Goal: Information Seeking & Learning: Learn about a topic

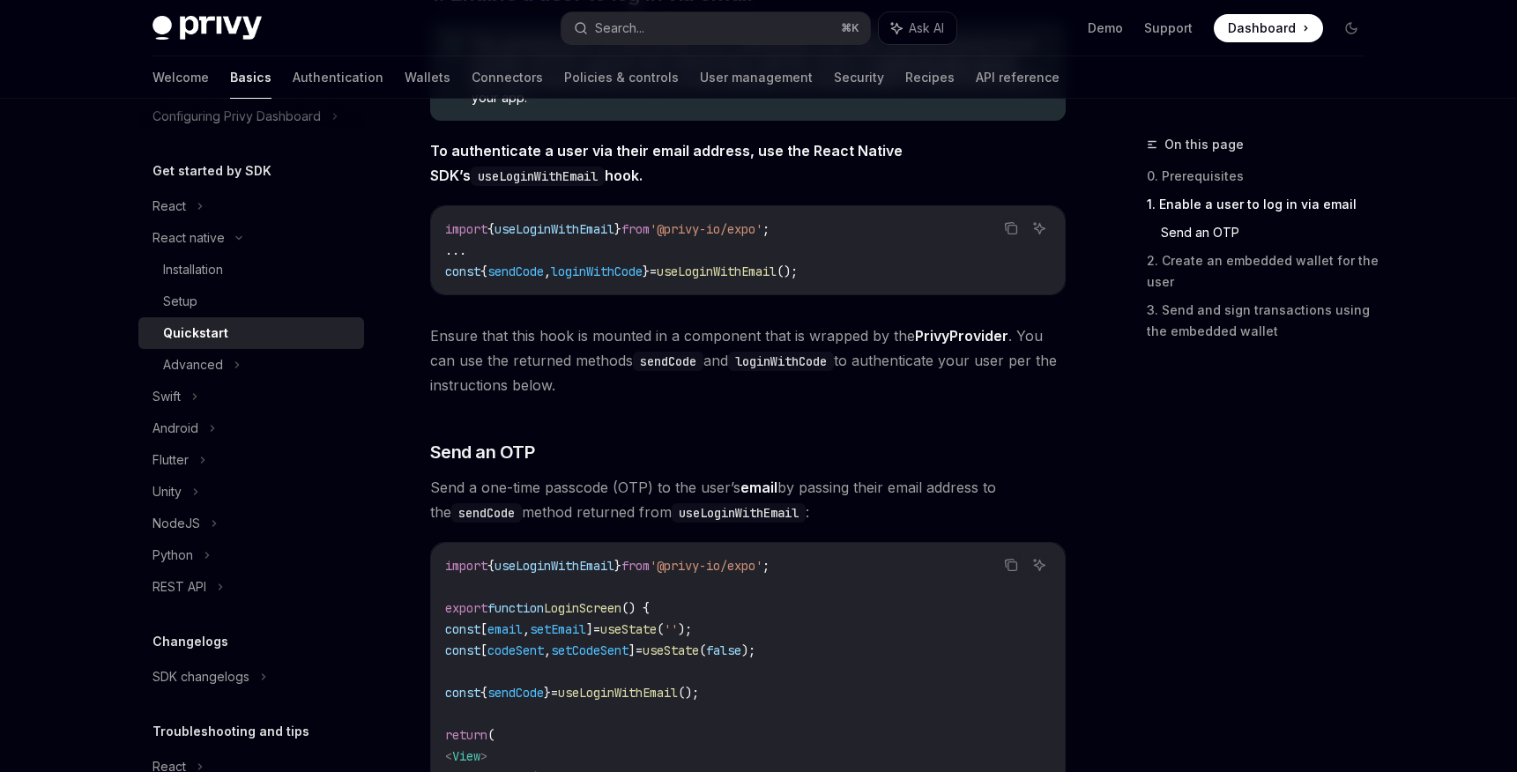
scroll to position [157, 0]
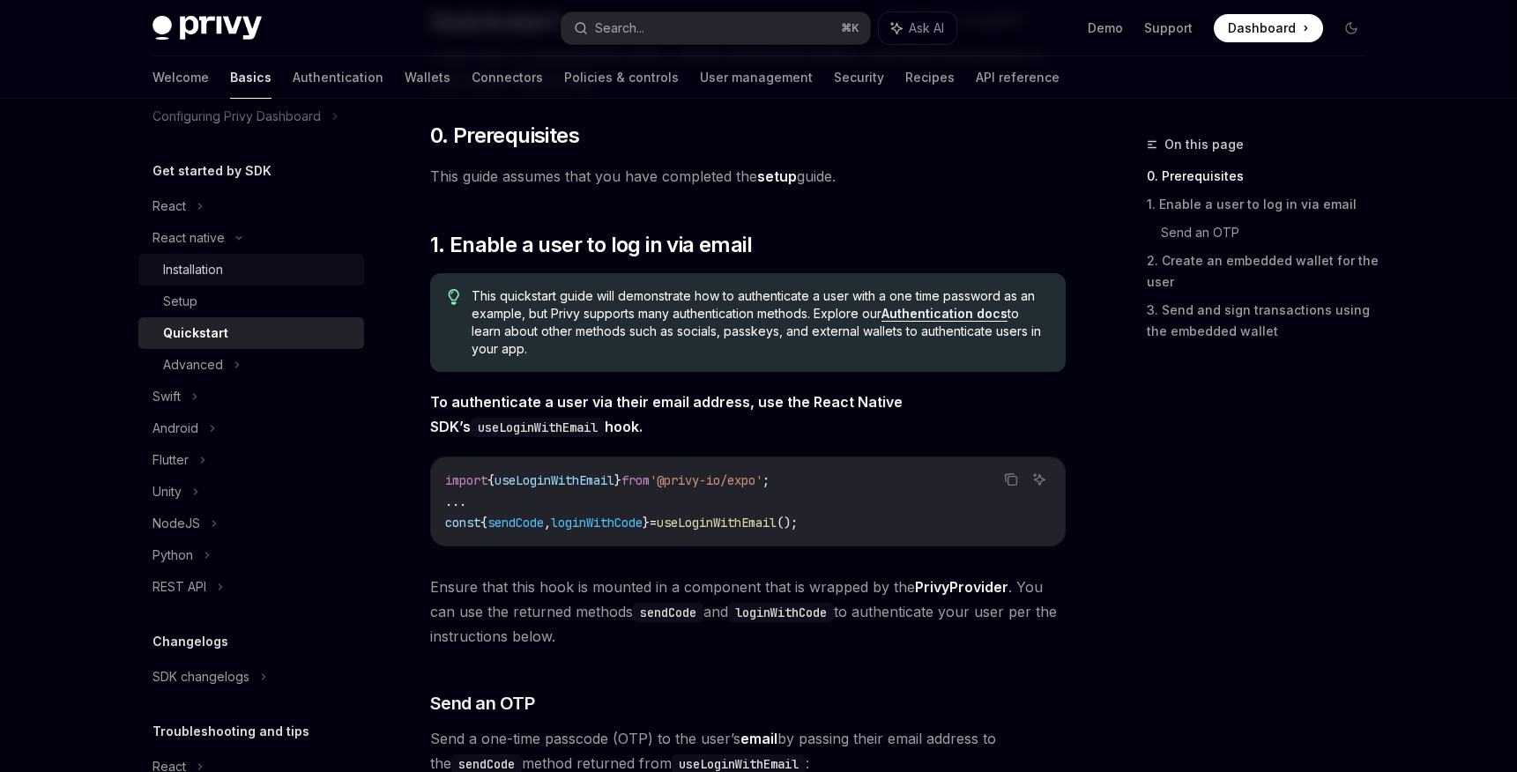
click at [205, 276] on div "Installation" at bounding box center [193, 269] width 60 height 21
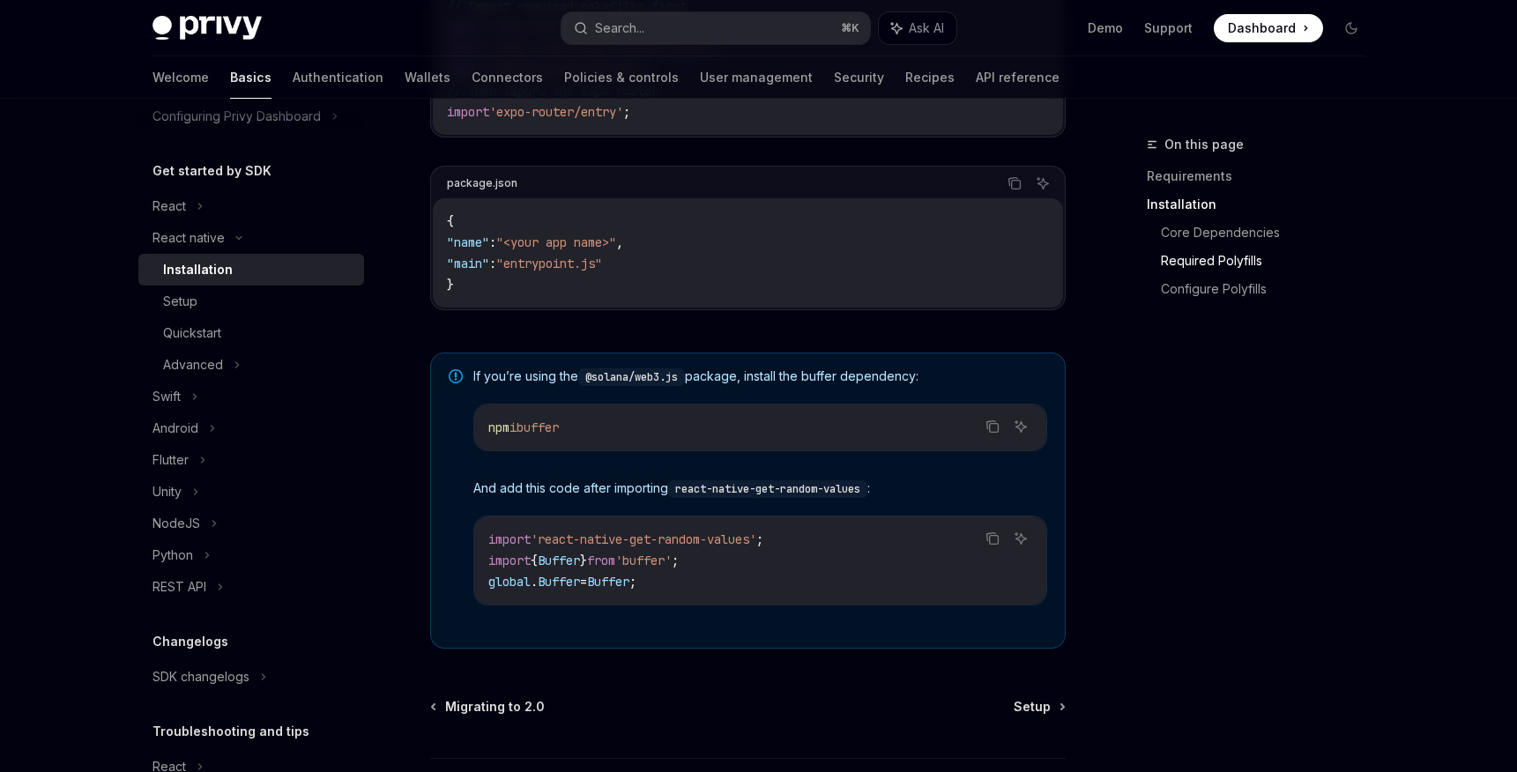
scroll to position [1243, 0]
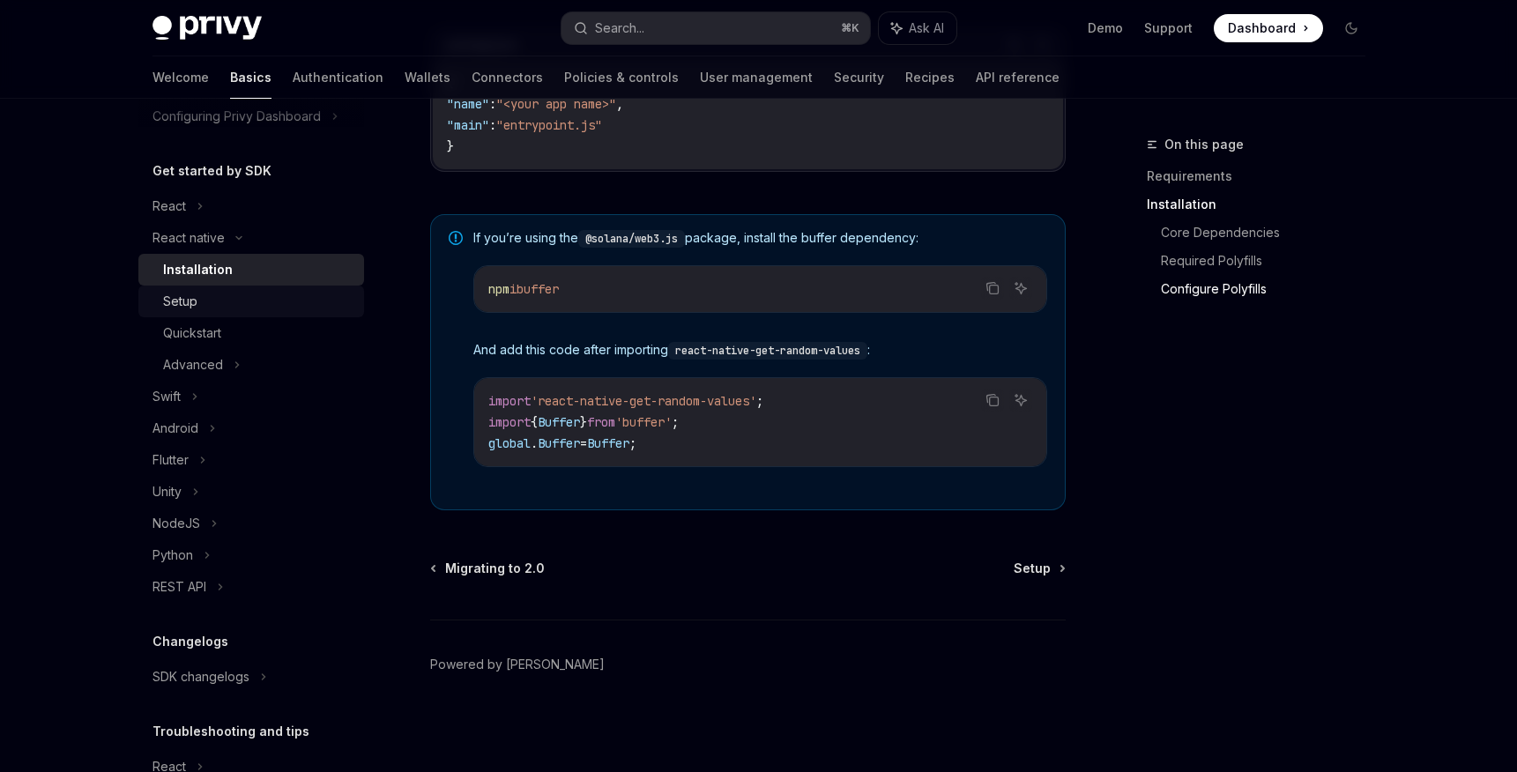
click at [269, 305] on div "Setup" at bounding box center [258, 301] width 190 height 21
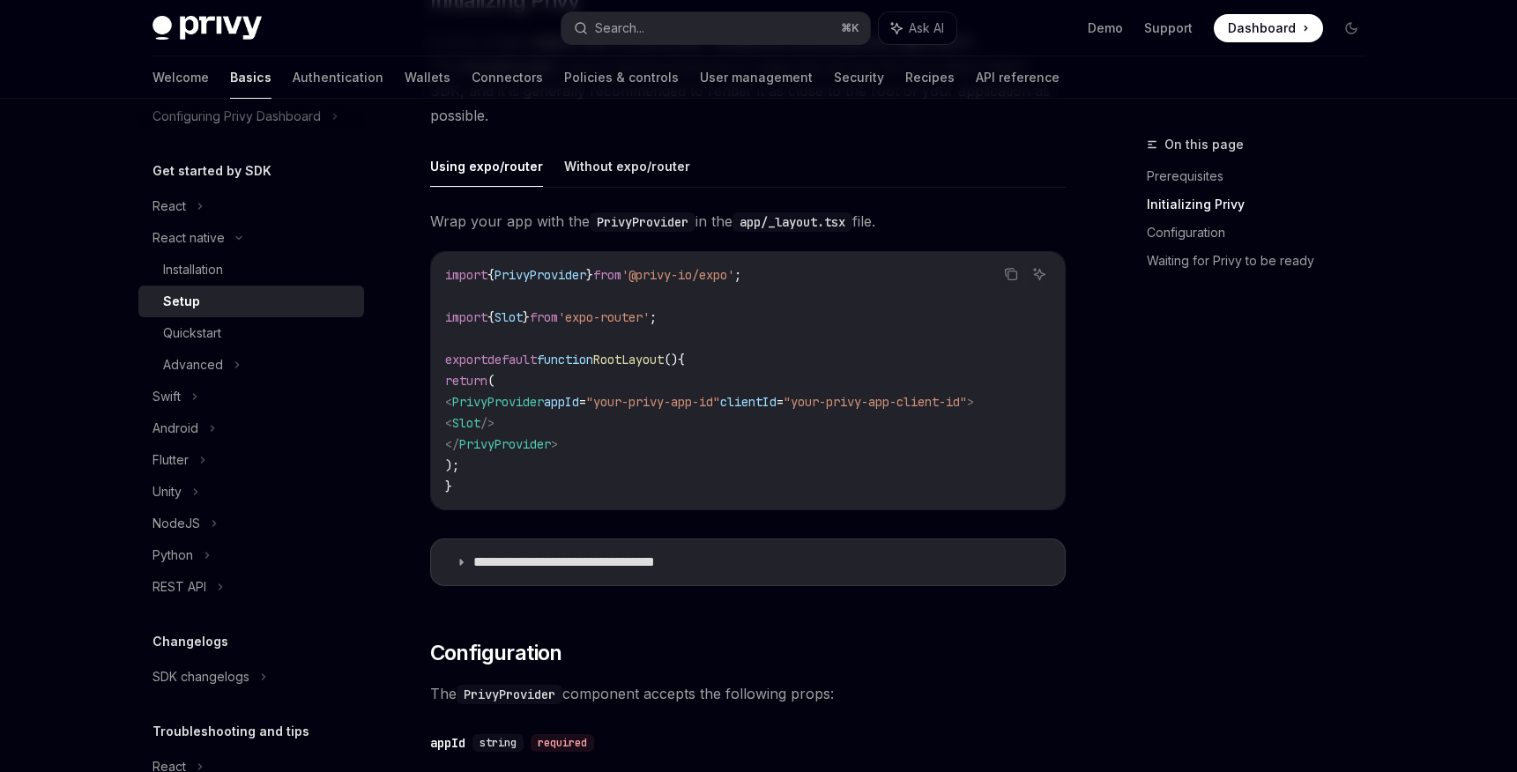
scroll to position [449, 0]
click at [618, 182] on button "Without expo/router" at bounding box center [627, 167] width 126 height 41
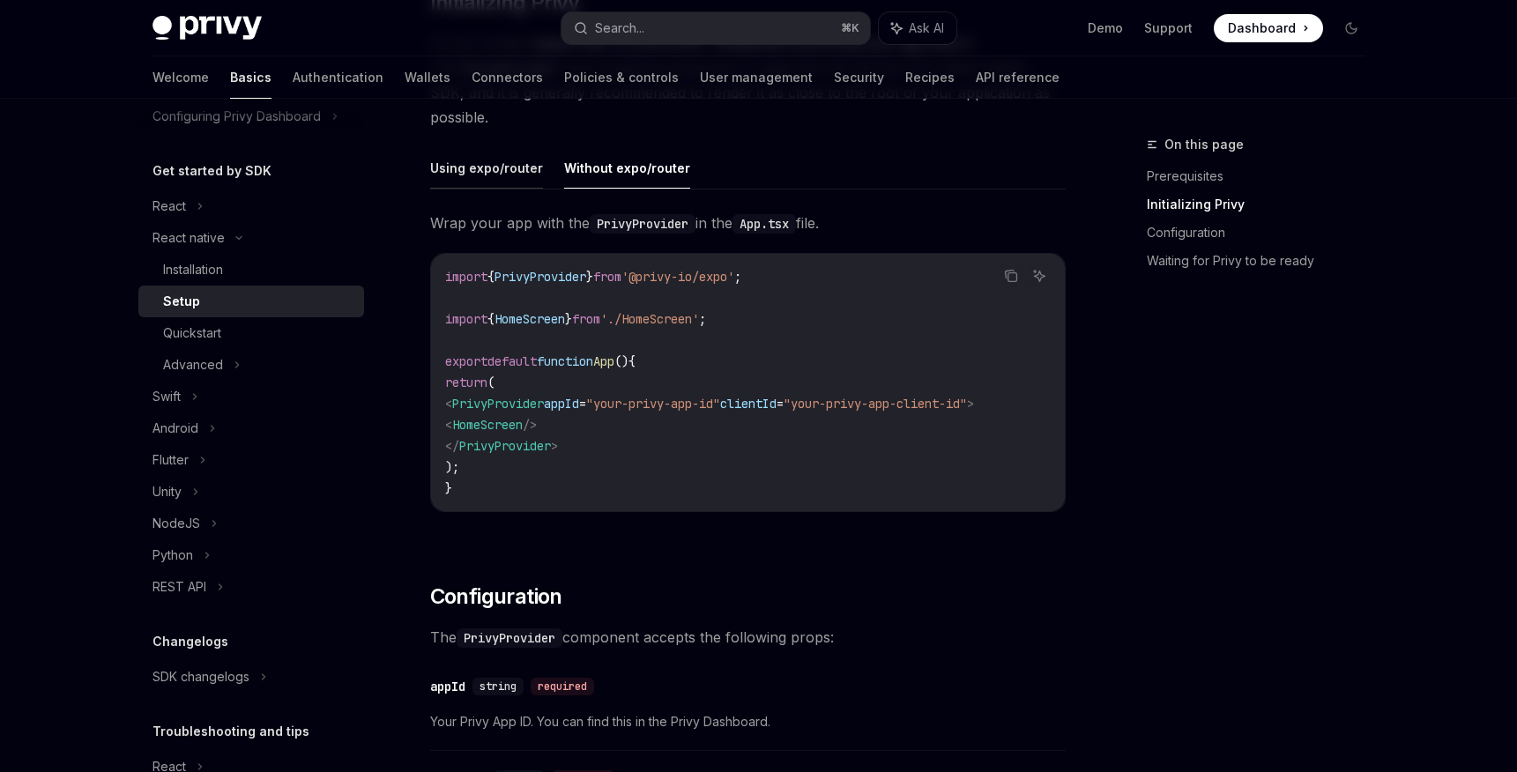
click at [518, 181] on button "Using expo/router" at bounding box center [486, 167] width 113 height 41
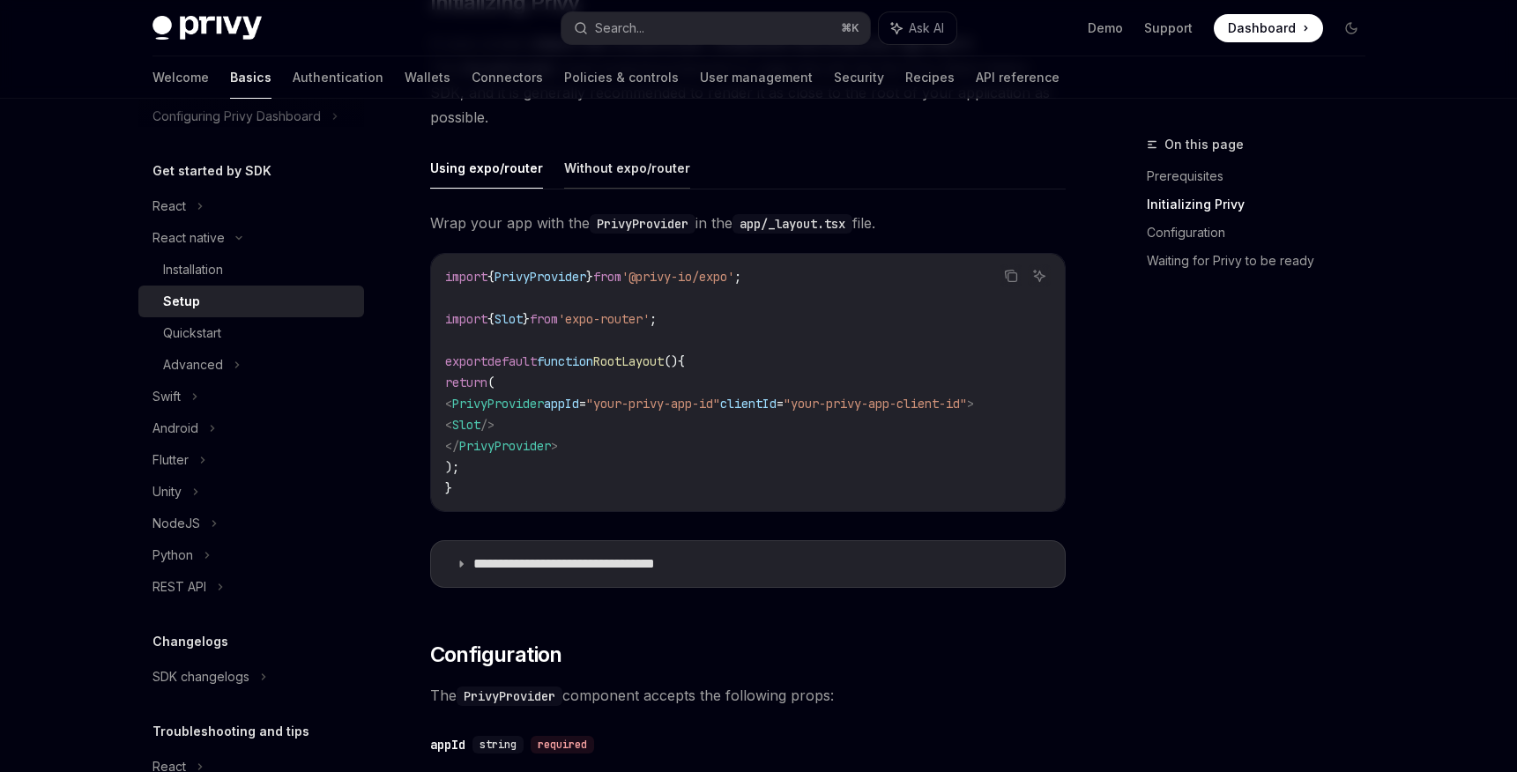
click at [607, 178] on button "Without expo/router" at bounding box center [627, 167] width 126 height 41
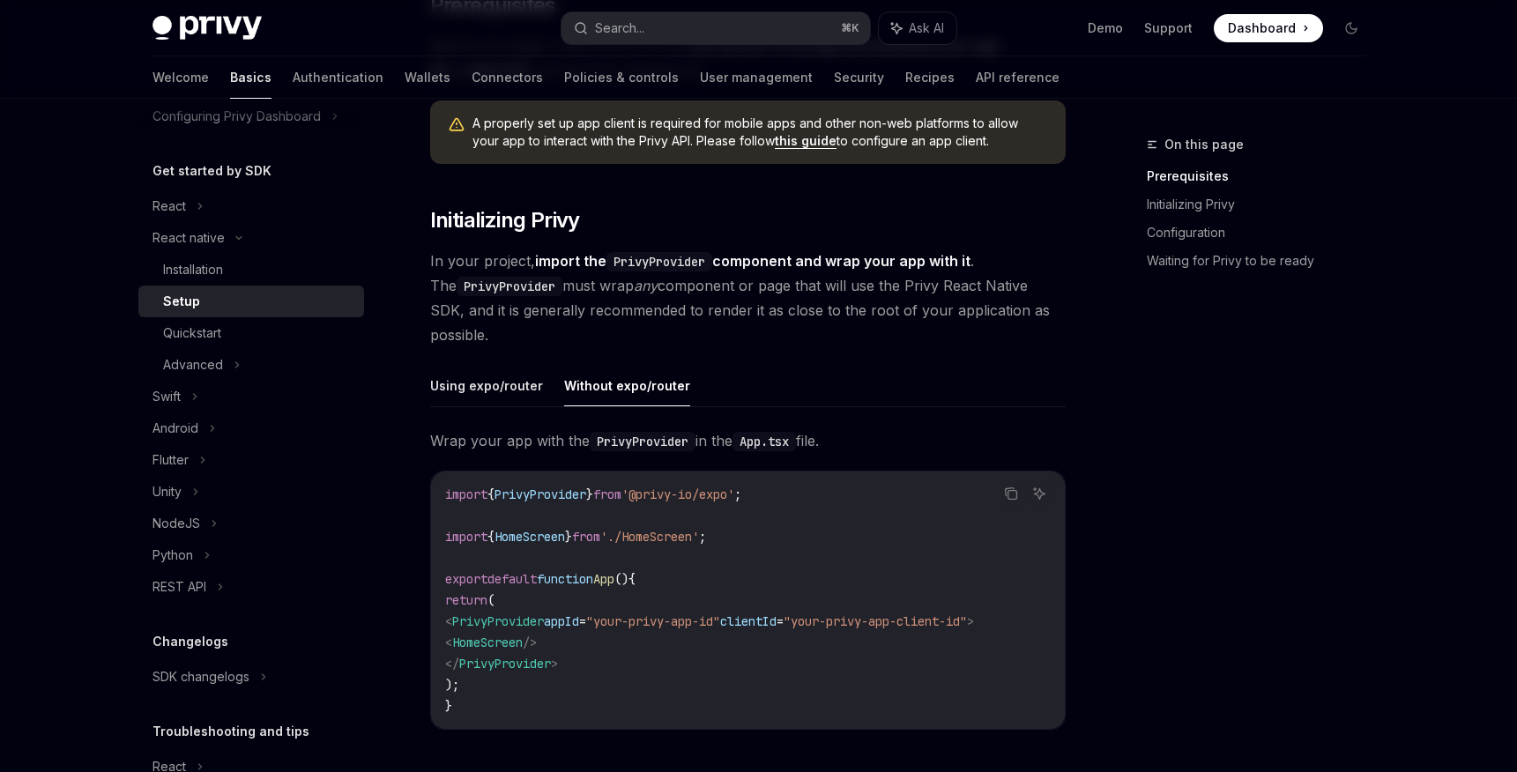
scroll to position [236, 0]
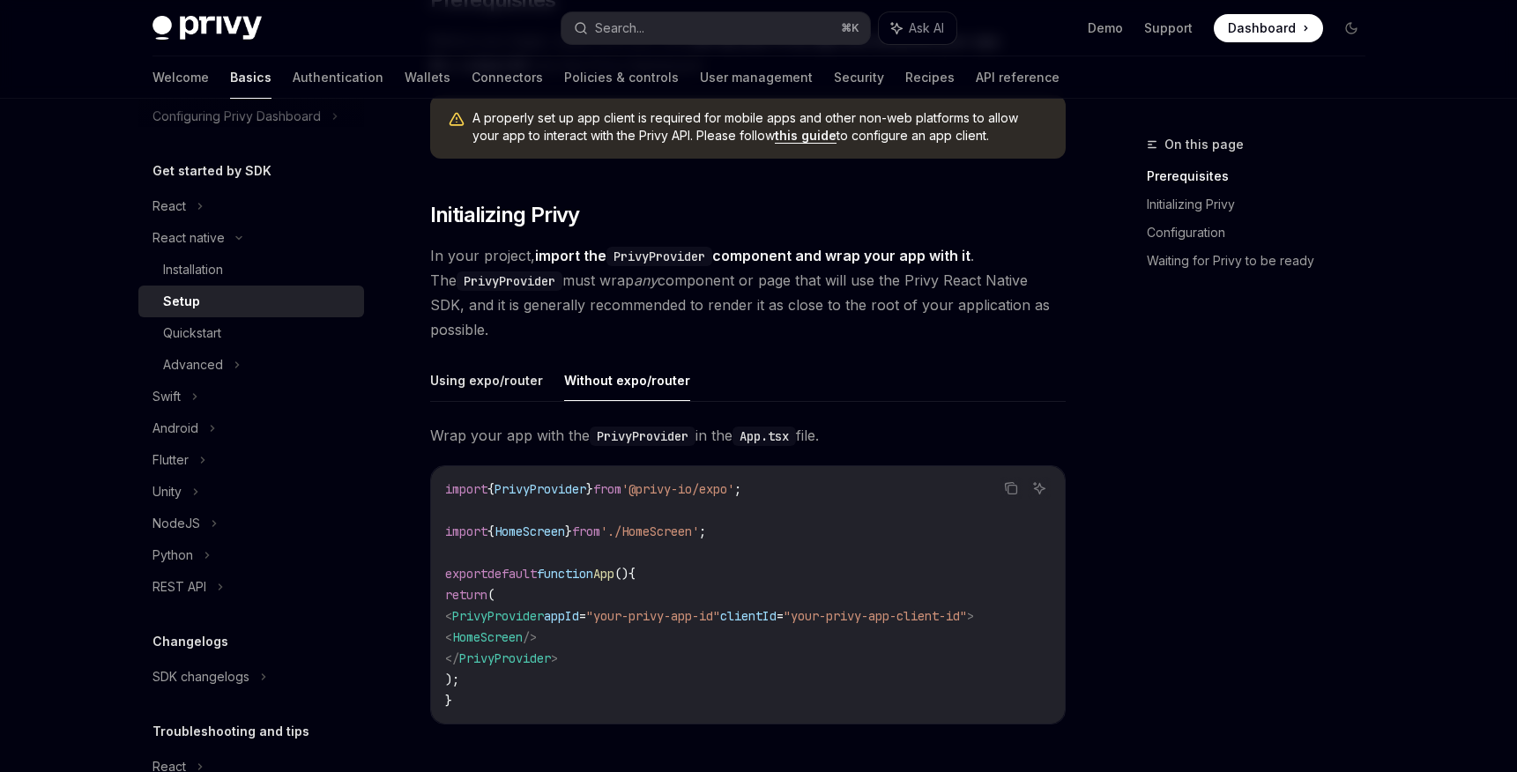
click at [682, 616] on span ""your-privy-app-id"" at bounding box center [653, 616] width 134 height 16
copy code "< PrivyProvider appId = "your-privy-app-id" clientId = "your-privy-app-client-i…"
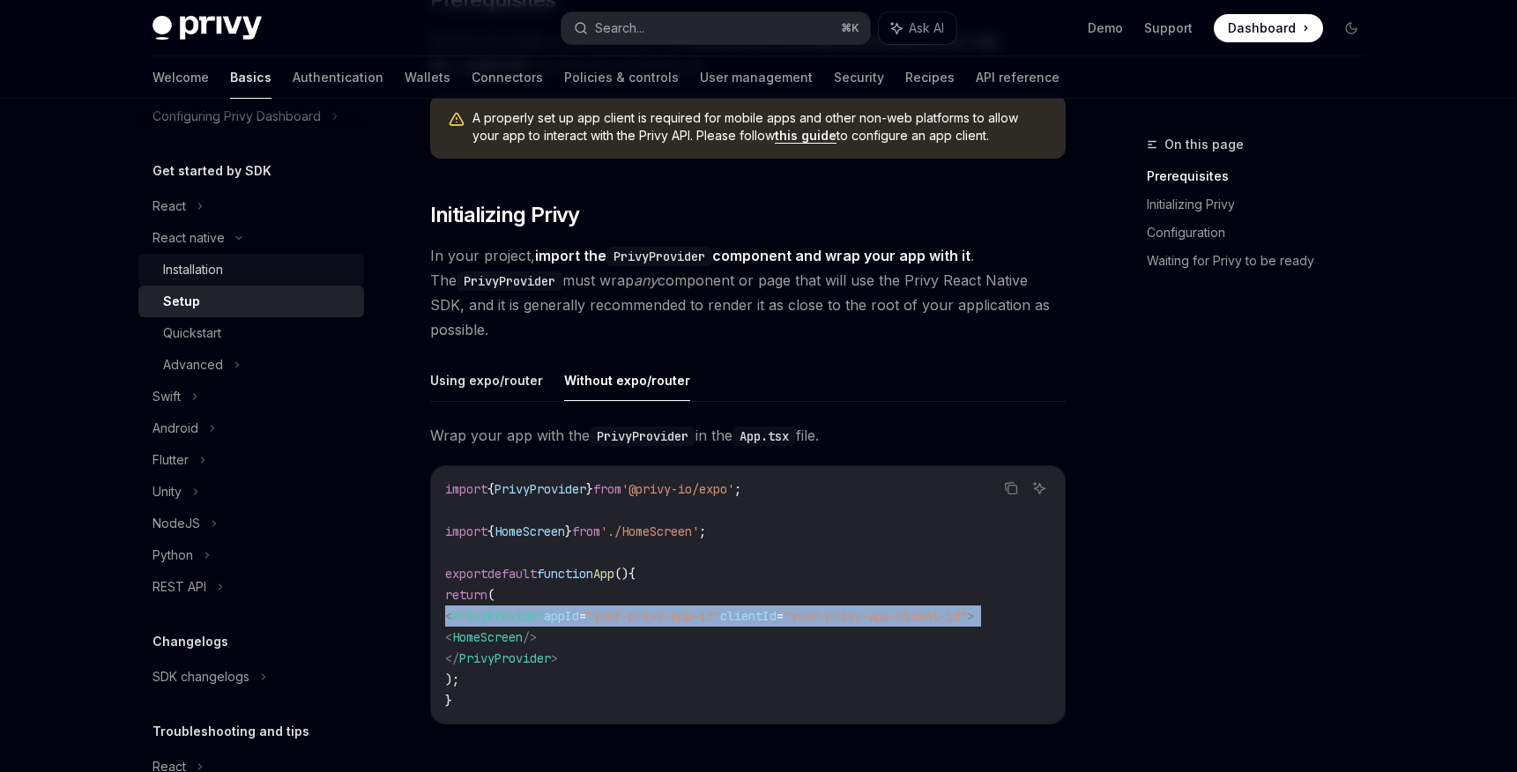
click at [272, 272] on div "Installation" at bounding box center [258, 269] width 190 height 21
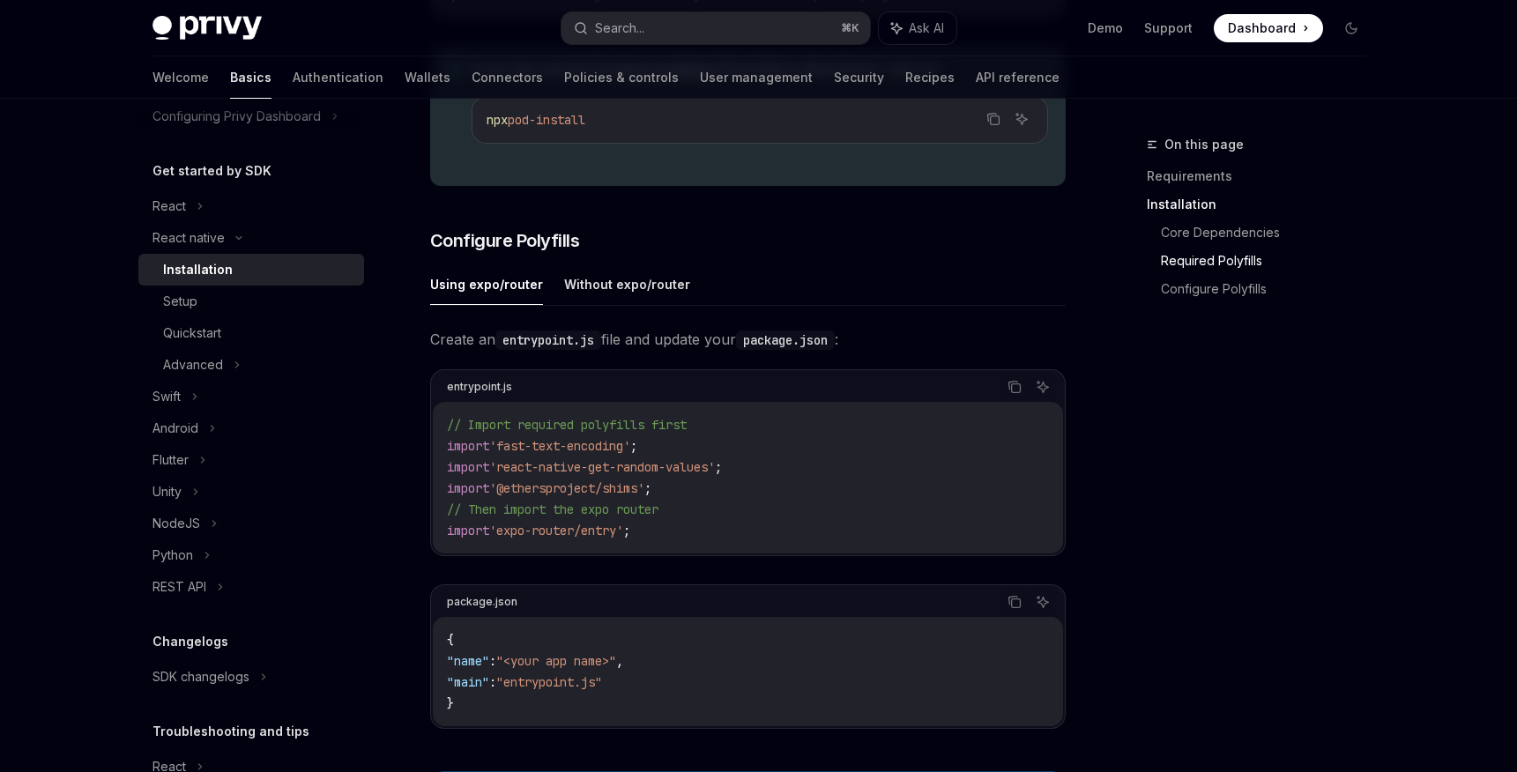
scroll to position [689, 0]
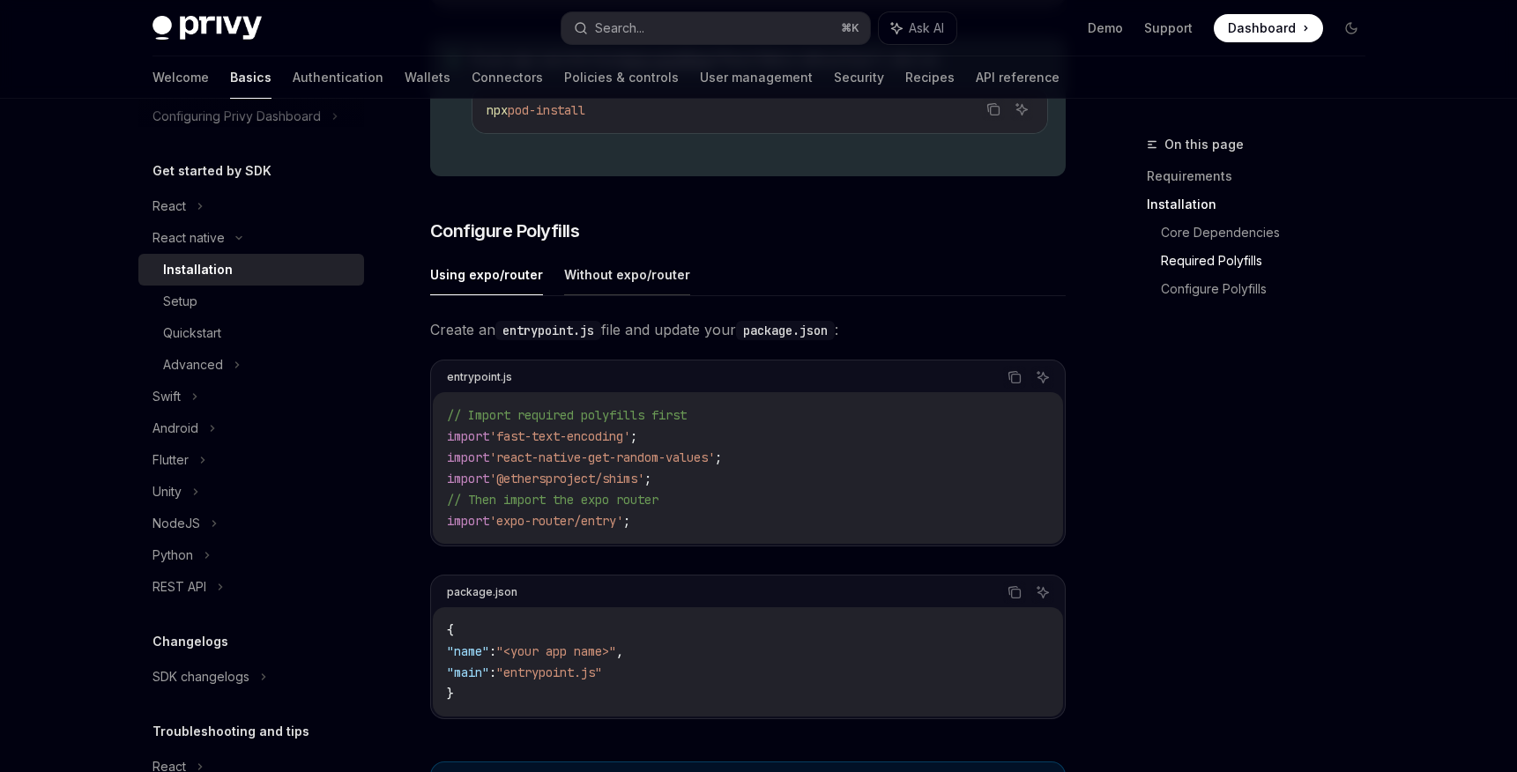
click at [642, 290] on button "Without expo/router" at bounding box center [627, 274] width 126 height 41
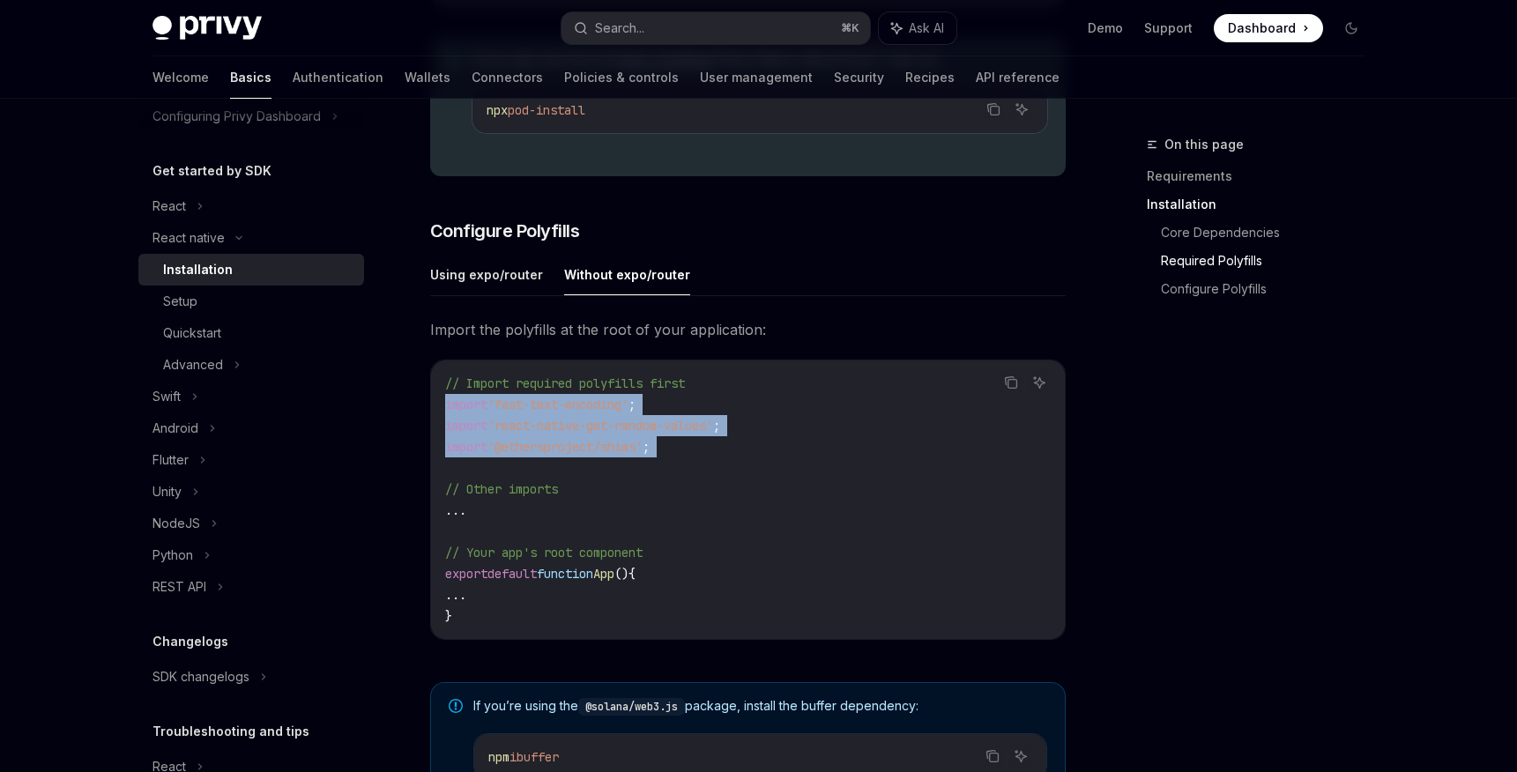
drag, startPoint x: 676, startPoint y: 468, endPoint x: 434, endPoint y: 421, distance: 247.1
click at [434, 421] on div "// Import required polyfills first import 'fast-text-encoding' ; import 'react-…" at bounding box center [748, 500] width 634 height 279
copy code "import 'fast-text-encoding' ; import 'react-native-get-random-values' ; import …"
click at [238, 302] on div "Setup" at bounding box center [258, 301] width 190 height 21
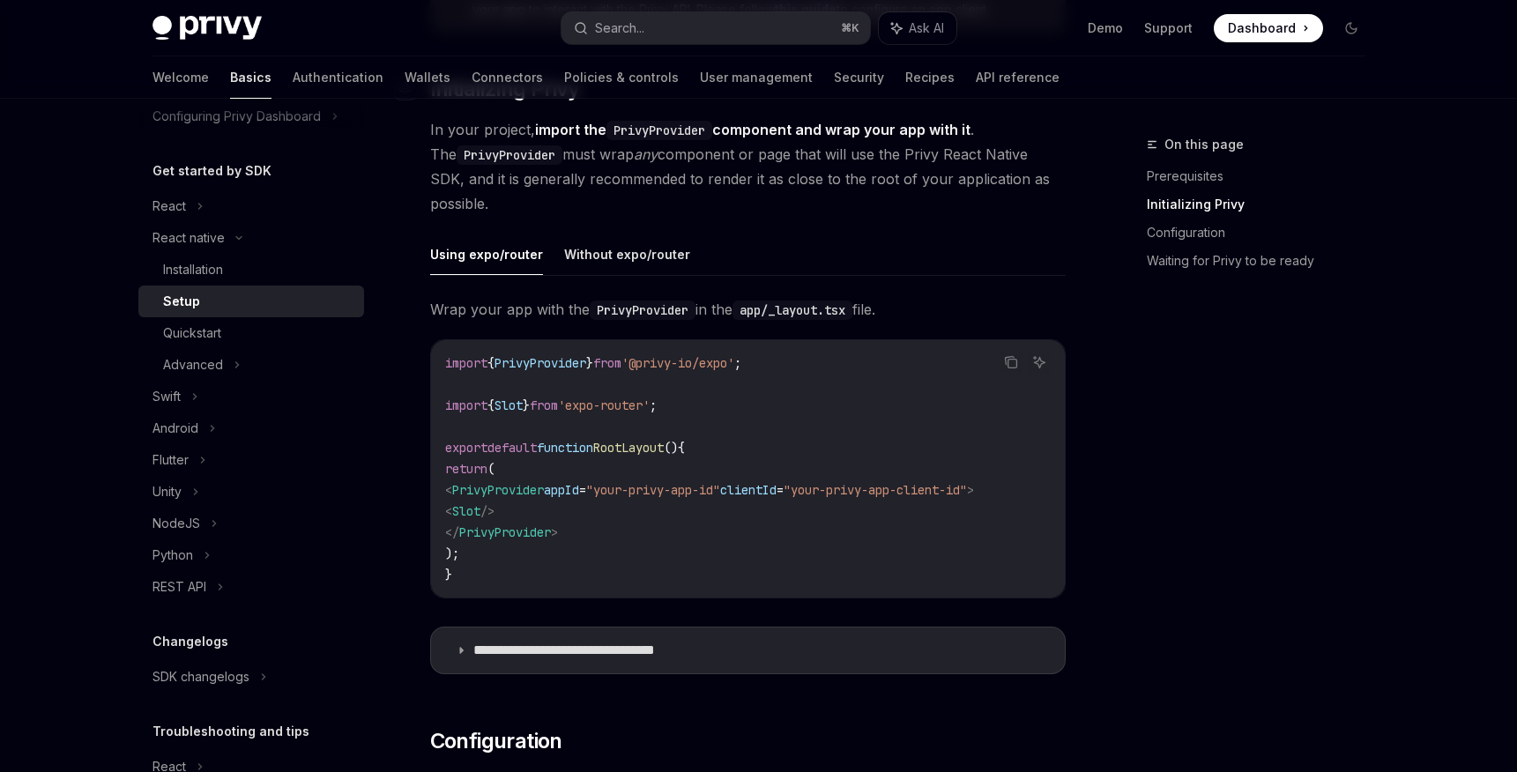
scroll to position [361, 0]
click at [544, 488] on span "PrivyProvider" at bounding box center [498, 492] width 92 height 16
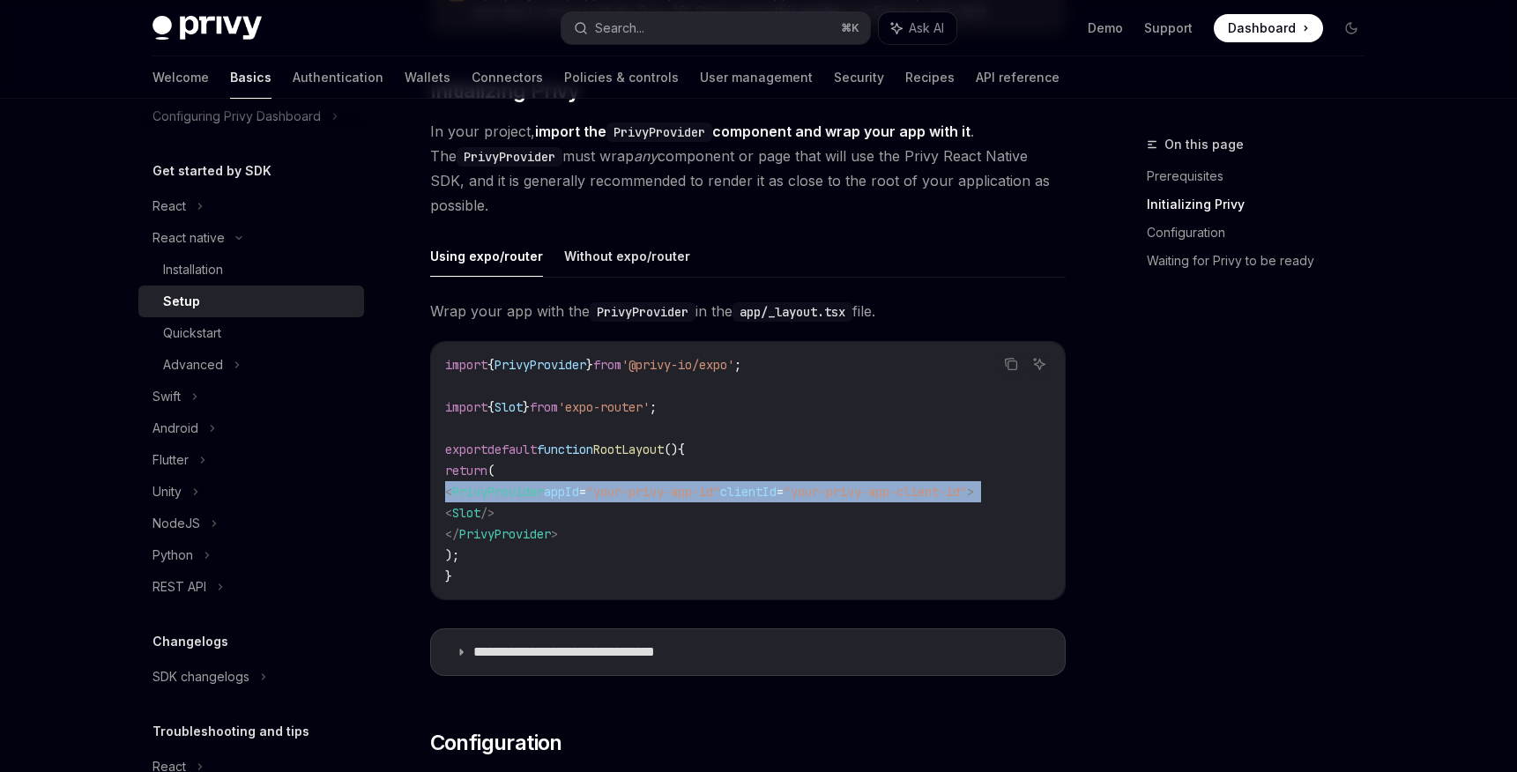
click at [544, 488] on span "PrivyProvider" at bounding box center [498, 492] width 92 height 16
copy code "< PrivyProvider appId = "your-privy-app-id" clientId = "your-privy-app-client-i…"
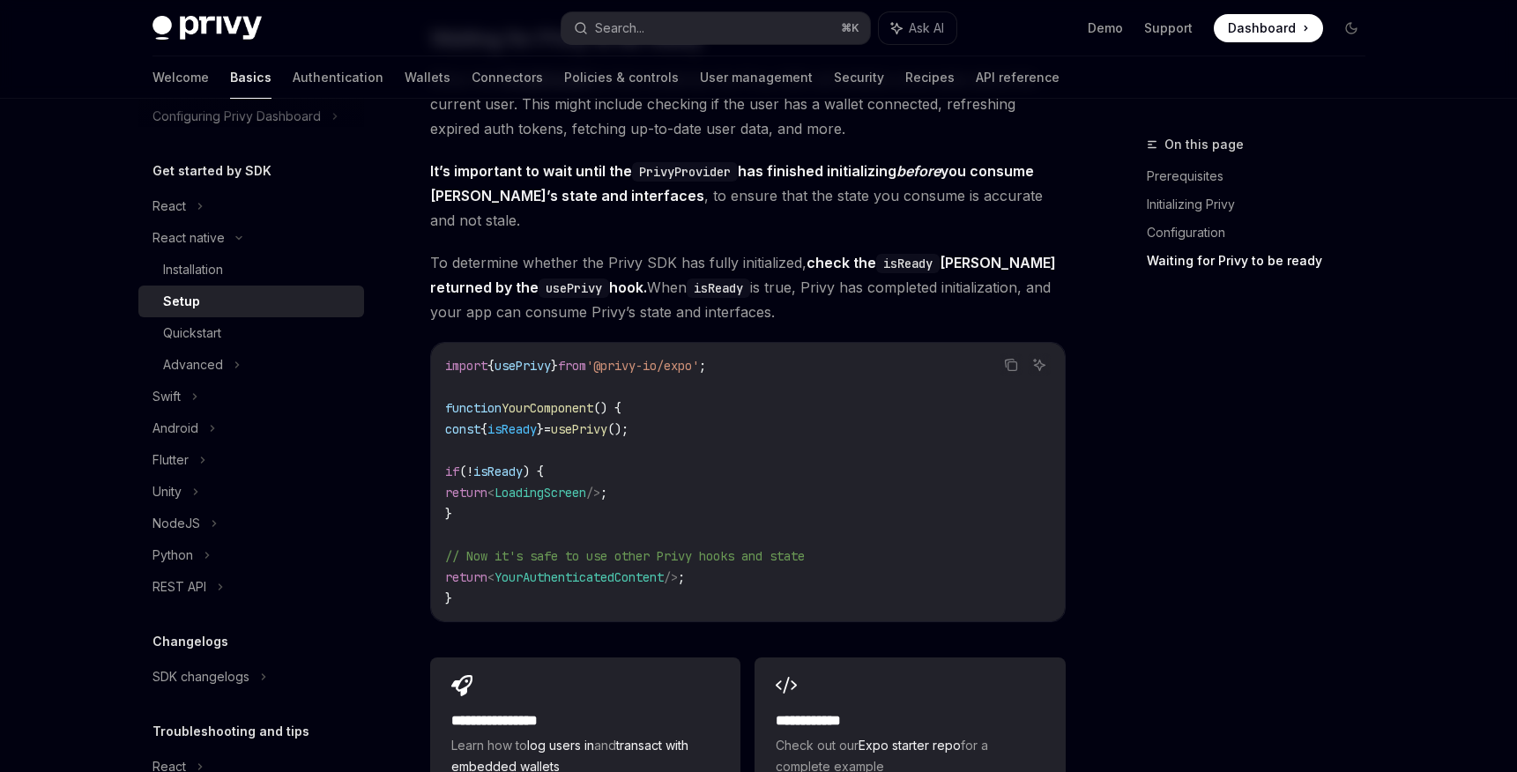
scroll to position [1370, 0]
click at [544, 420] on span "}" at bounding box center [540, 428] width 7 height 16
copy code "const { isReady } = usePrivy ();"
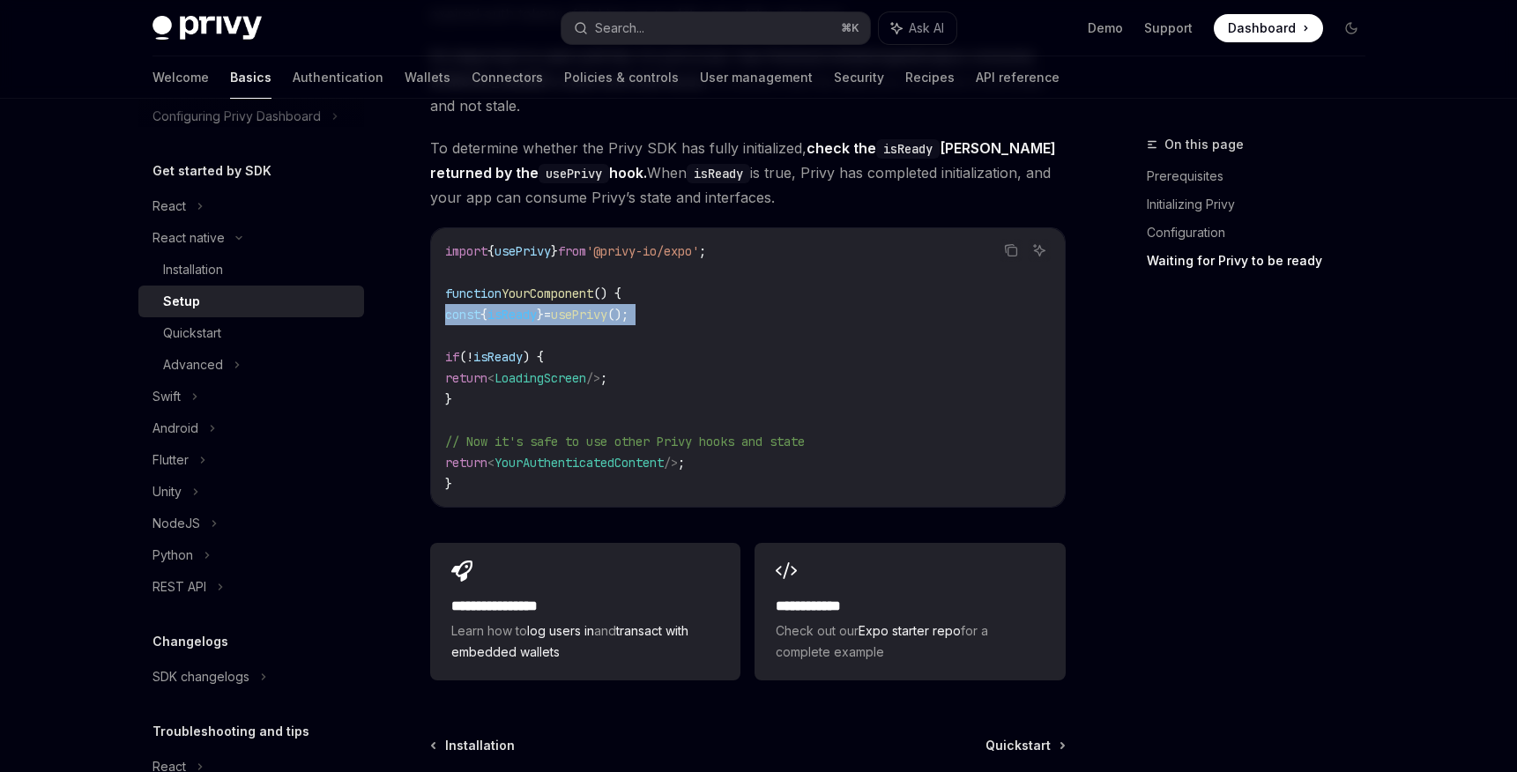
scroll to position [1477, 0]
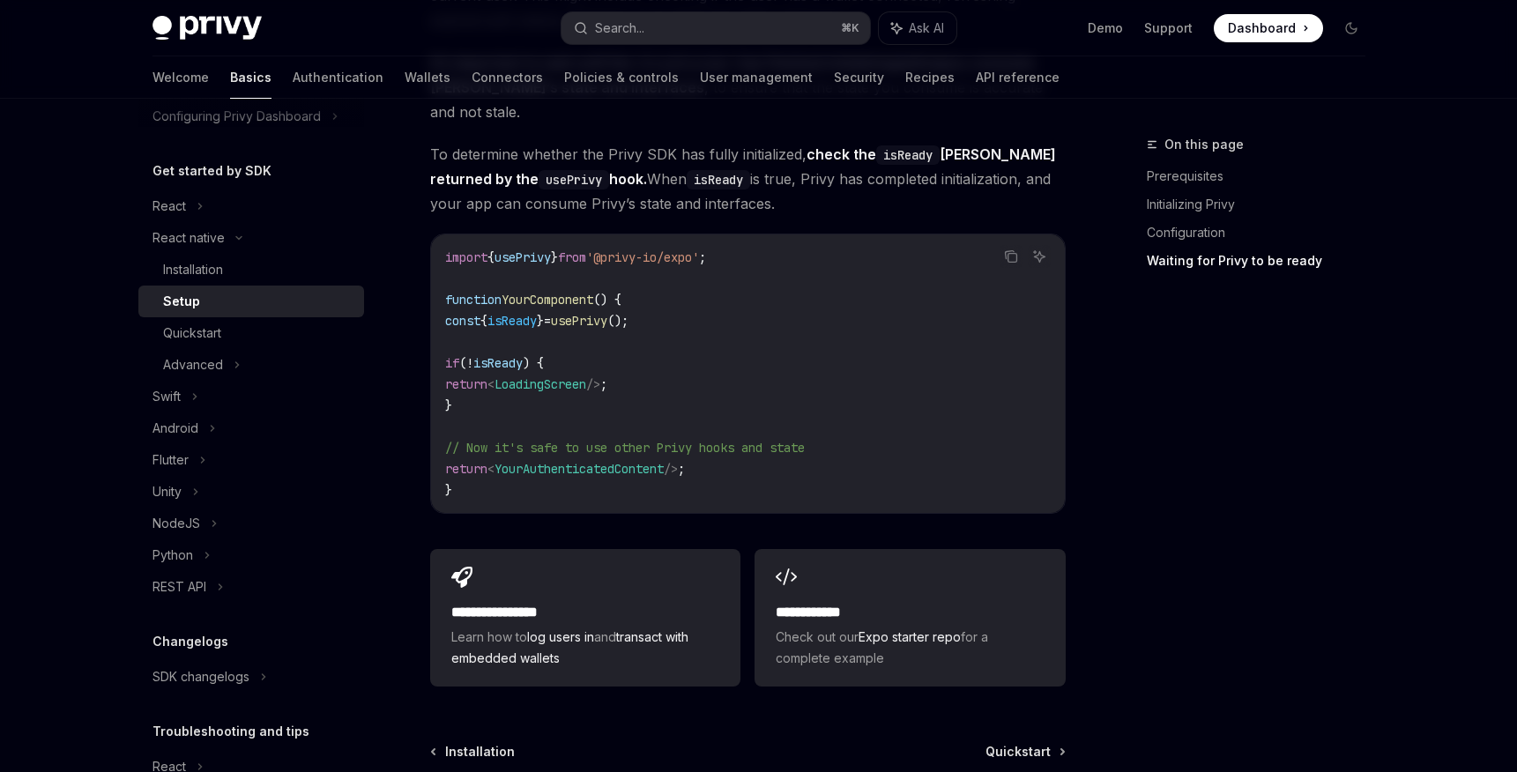
click at [624, 250] on span "'@privy-io/expo'" at bounding box center [642, 258] width 113 height 16
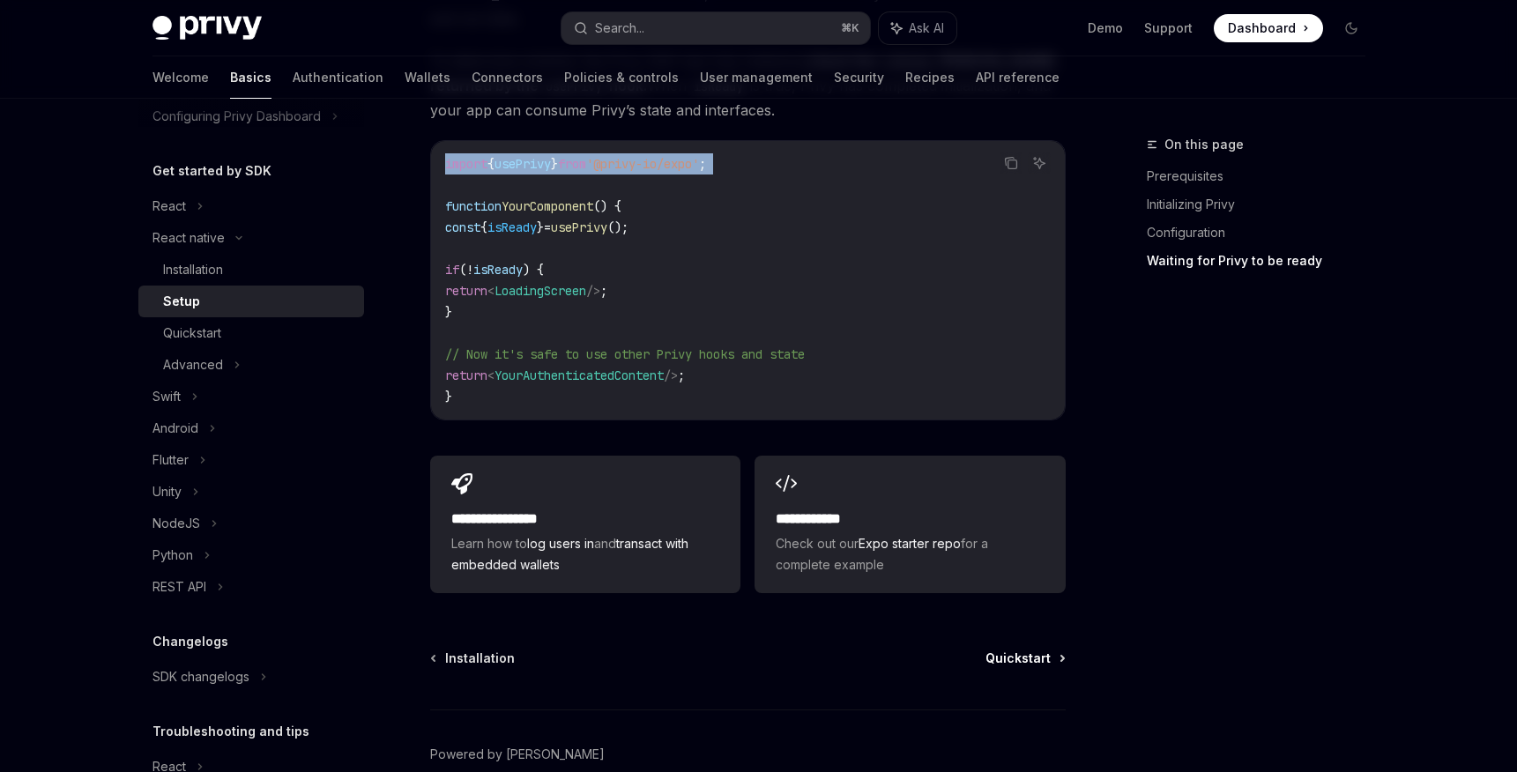
scroll to position [1643, 0]
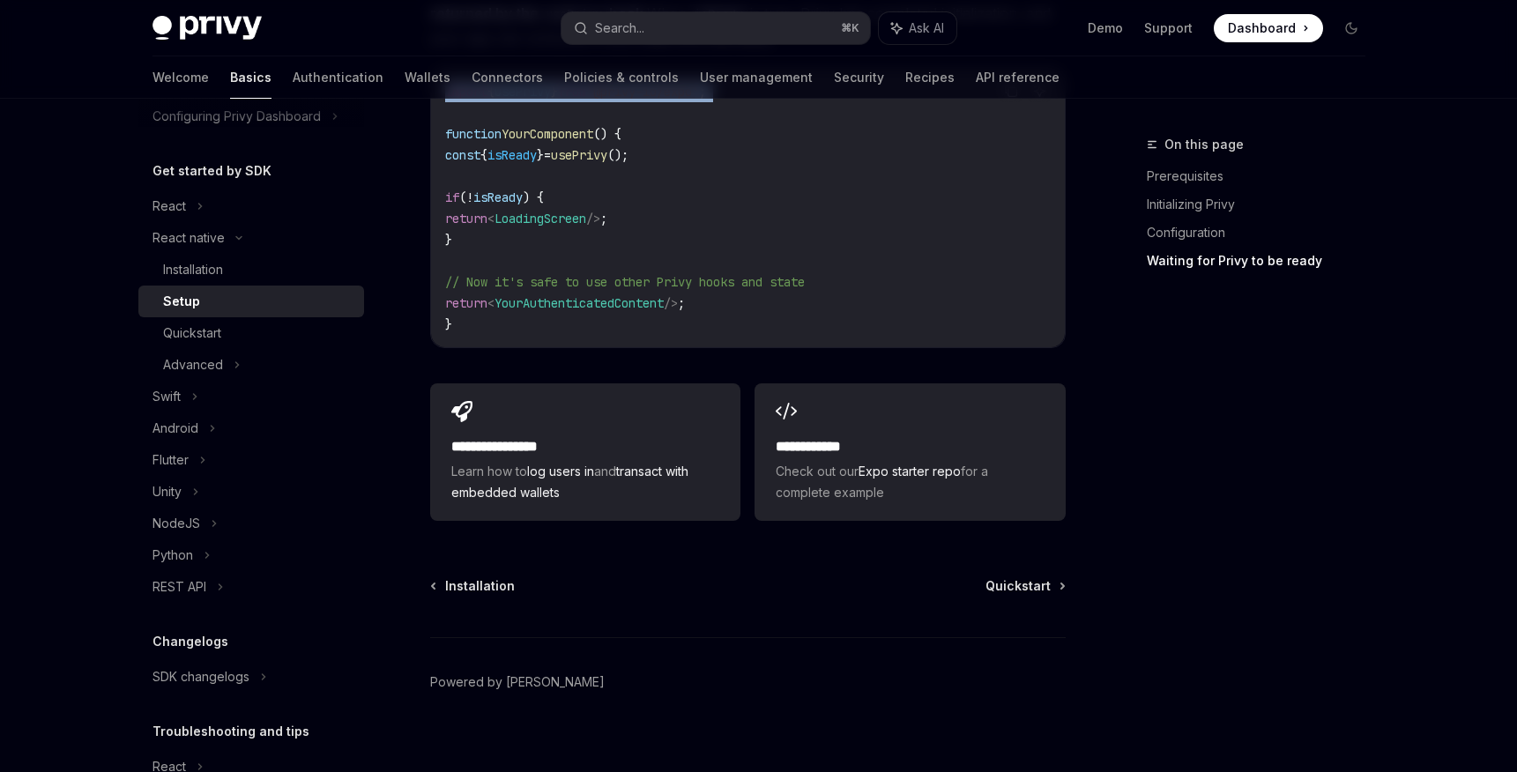
copy code "import { usePrivy } from '@privy-io/expo' ;"
click at [227, 331] on div "Quickstart" at bounding box center [258, 333] width 190 height 21
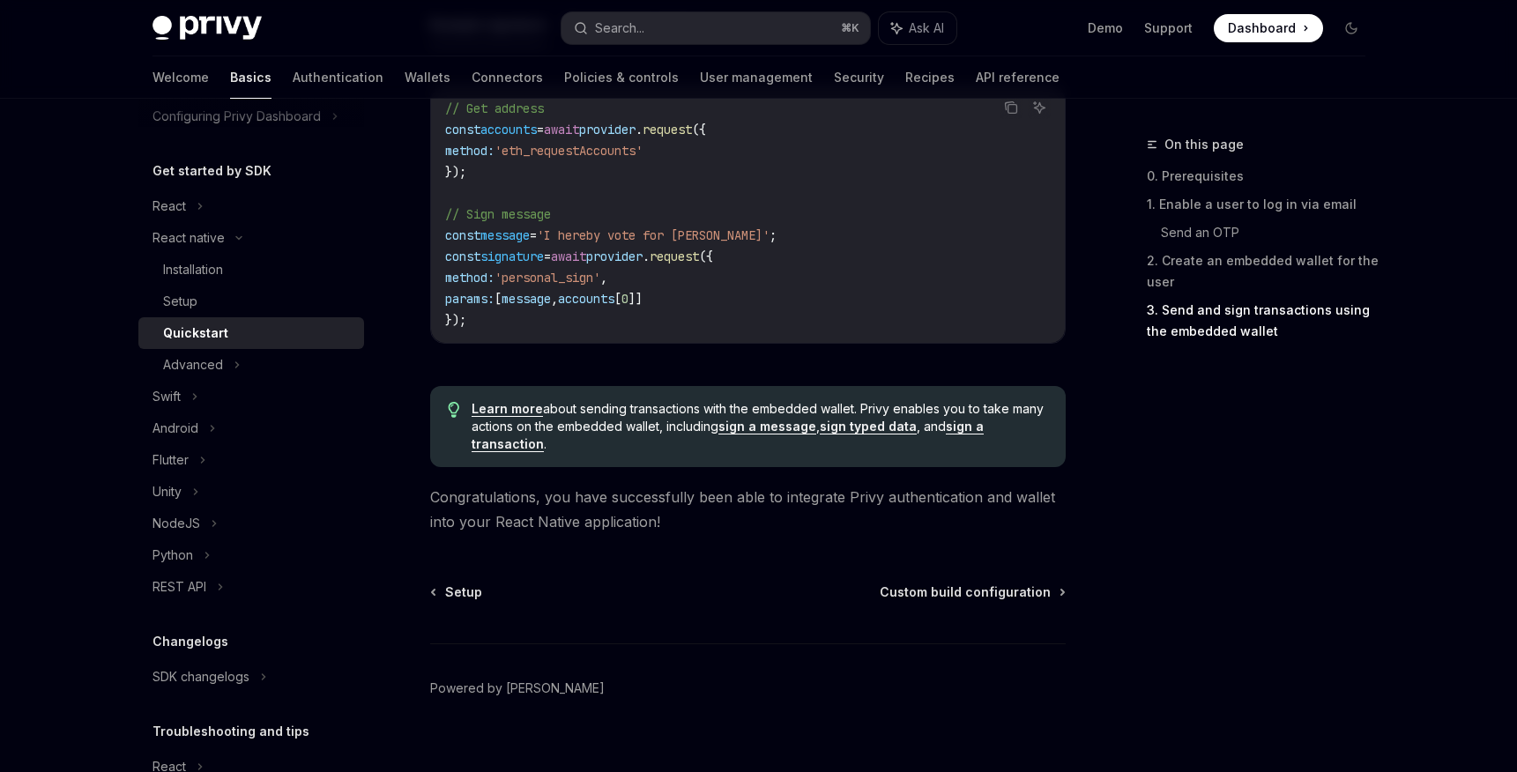
scroll to position [2672, 0]
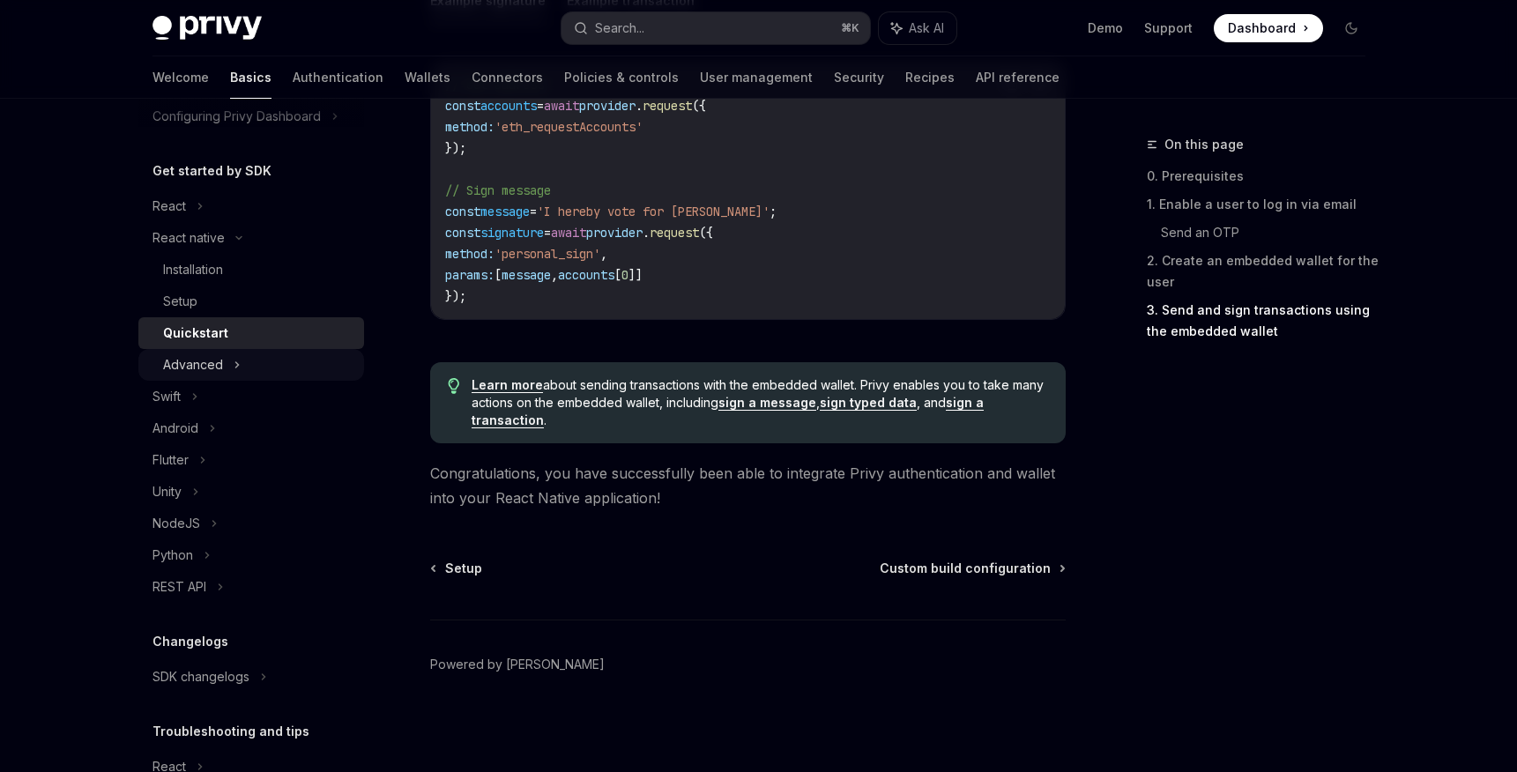
click at [269, 372] on div "Advanced" at bounding box center [251, 365] width 226 height 32
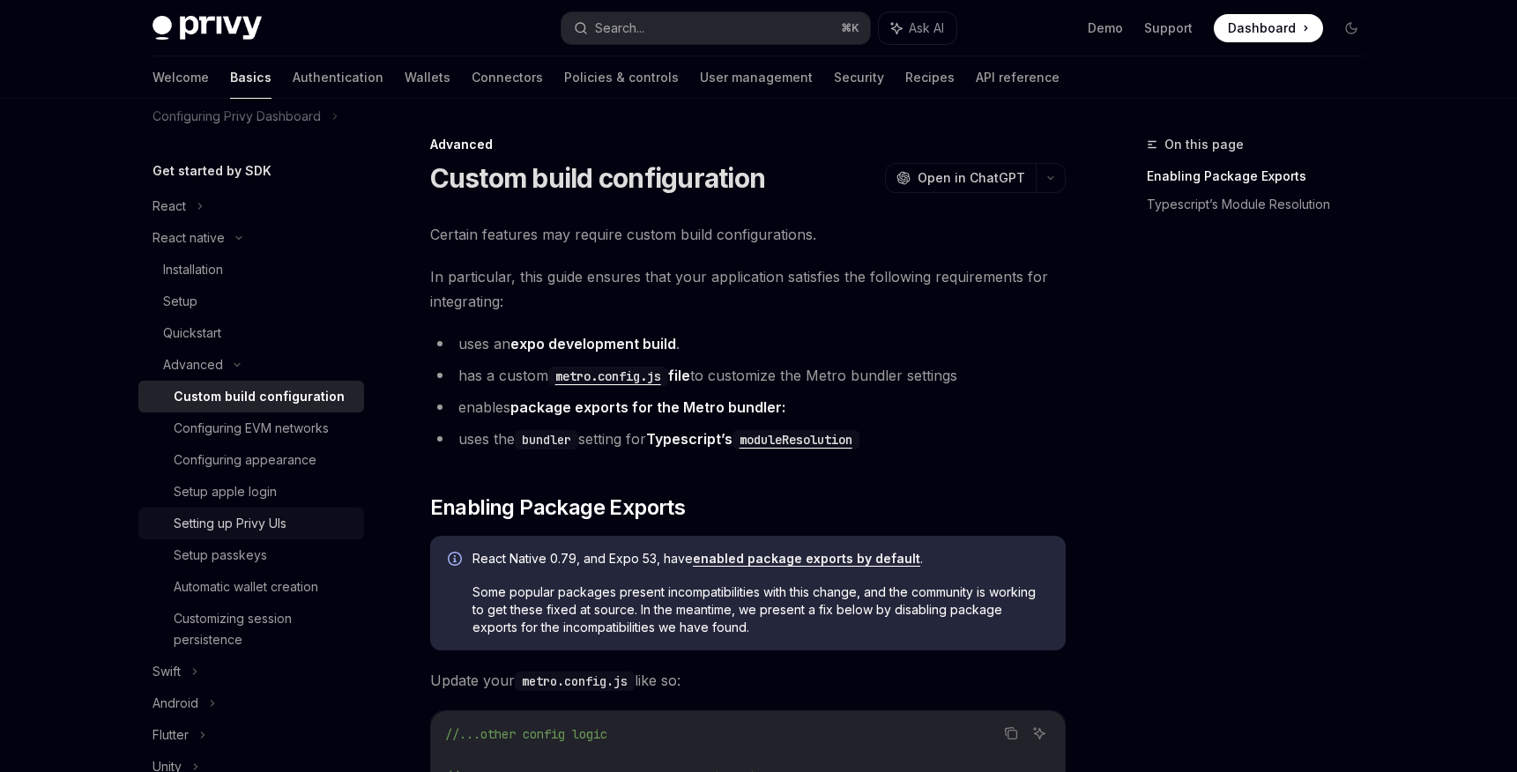
click at [287, 531] on div "Setting up Privy UIs" at bounding box center [230, 523] width 113 height 21
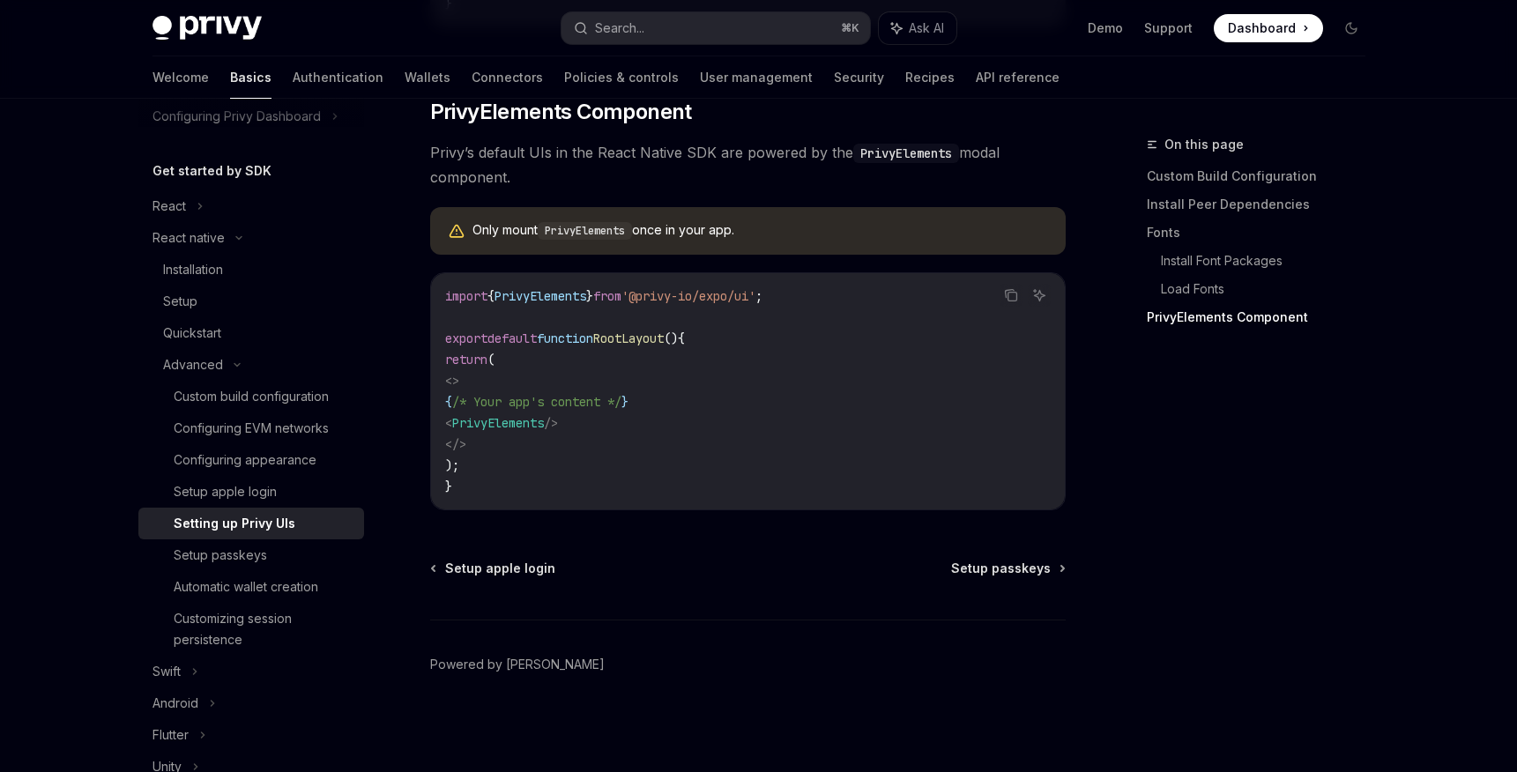
scroll to position [1308, 0]
click at [285, 561] on div "Setup passkeys" at bounding box center [264, 555] width 180 height 21
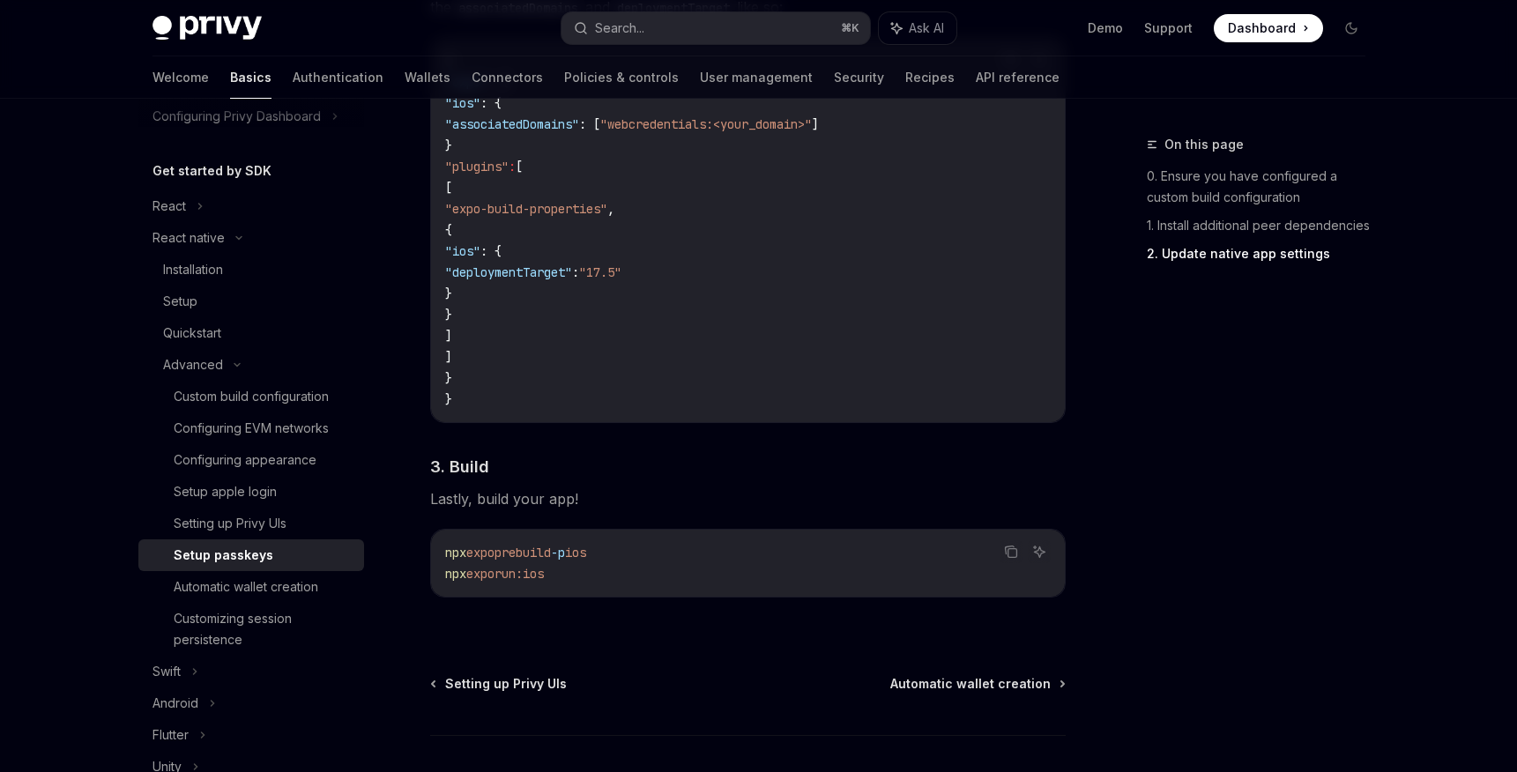
scroll to position [1427, 0]
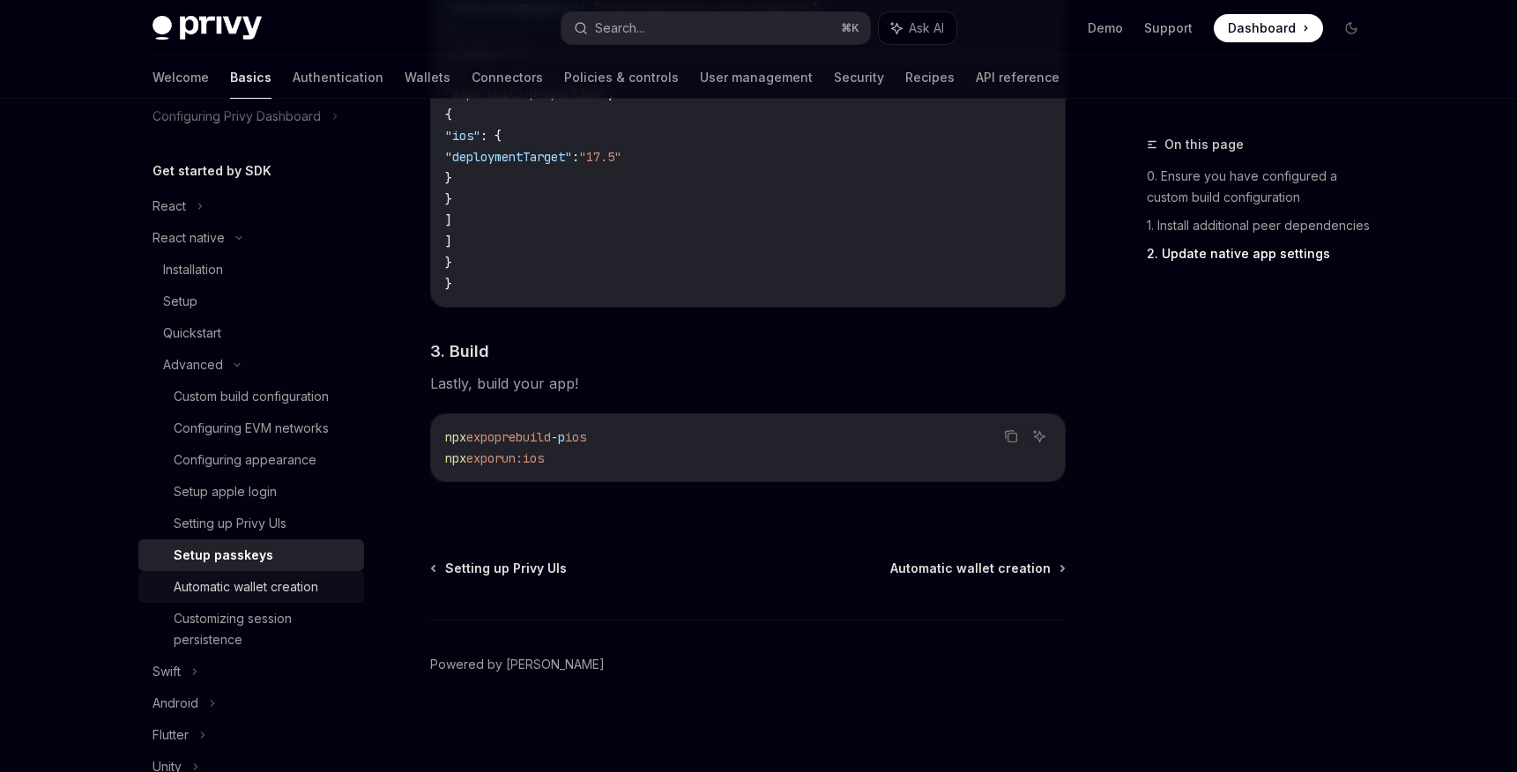
click at [246, 592] on div "Automatic wallet creation" at bounding box center [246, 587] width 145 height 21
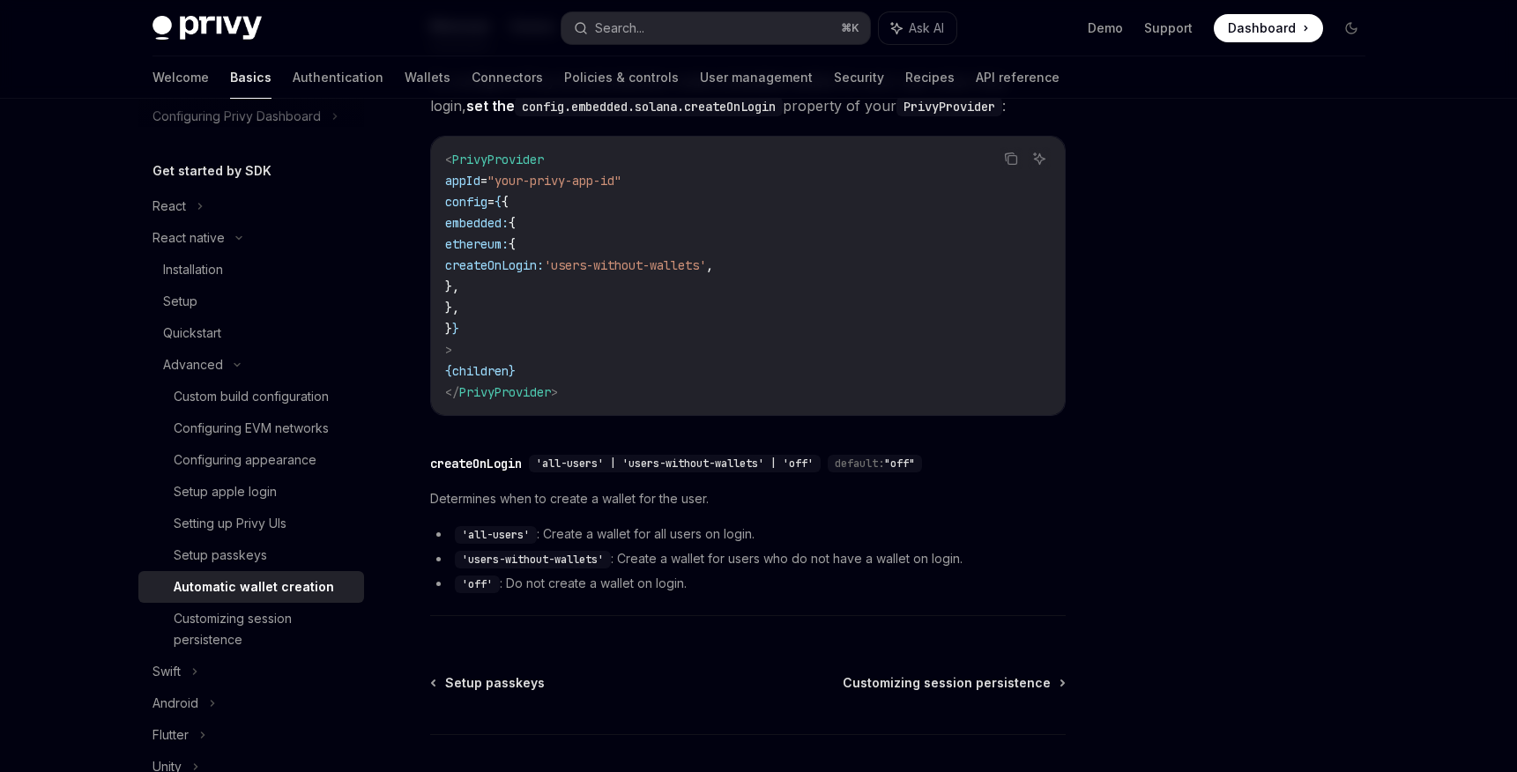
scroll to position [308, 0]
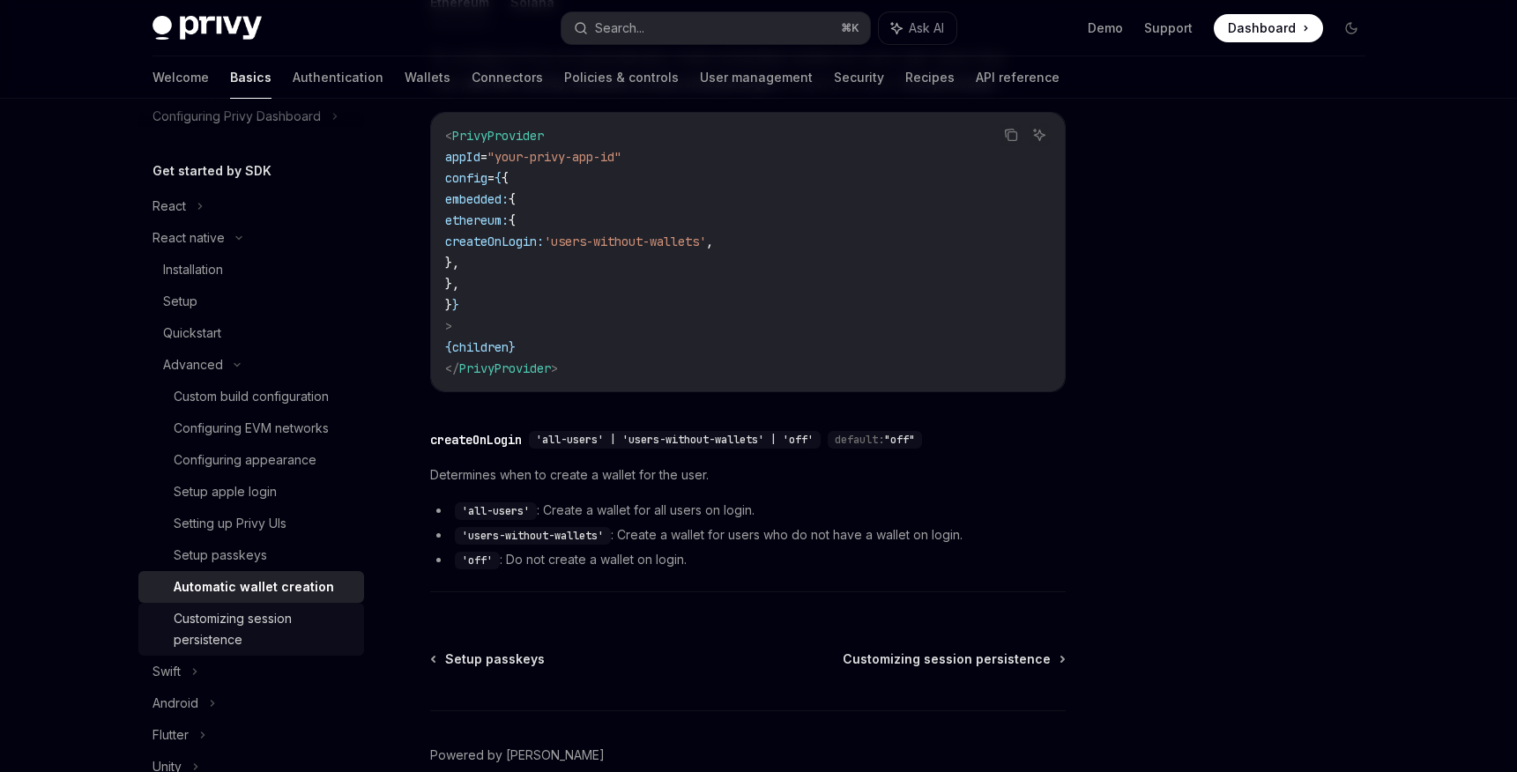
click at [243, 640] on div "Customizing session persistence" at bounding box center [264, 629] width 180 height 42
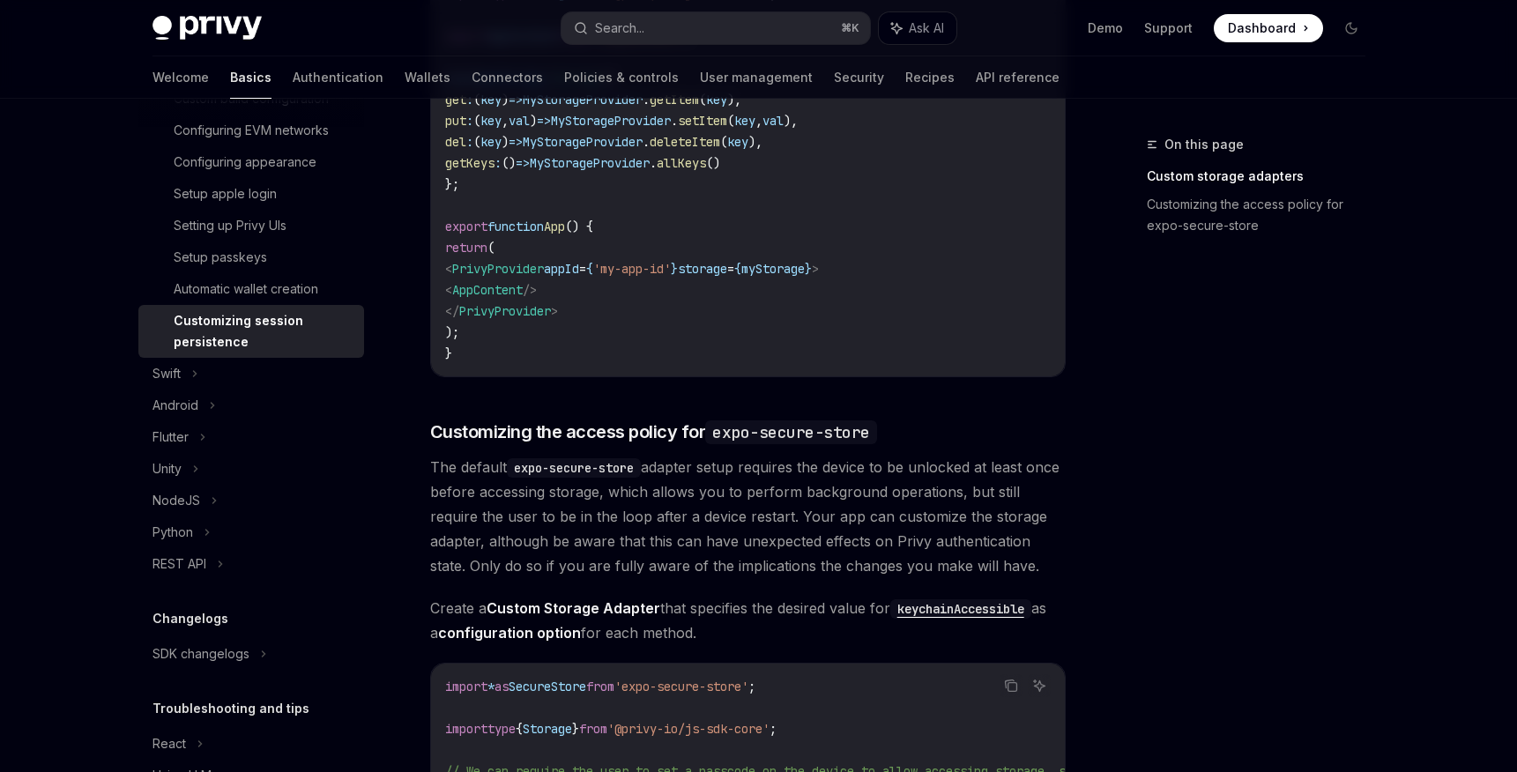
scroll to position [459, 0]
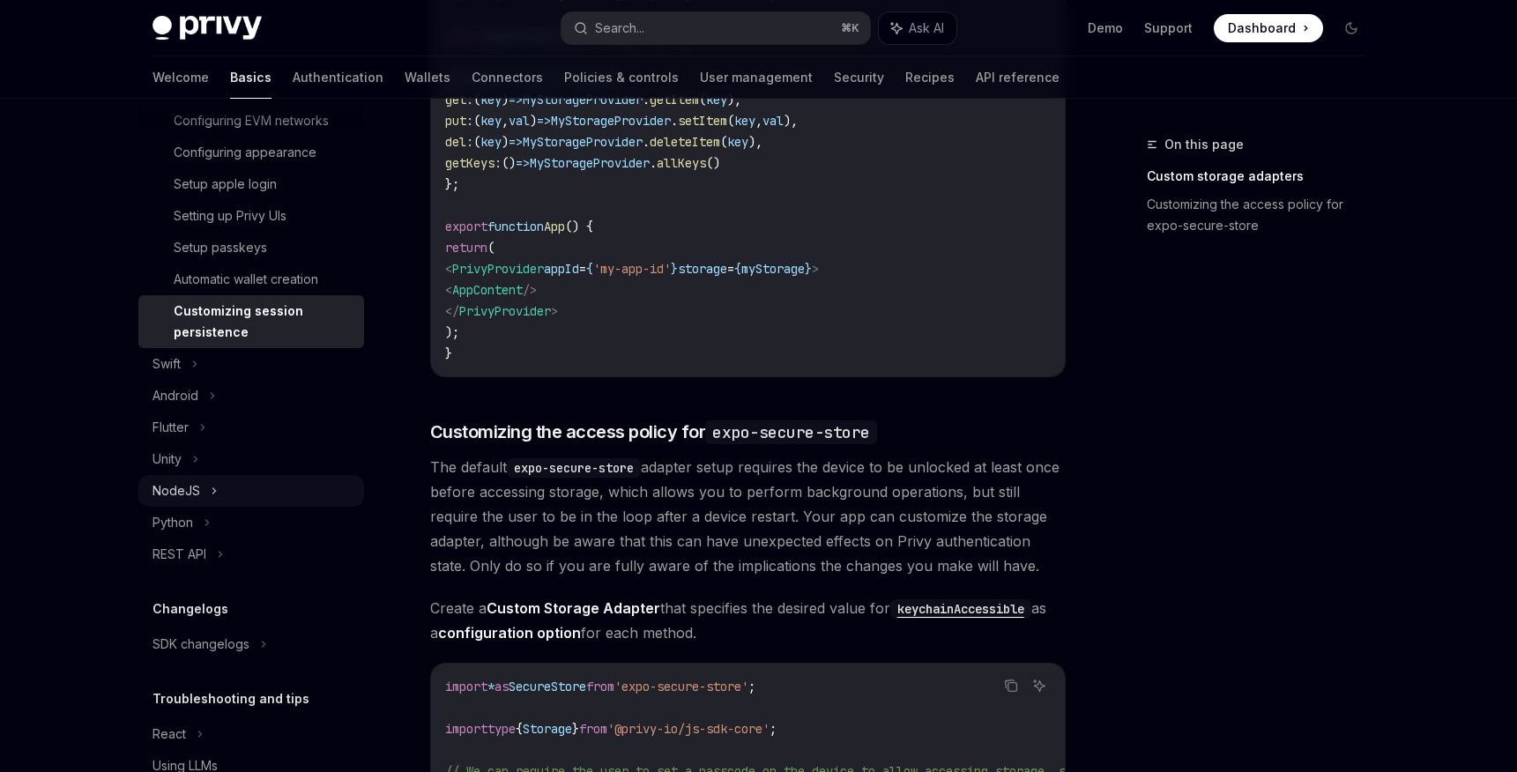
click at [208, 497] on div "NodeJS" at bounding box center [251, 491] width 226 height 32
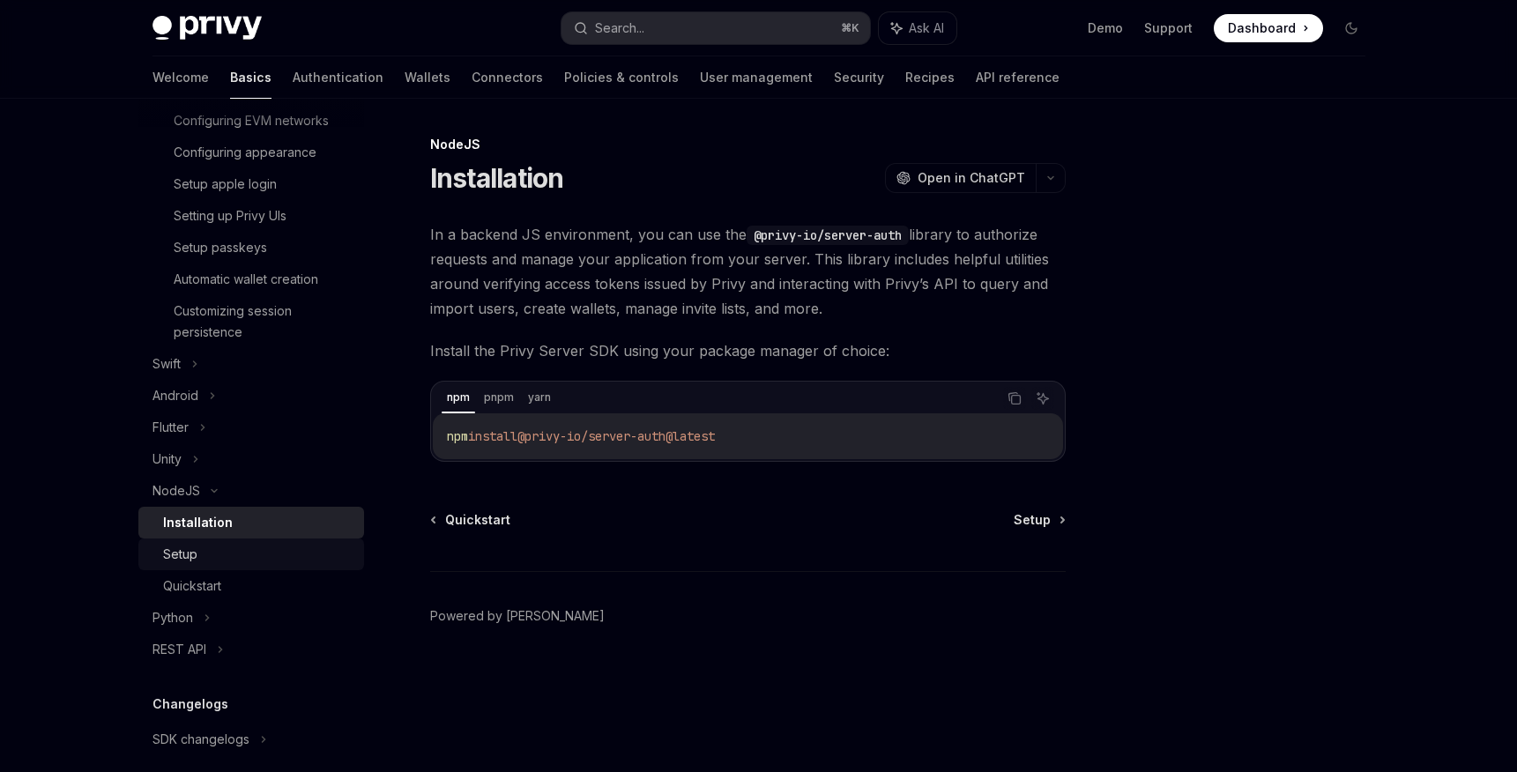
click at [180, 556] on div "Setup" at bounding box center [180, 554] width 34 height 21
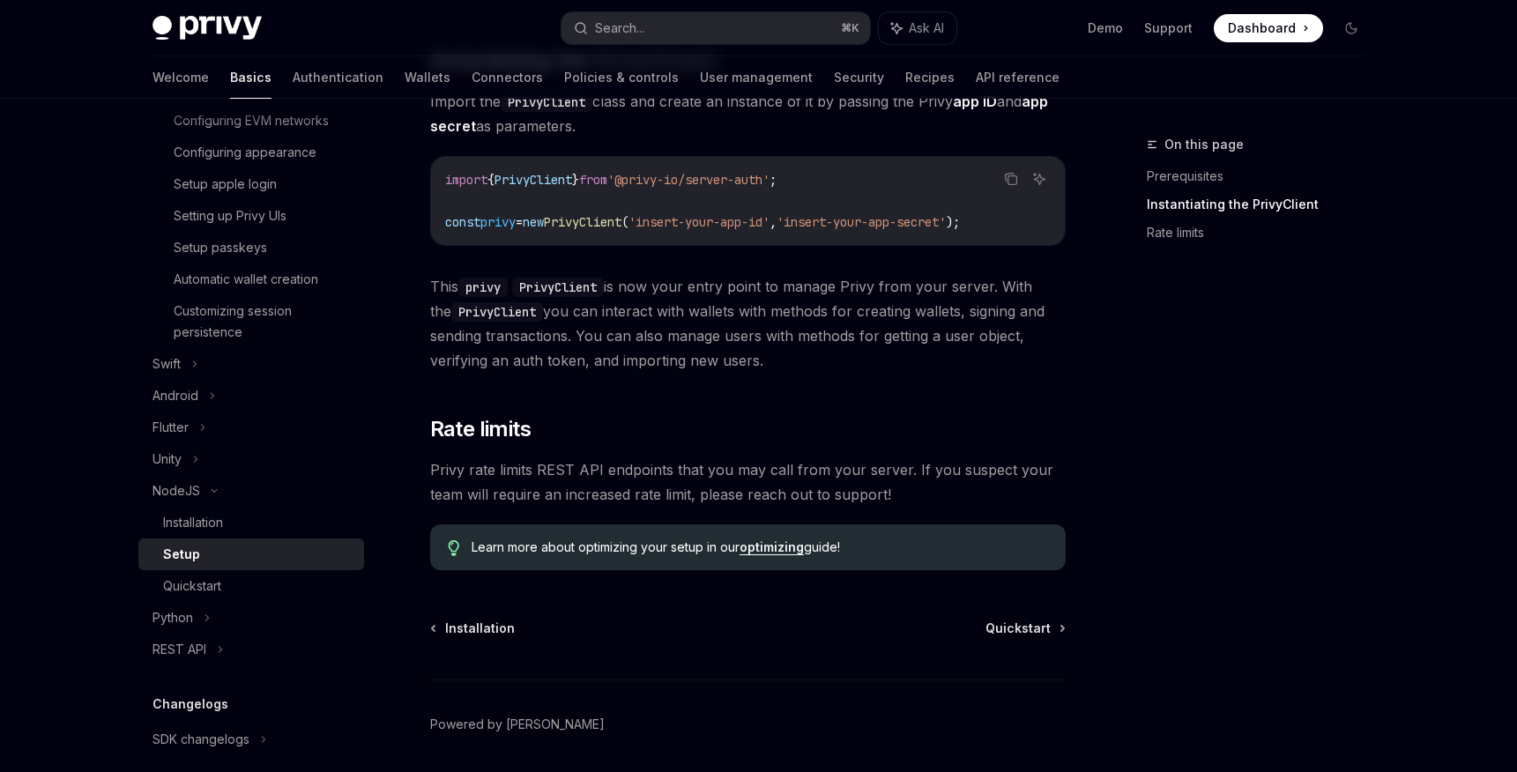
scroll to position [419, 0]
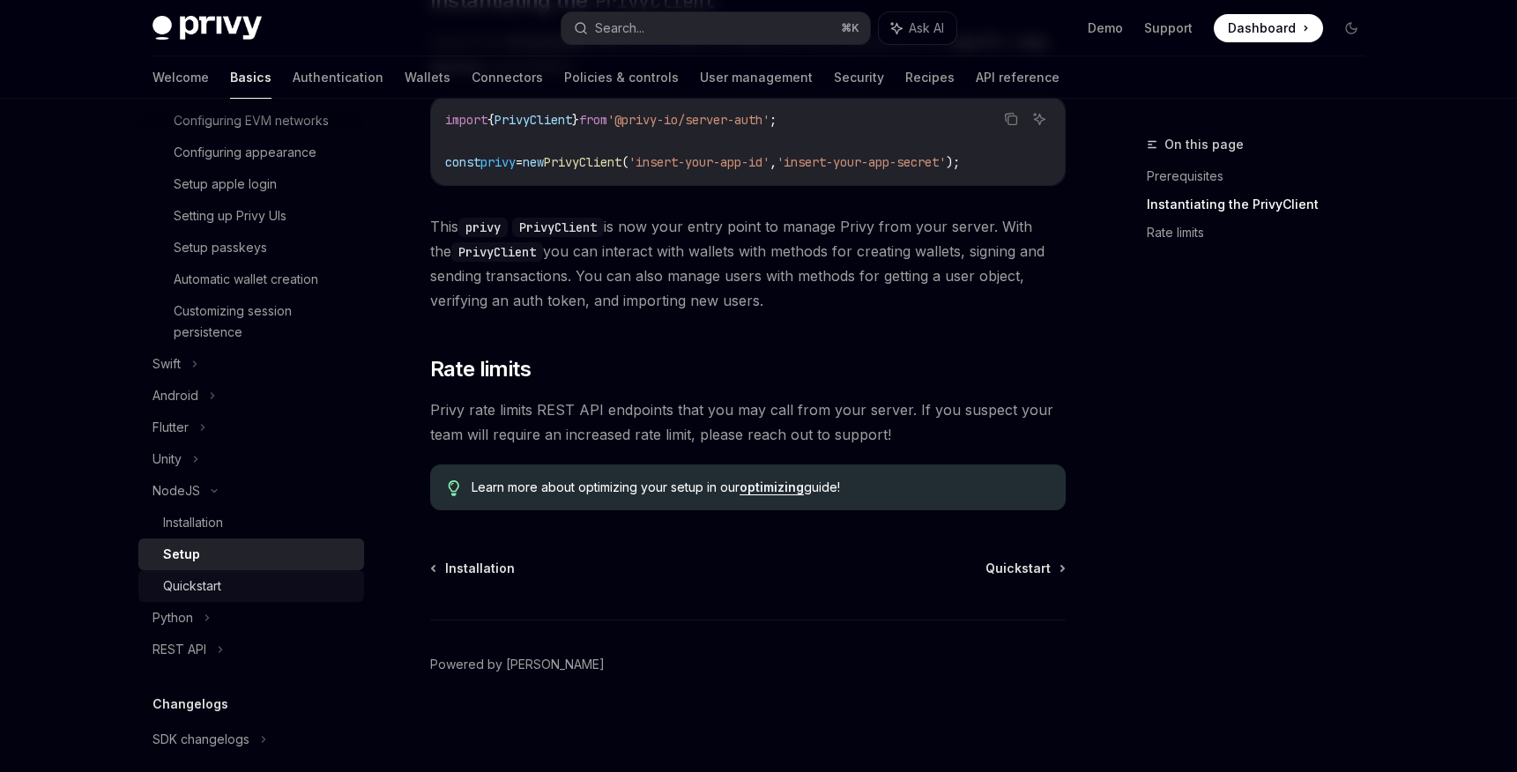
click at [236, 579] on div "Quickstart" at bounding box center [258, 586] width 190 height 21
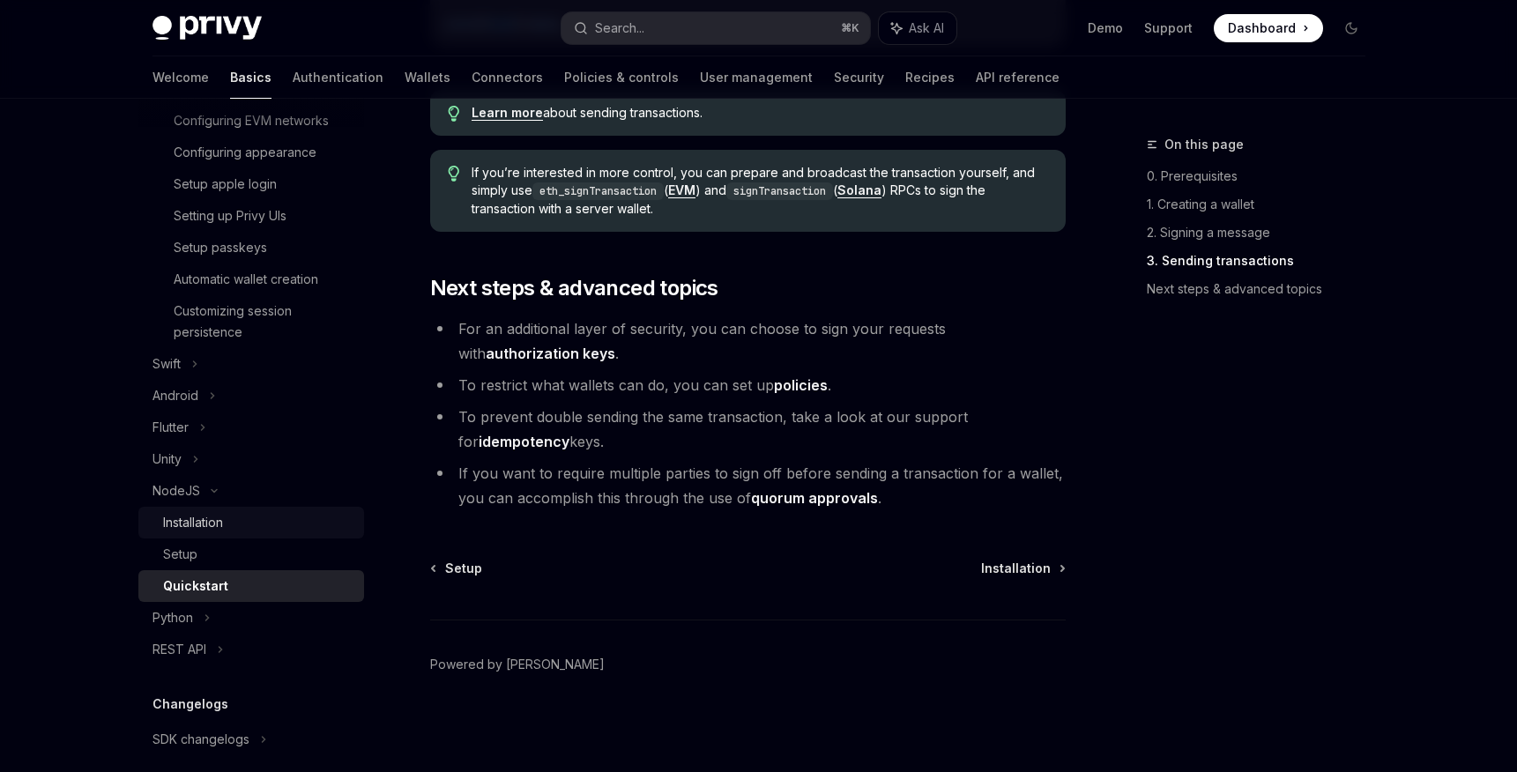
scroll to position [631, 0]
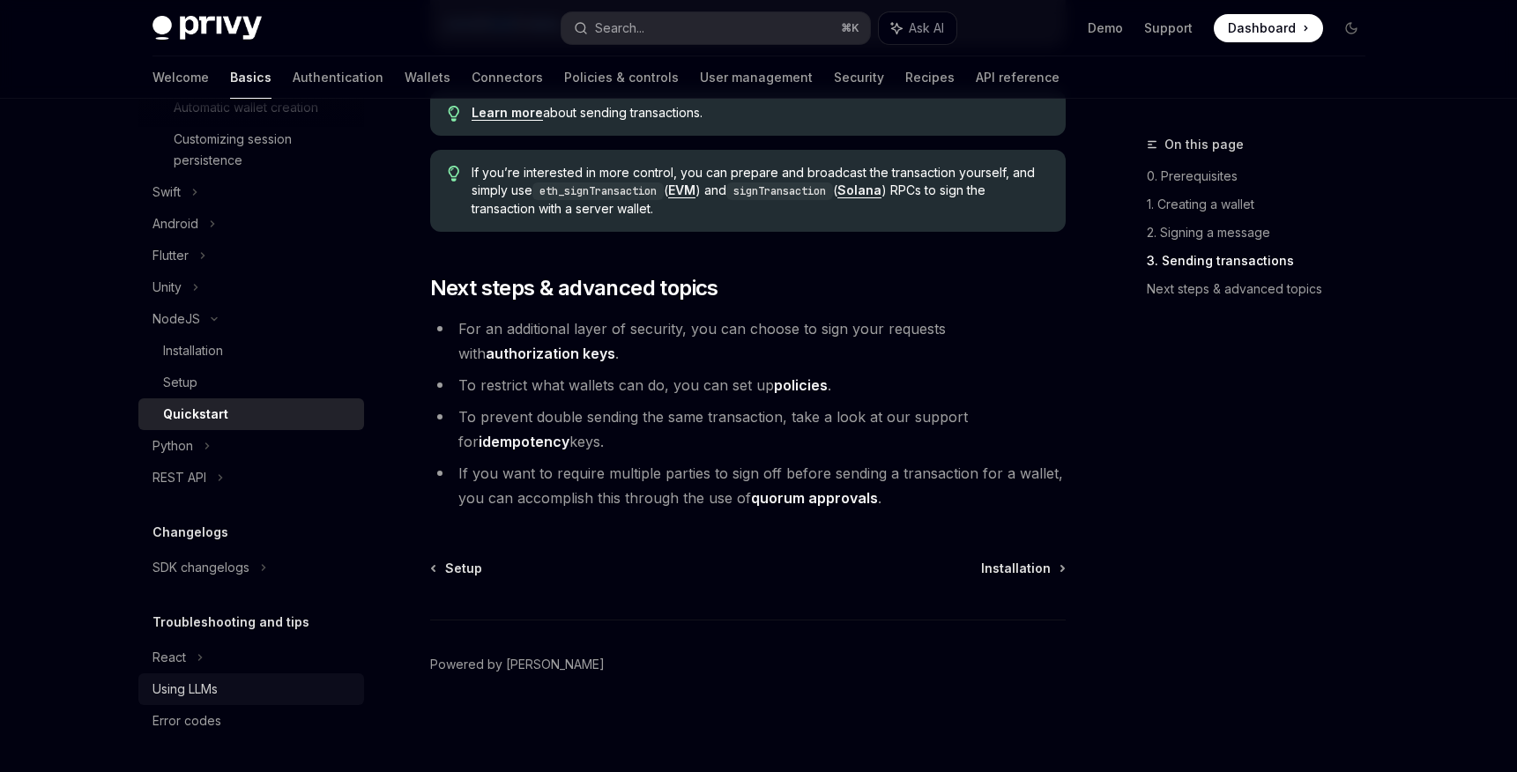
click at [221, 697] on div "Using LLMs" at bounding box center [253, 689] width 201 height 21
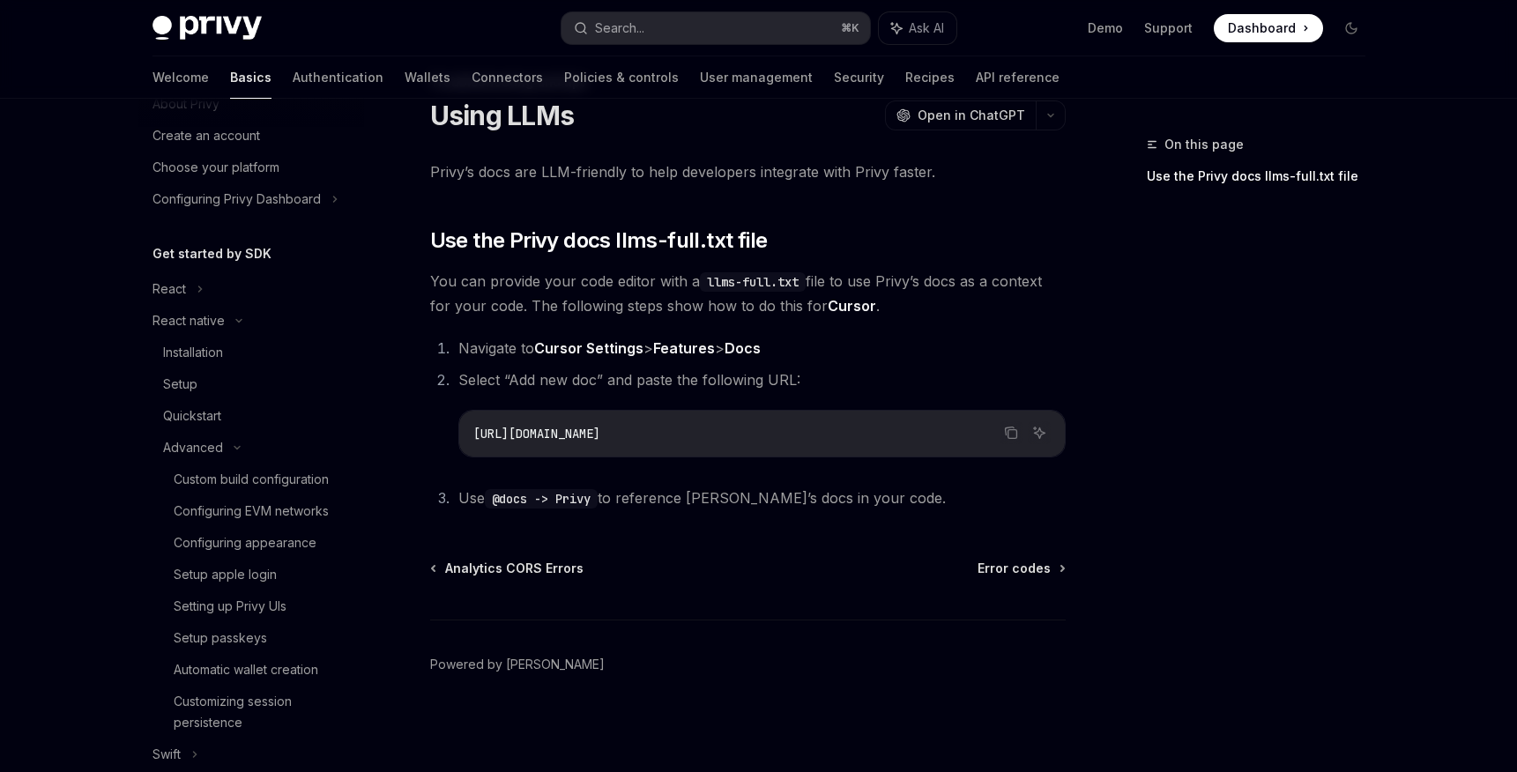
scroll to position [26, 0]
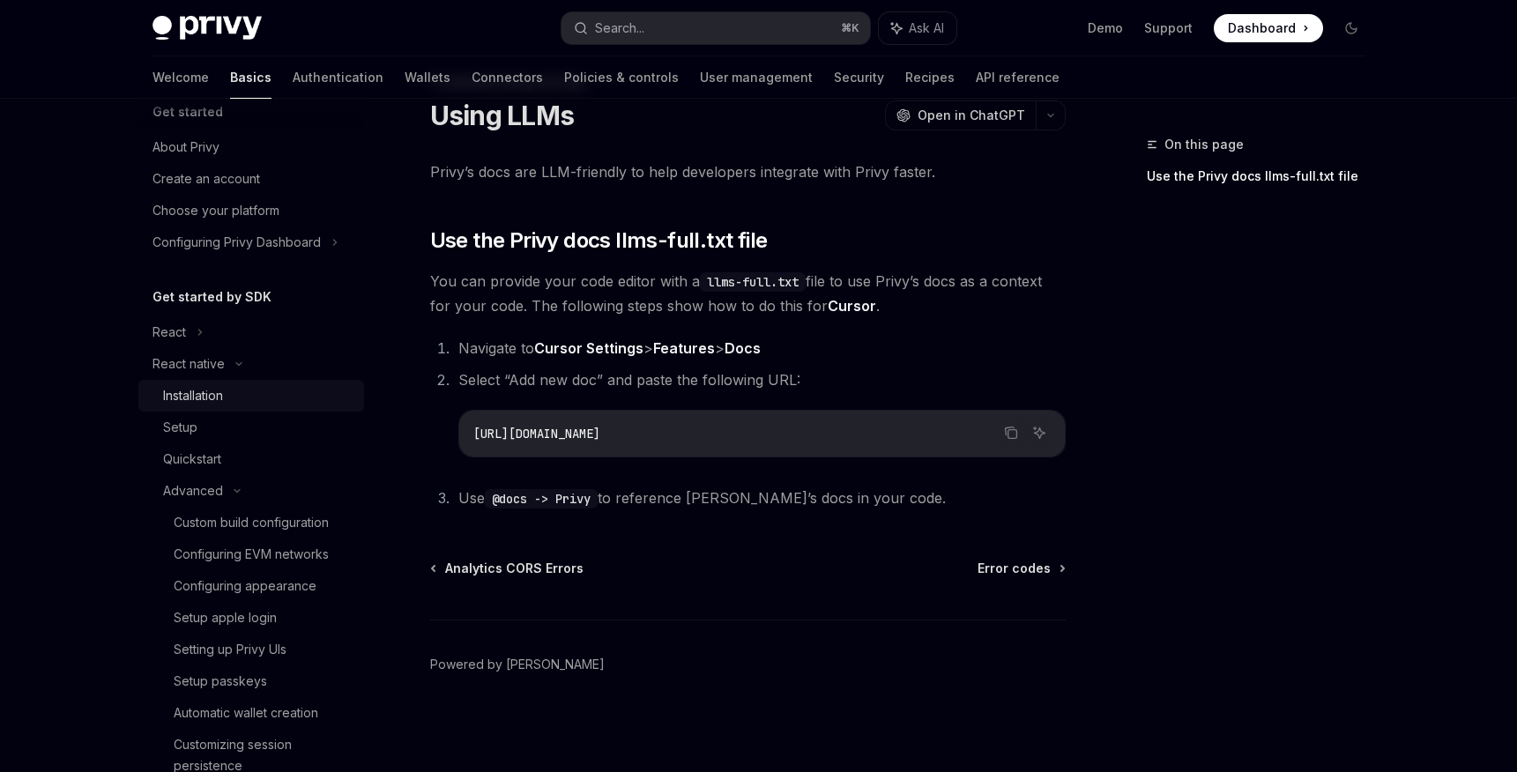
click at [193, 392] on div "Installation" at bounding box center [193, 395] width 60 height 21
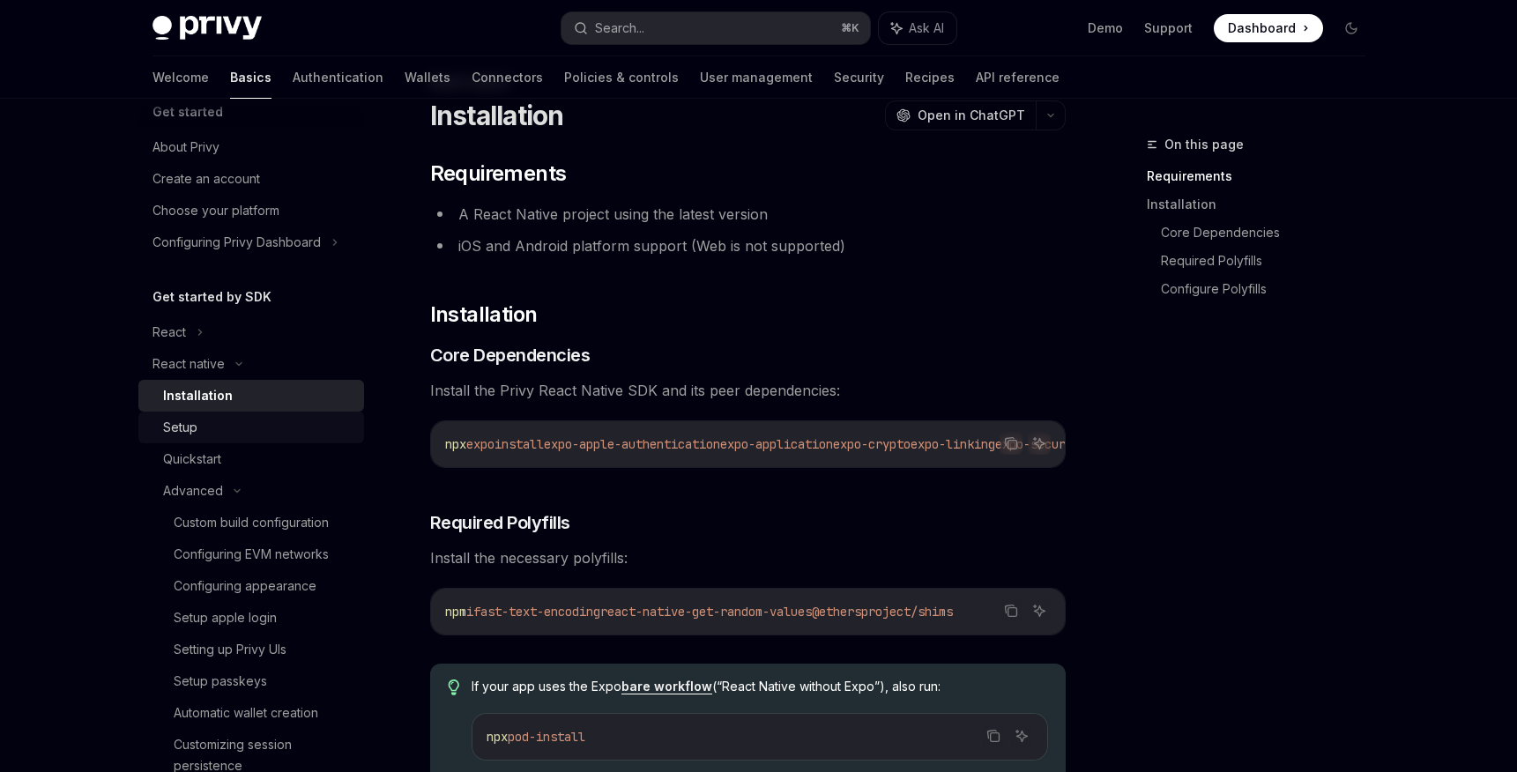
click at [192, 434] on div "Setup" at bounding box center [180, 427] width 34 height 21
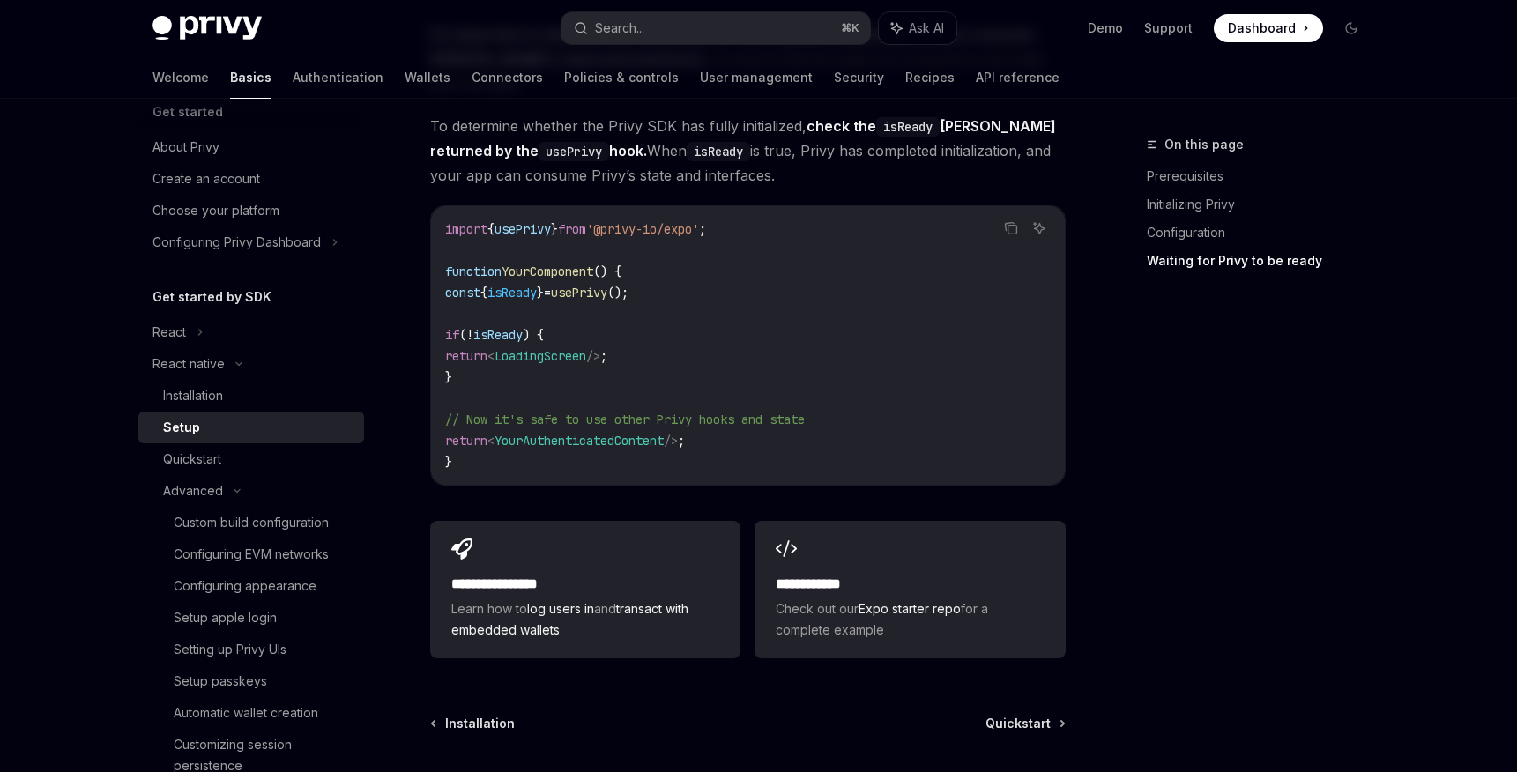
scroll to position [1504, 0]
click at [213, 406] on link "Installation" at bounding box center [251, 396] width 226 height 32
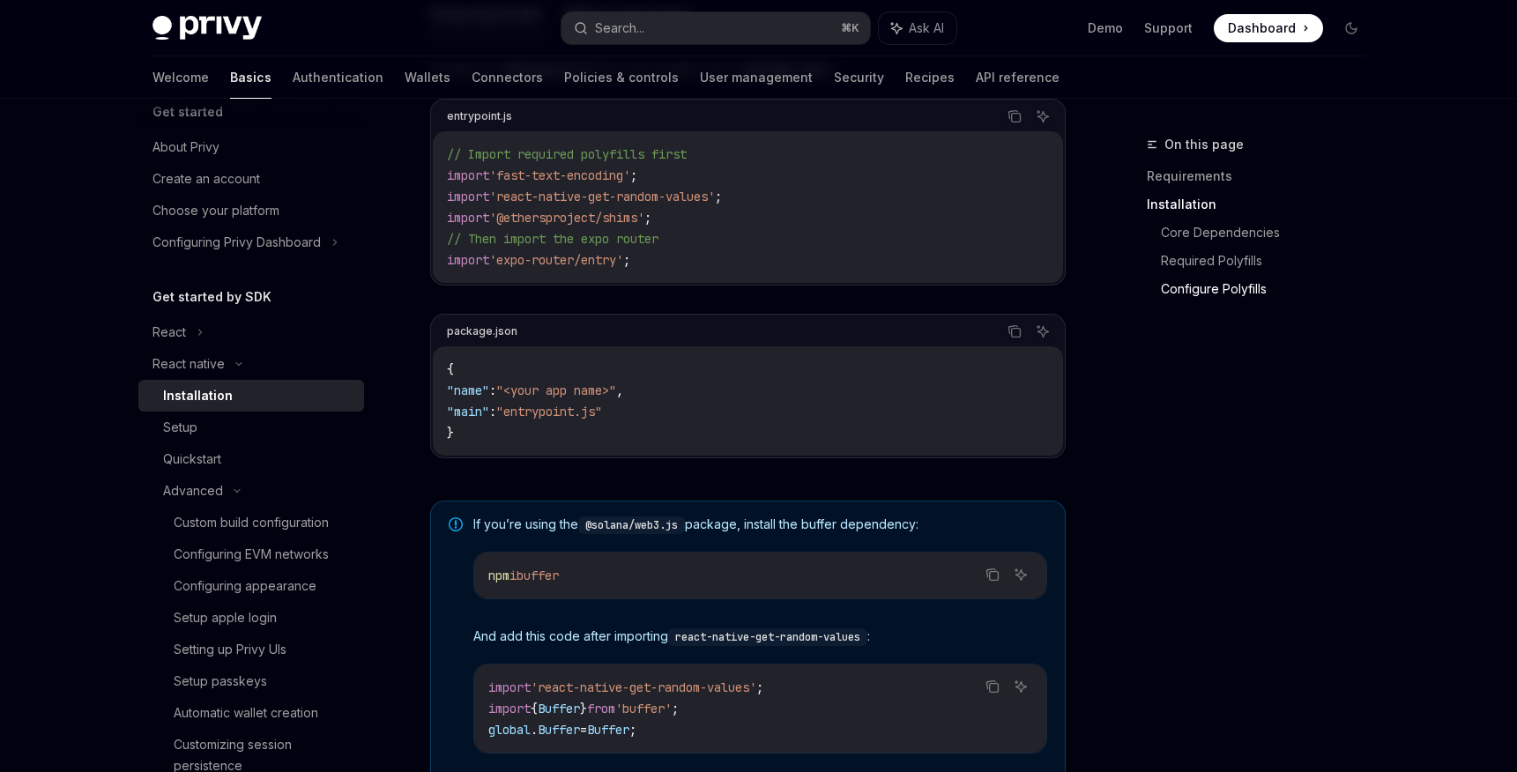
scroll to position [1243, 0]
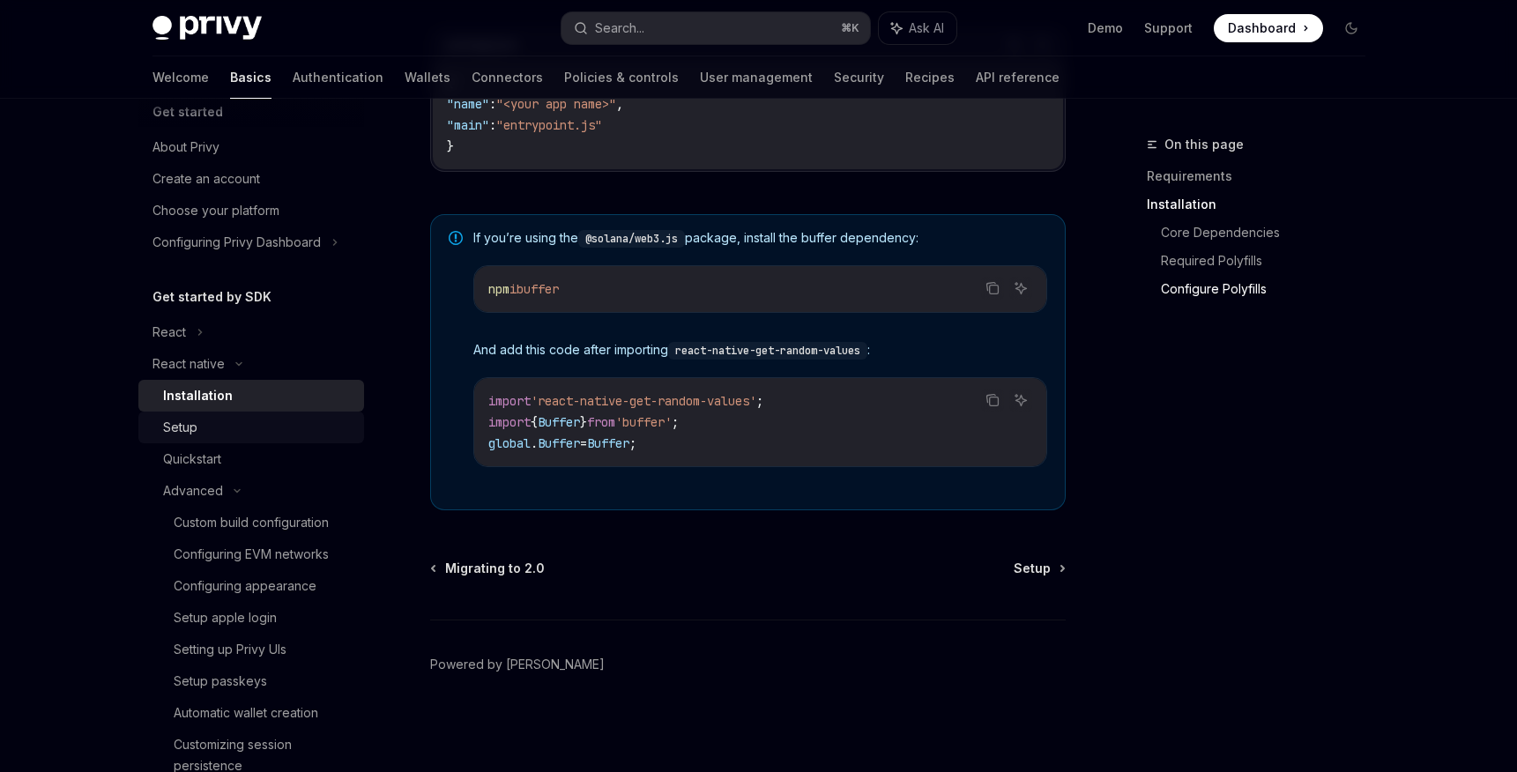
click at [246, 433] on div "Setup" at bounding box center [258, 427] width 190 height 21
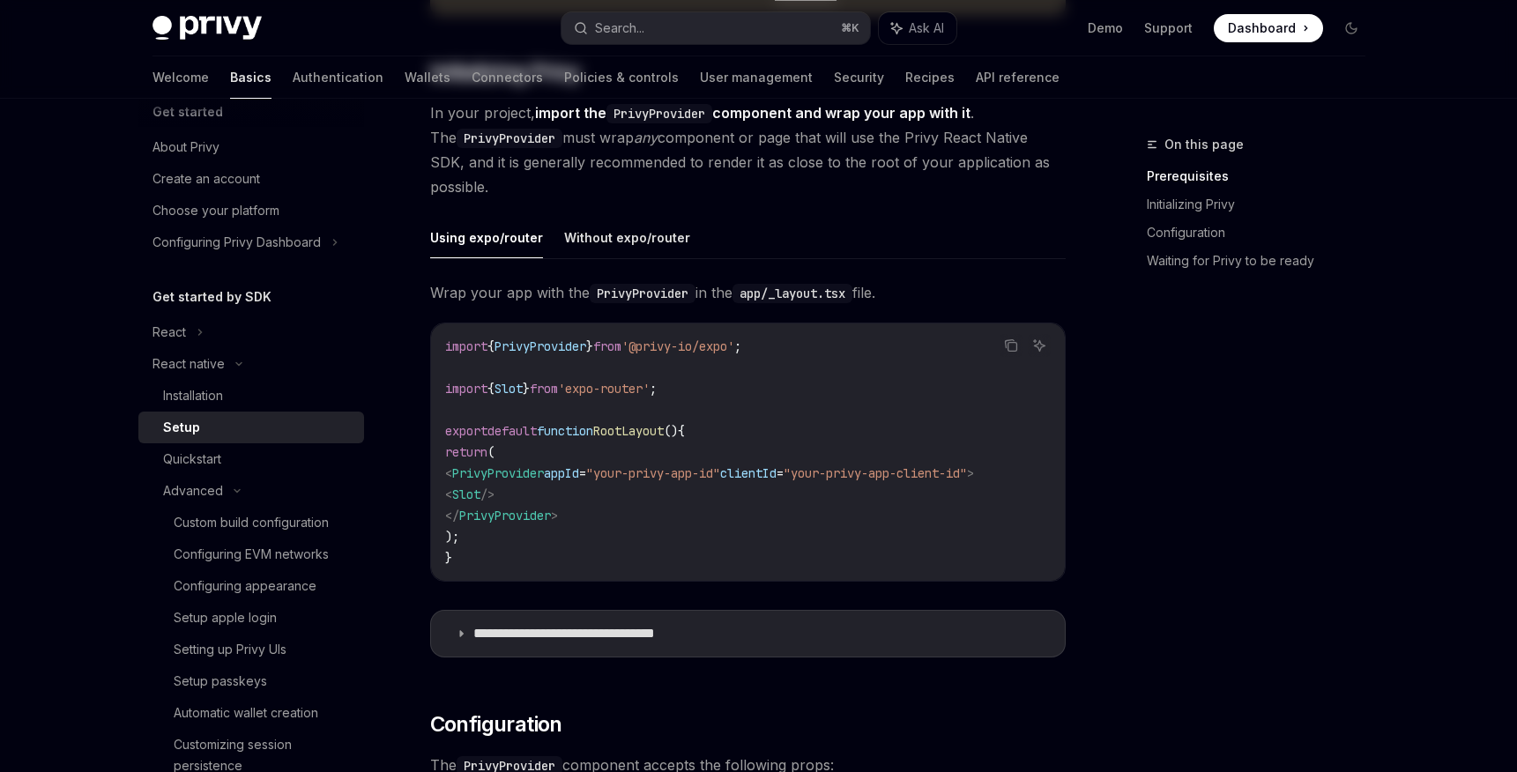
scroll to position [381, 0]
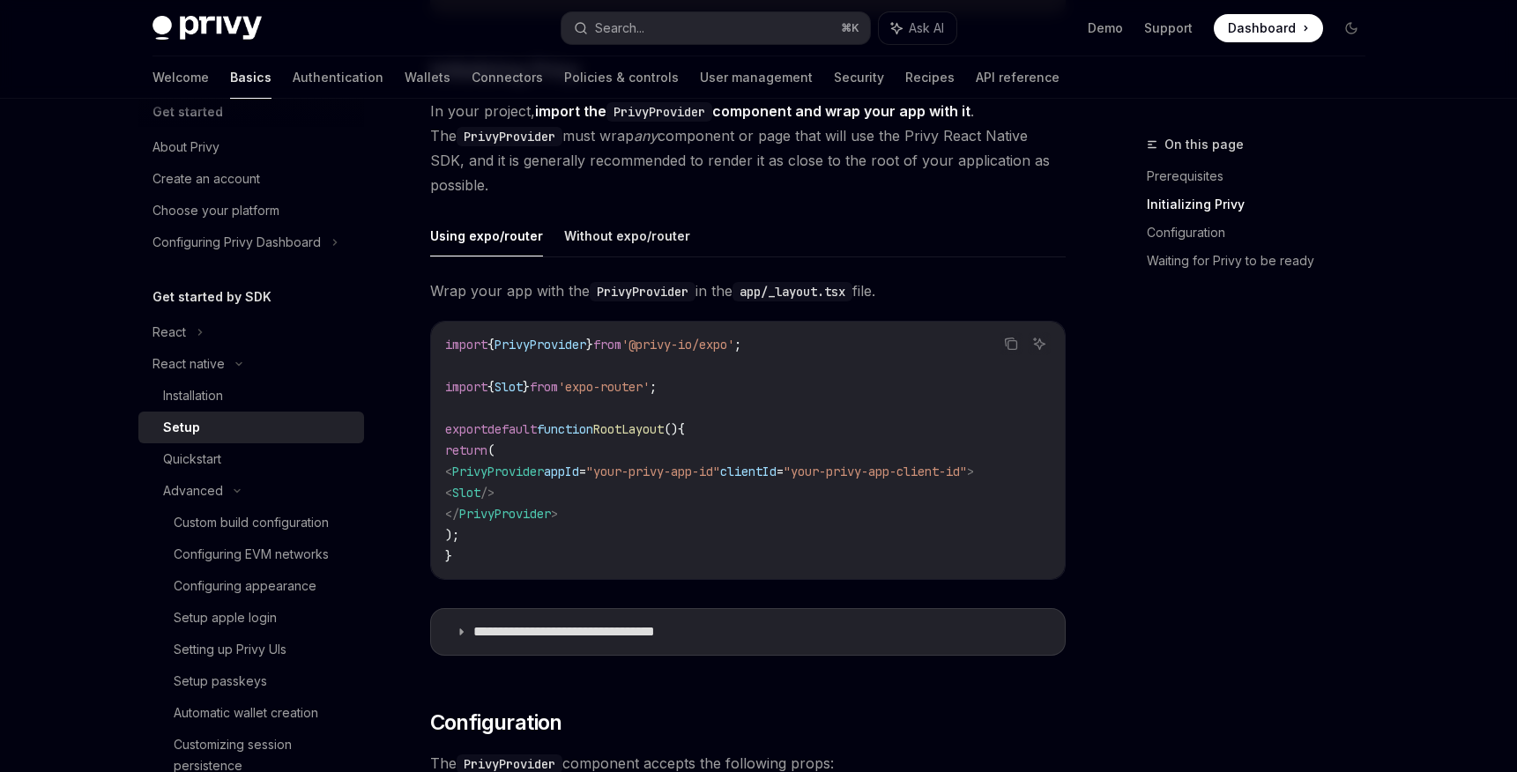
click at [726, 341] on span "'@privy-io/expo'" at bounding box center [678, 345] width 113 height 16
copy code "import { PrivyProvider } from '@privy-io/expo' ;"
click at [261, 368] on div "React native" at bounding box center [251, 364] width 226 height 32
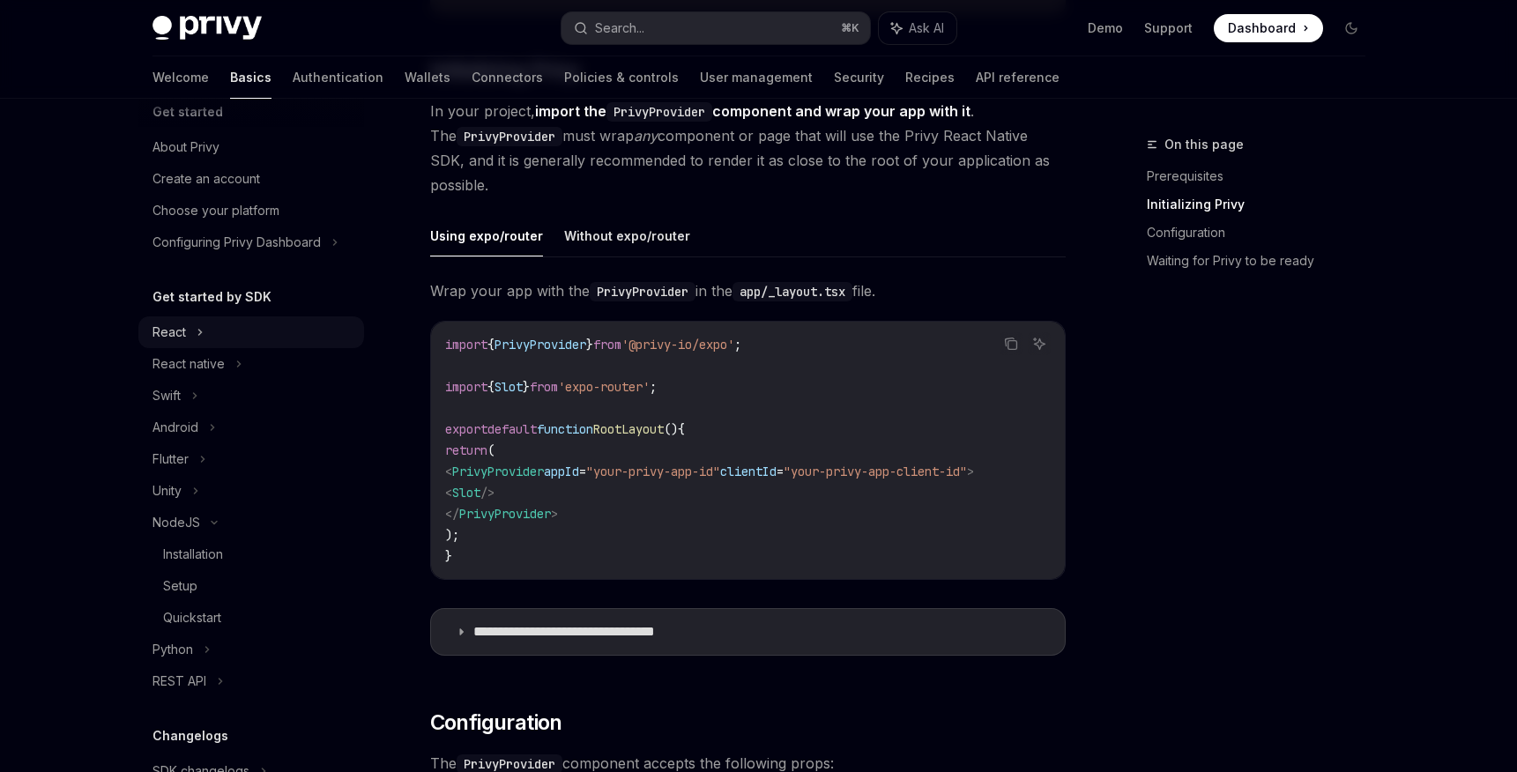
click at [201, 332] on icon at bounding box center [200, 332] width 7 height 21
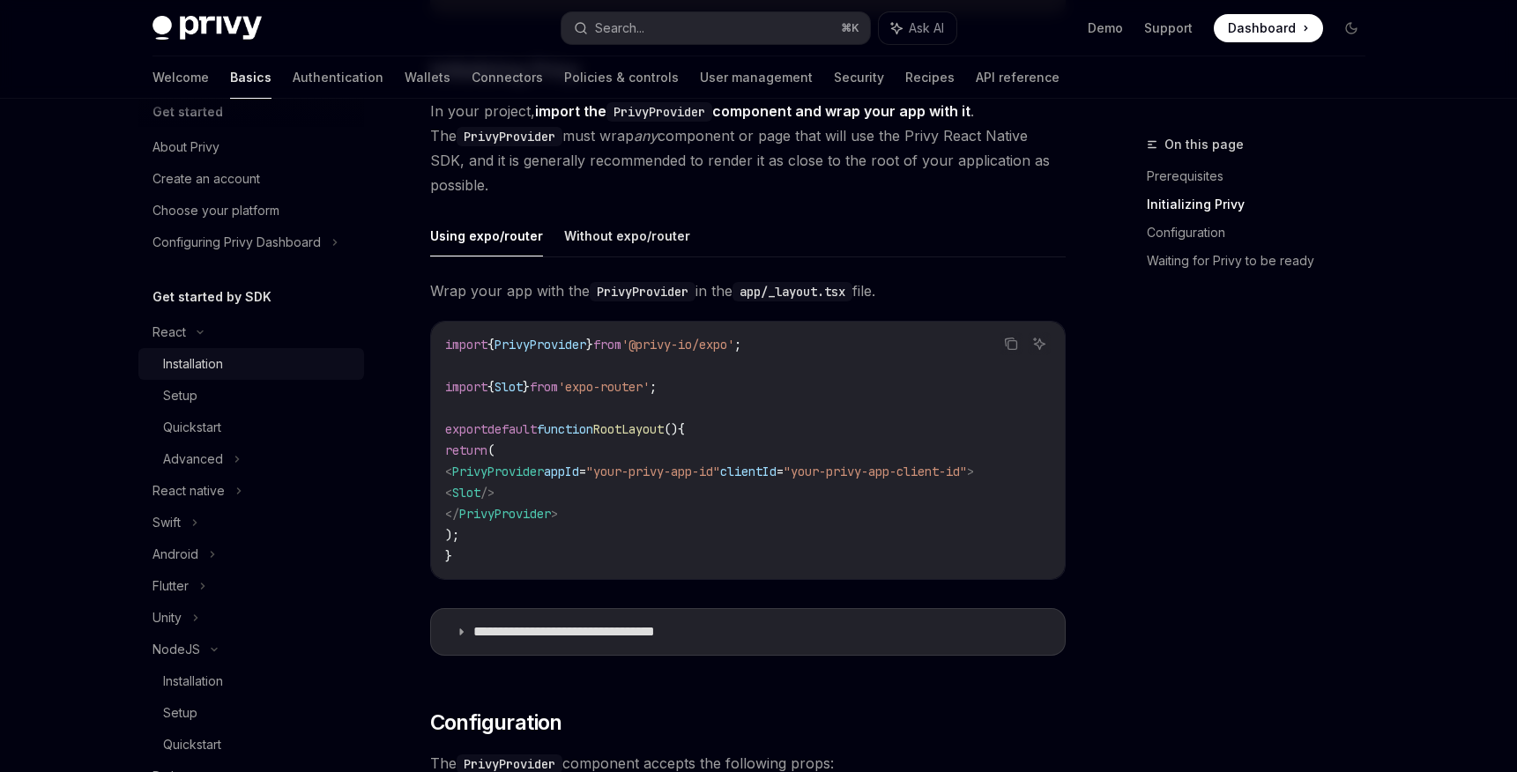
scroll to position [94, 0]
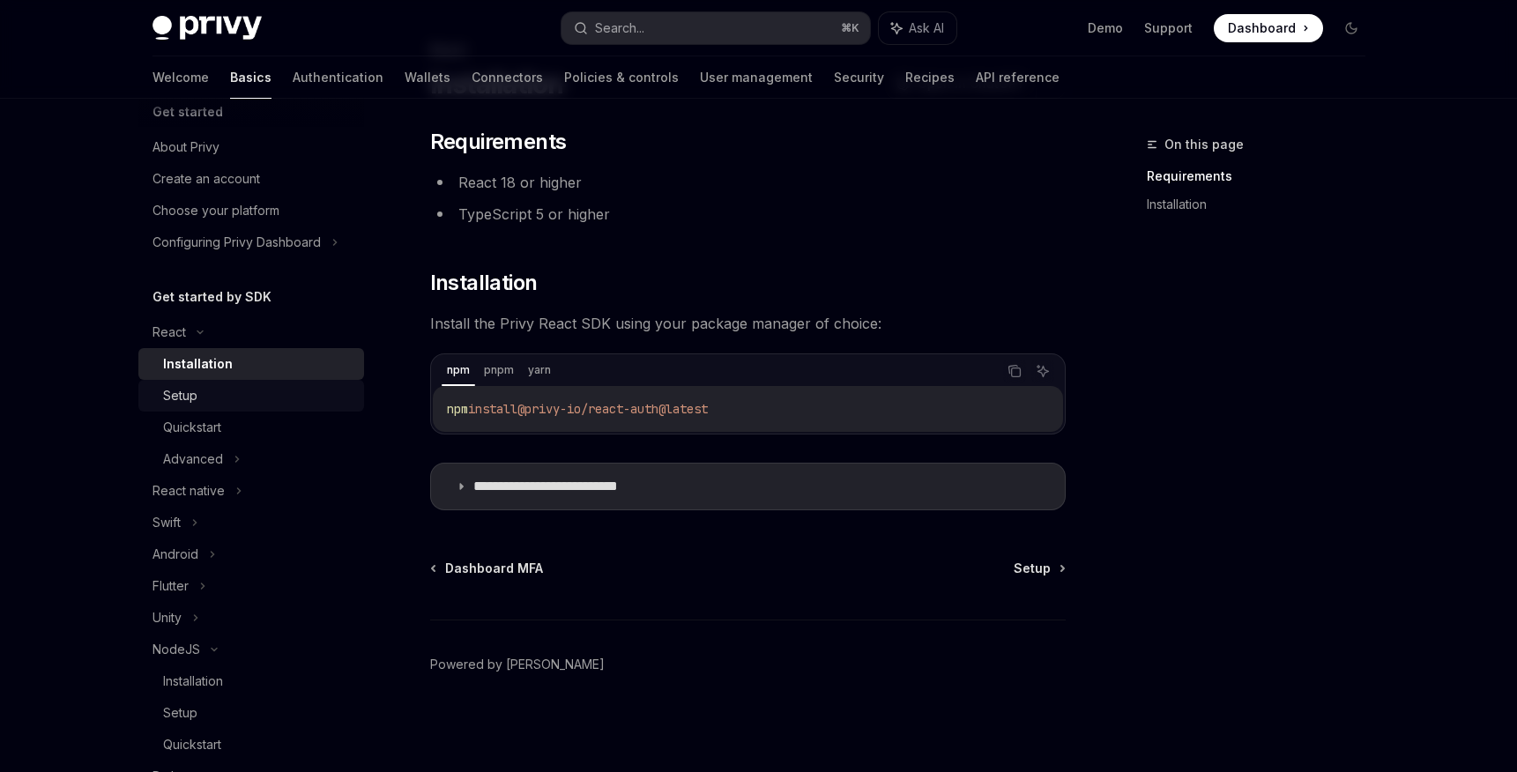
click at [200, 398] on div "Setup" at bounding box center [258, 395] width 190 height 21
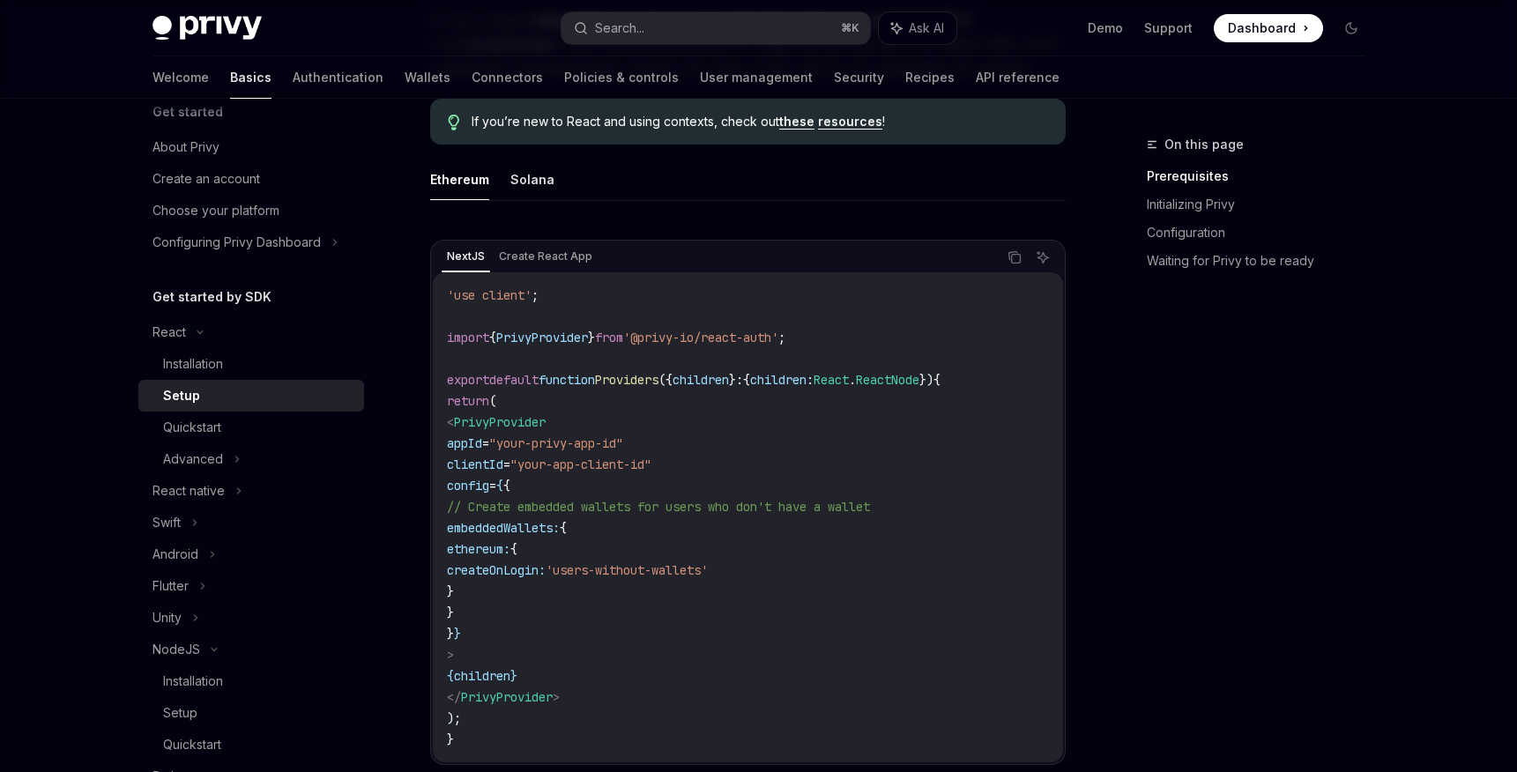
scroll to position [496, 0]
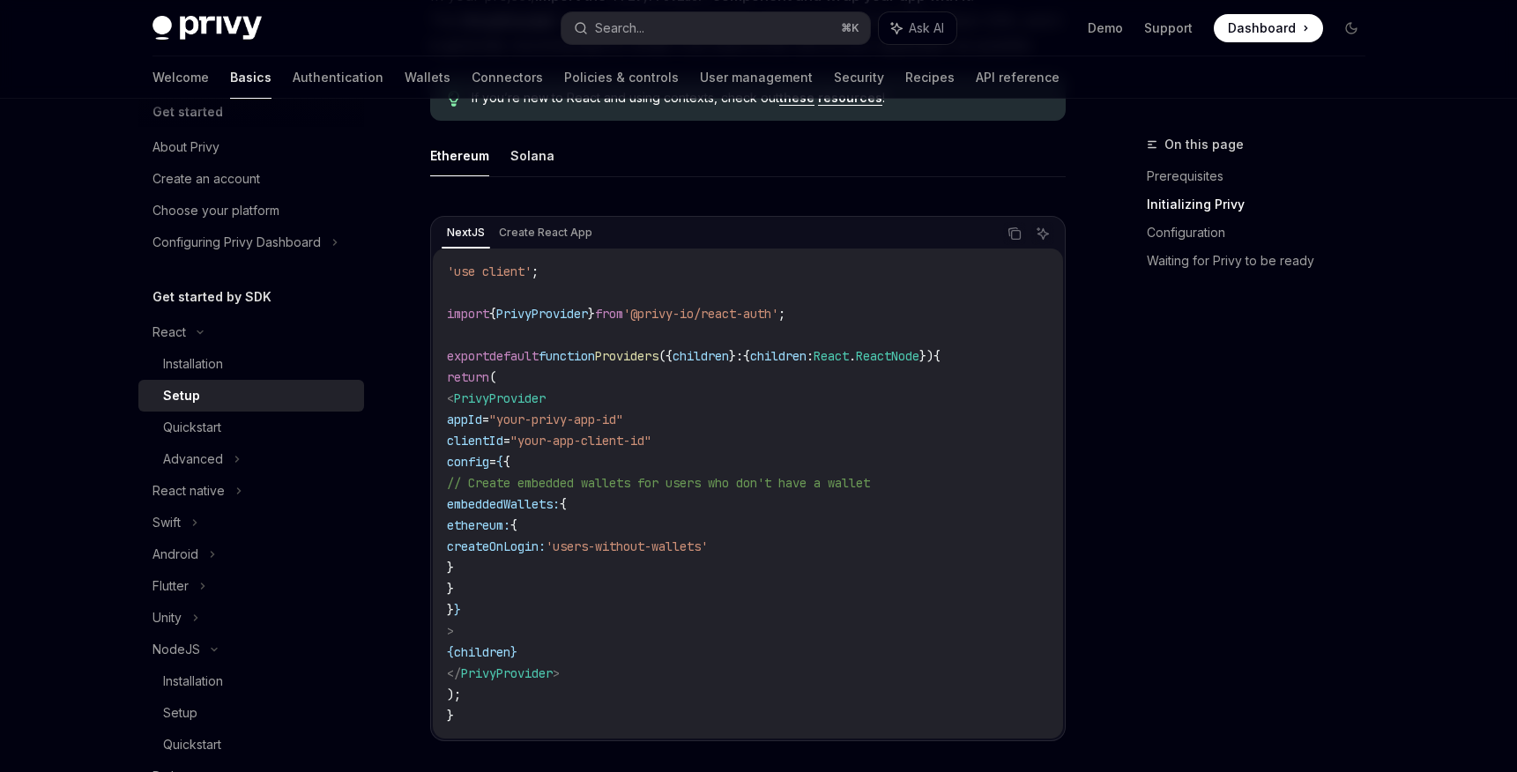
click at [623, 315] on span "from" at bounding box center [609, 314] width 28 height 16
copy code "import { PrivyProvider } from '@privy-io/react-auth' ;"
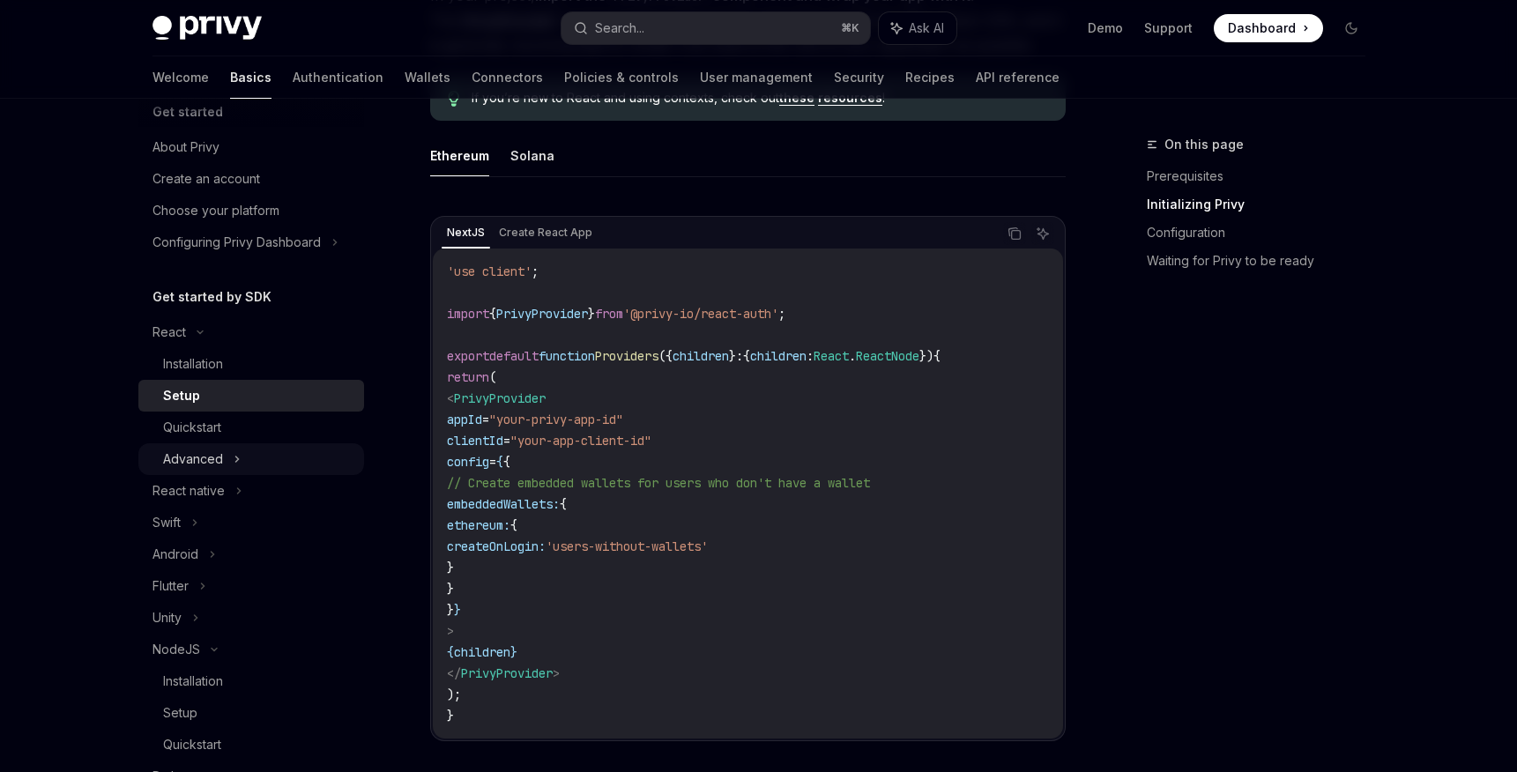
click at [287, 468] on div "Advanced" at bounding box center [251, 459] width 226 height 32
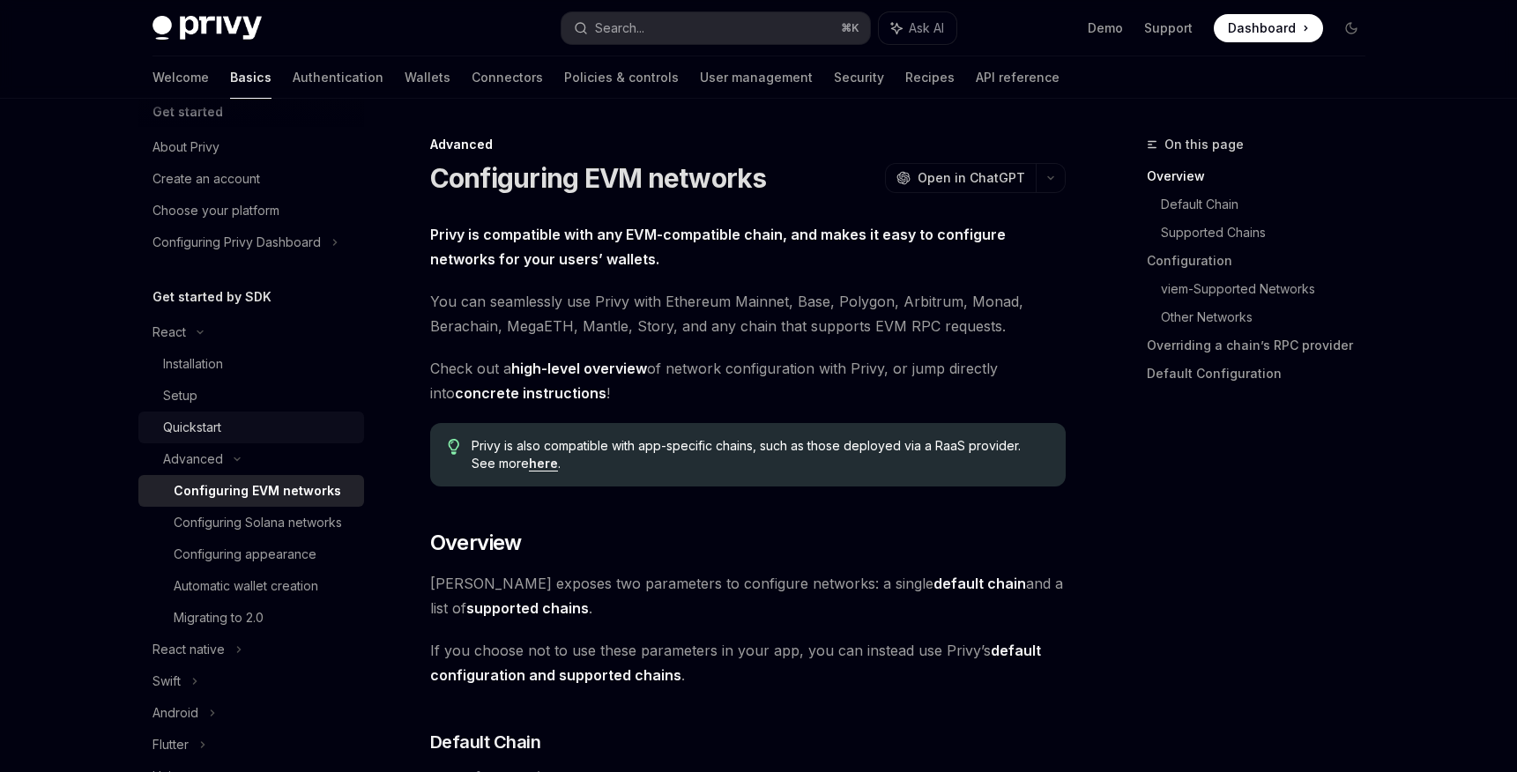
click at [248, 429] on div "Quickstart" at bounding box center [258, 427] width 190 height 21
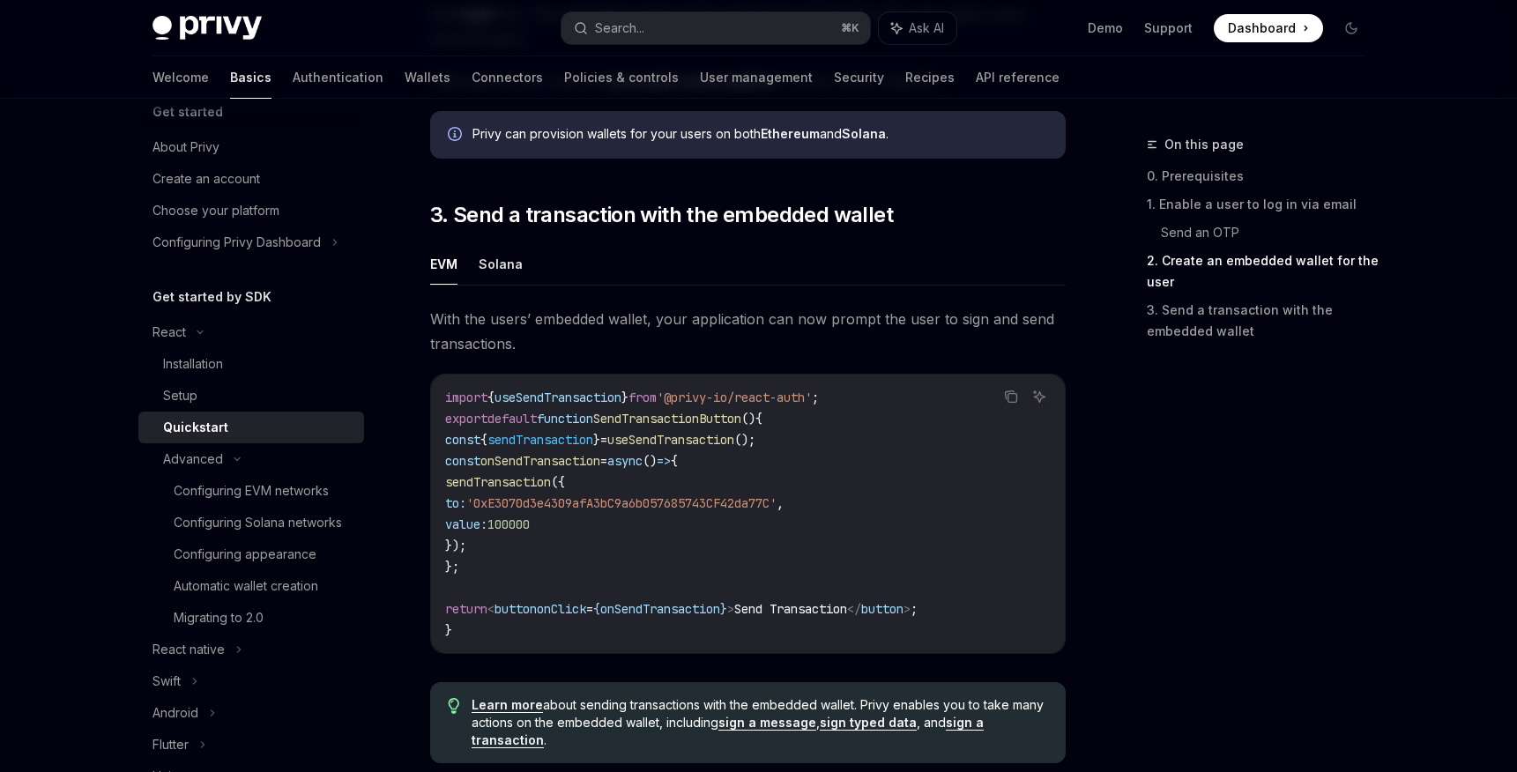
scroll to position [1785, 0]
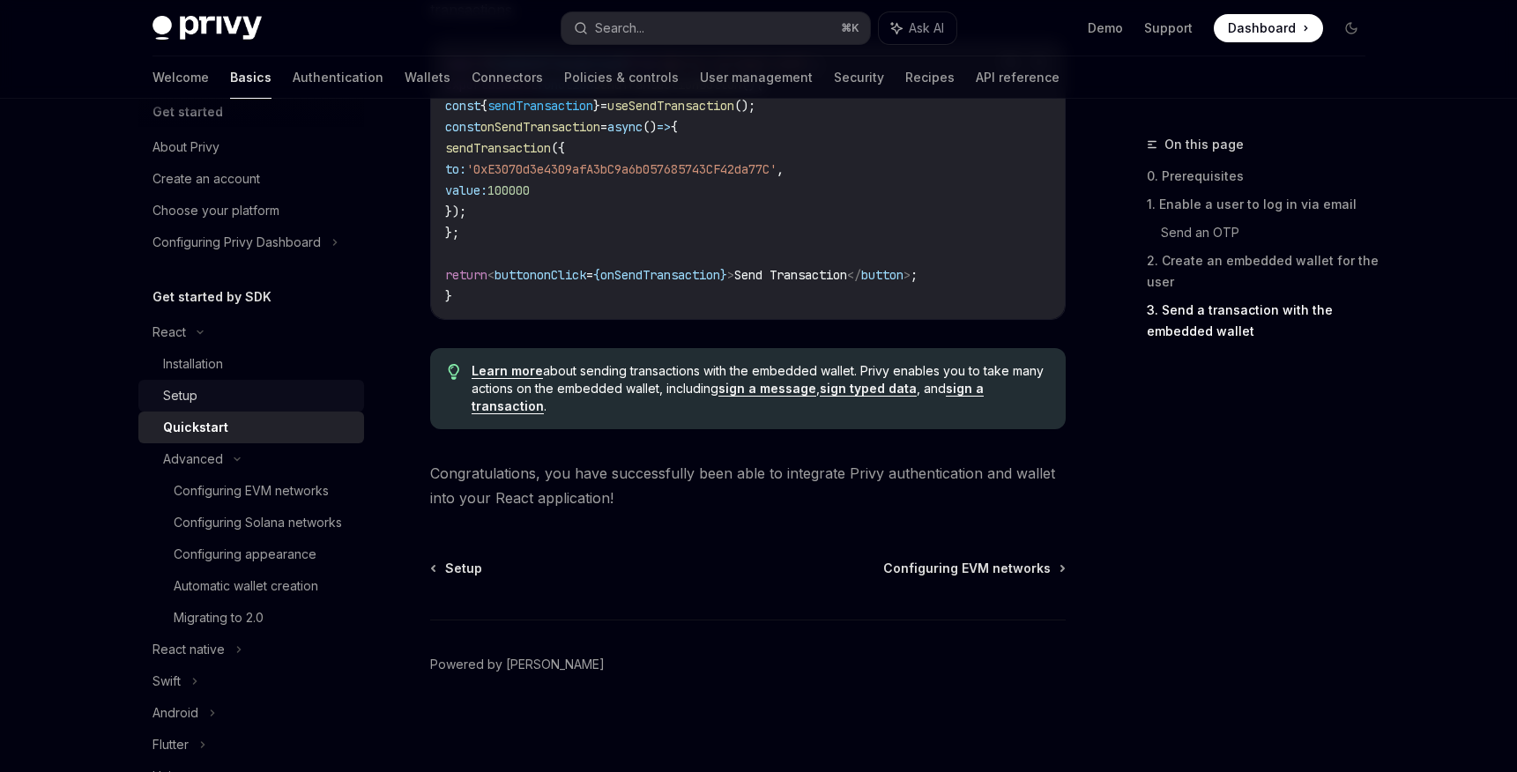
click at [212, 403] on div "Setup" at bounding box center [258, 395] width 190 height 21
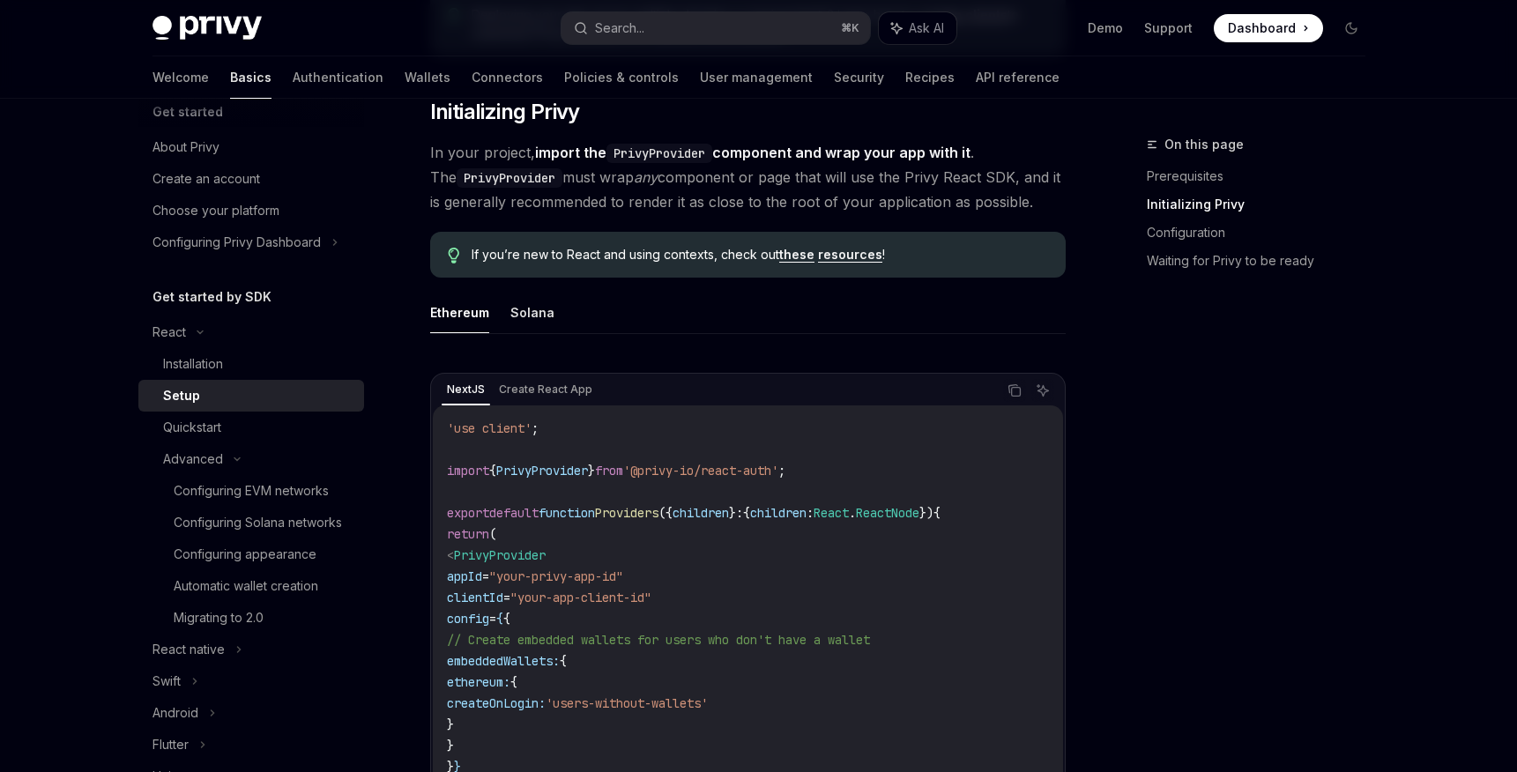
scroll to position [492, 0]
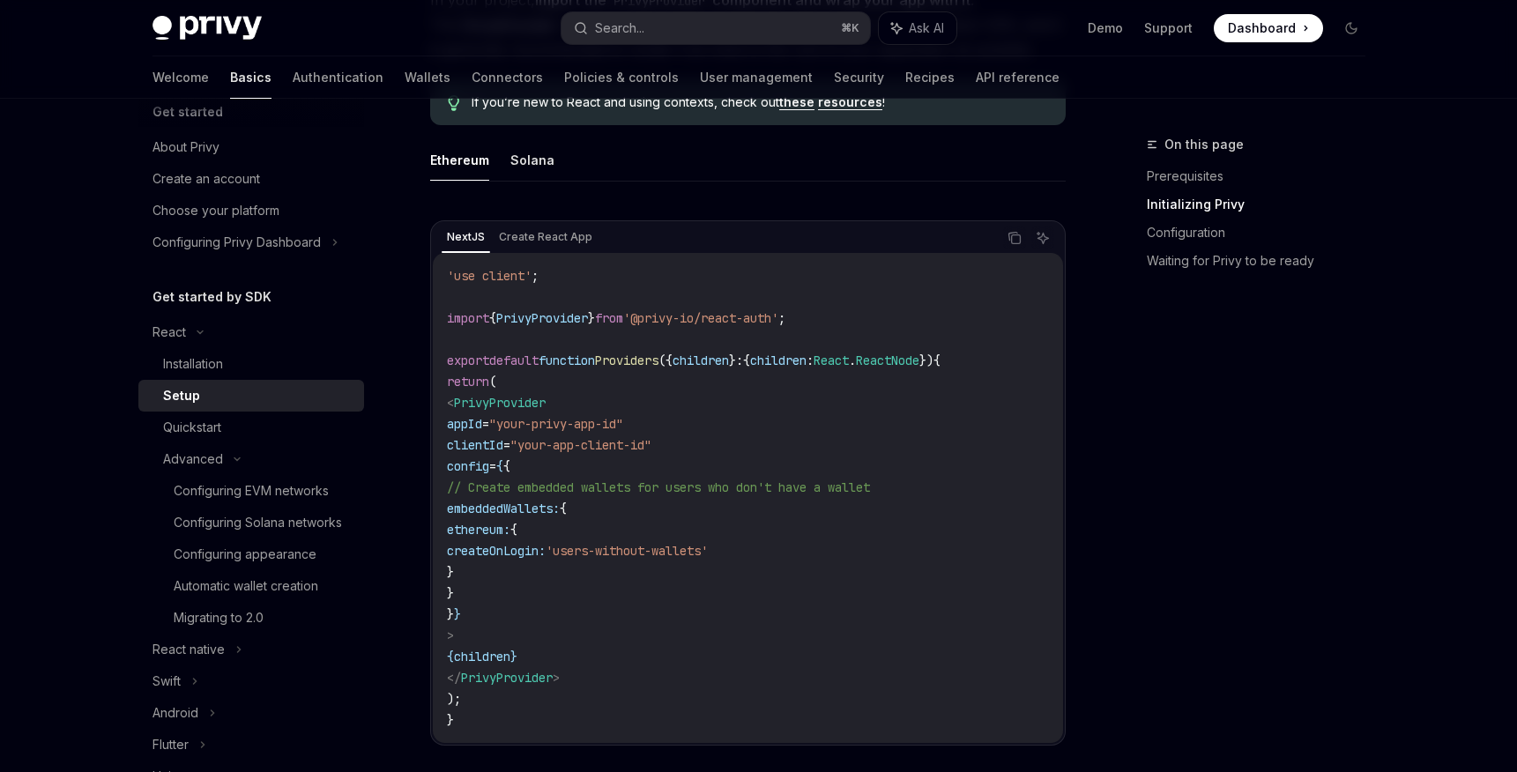
click at [595, 322] on span "}" at bounding box center [591, 318] width 7 height 16
copy code "import { PrivyProvider } from '@privy-io/react-auth' ;"
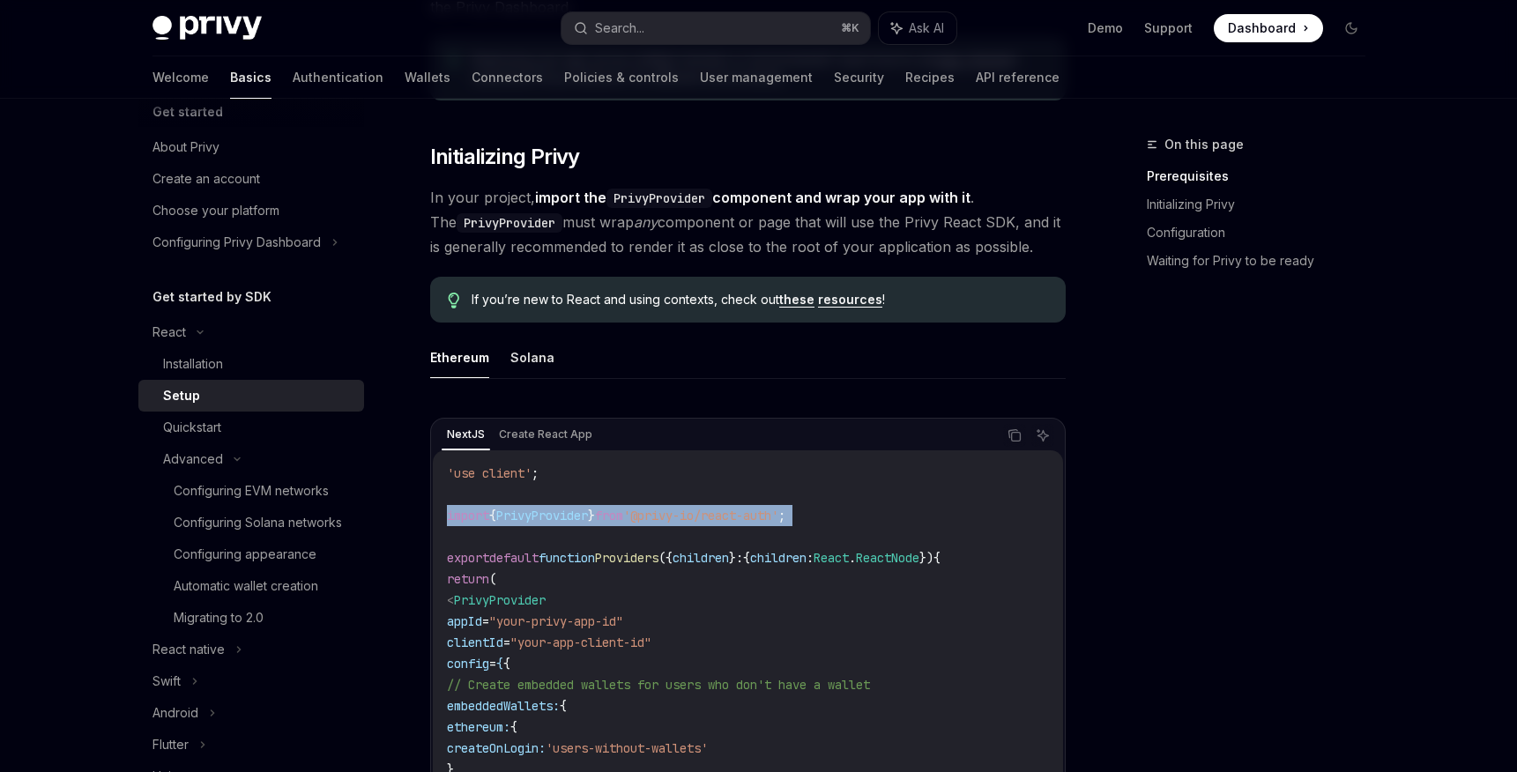
scroll to position [314, 0]
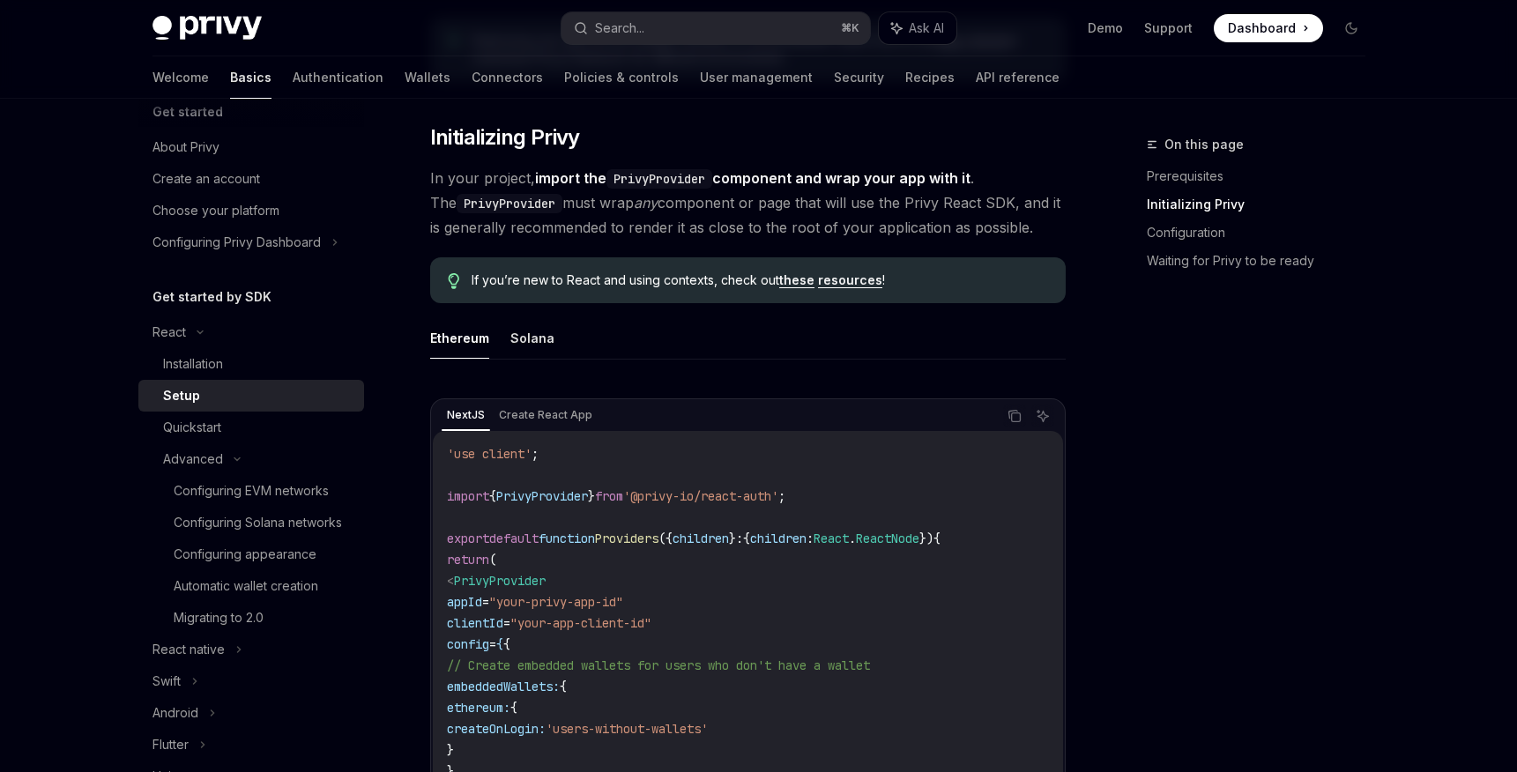
click at [511, 450] on span "'use client'" at bounding box center [489, 454] width 85 height 16
copy code "'use client' ;"
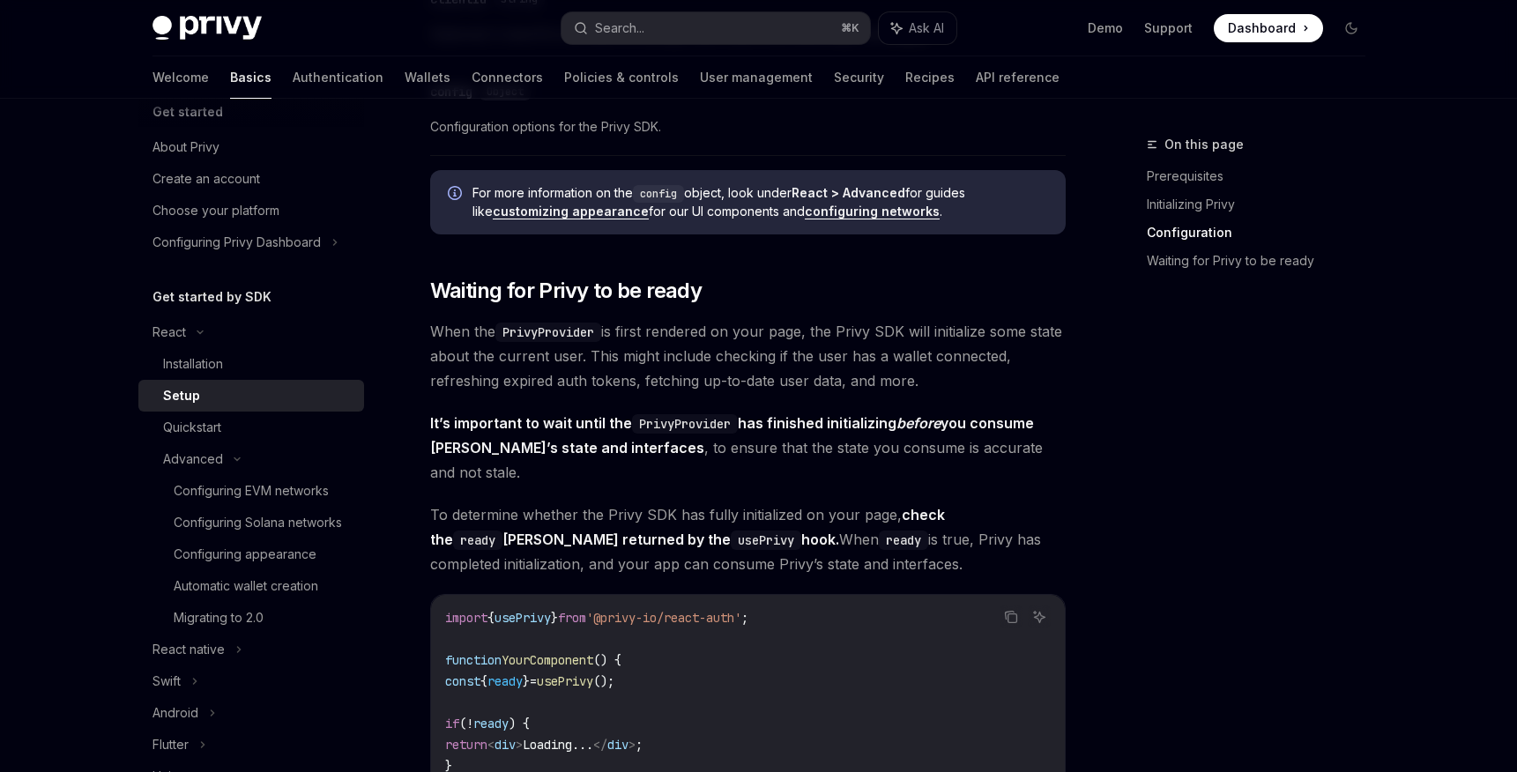
scroll to position [1705, 0]
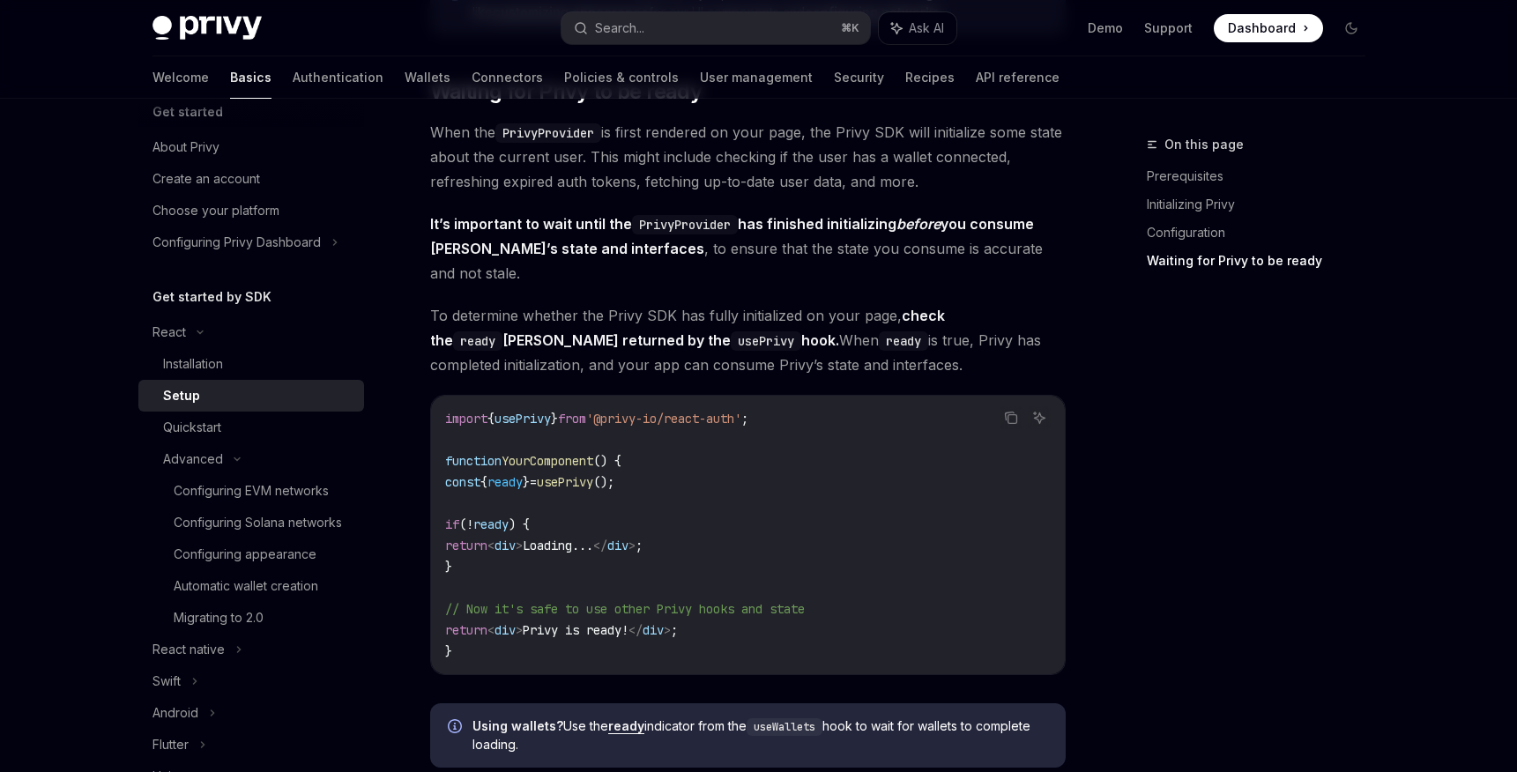
click at [668, 411] on span "'@privy-io/react-auth'" at bounding box center [663, 419] width 155 height 16
copy code "import { usePrivy } from '@privy-io/react-auth' ;"
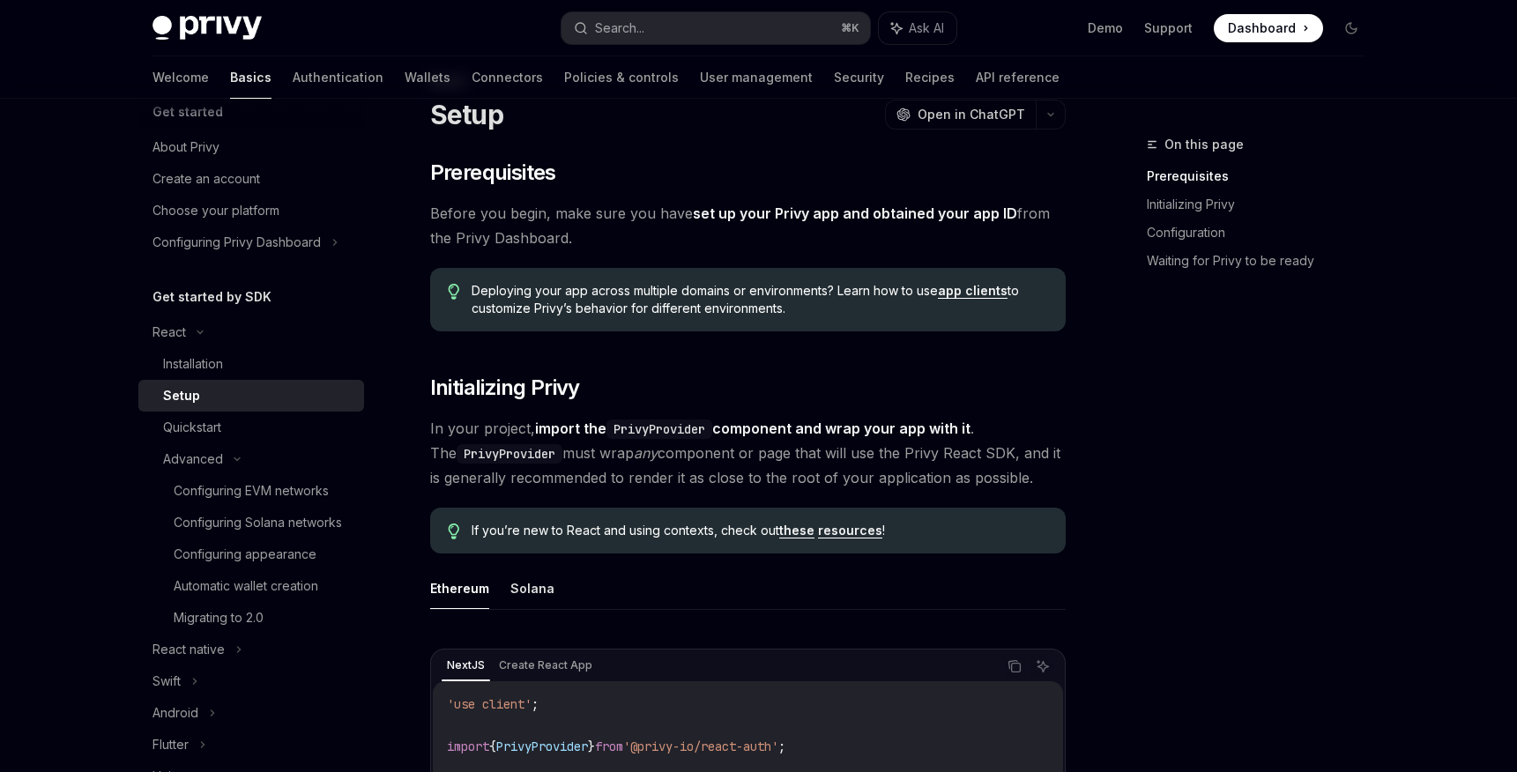
scroll to position [0, 0]
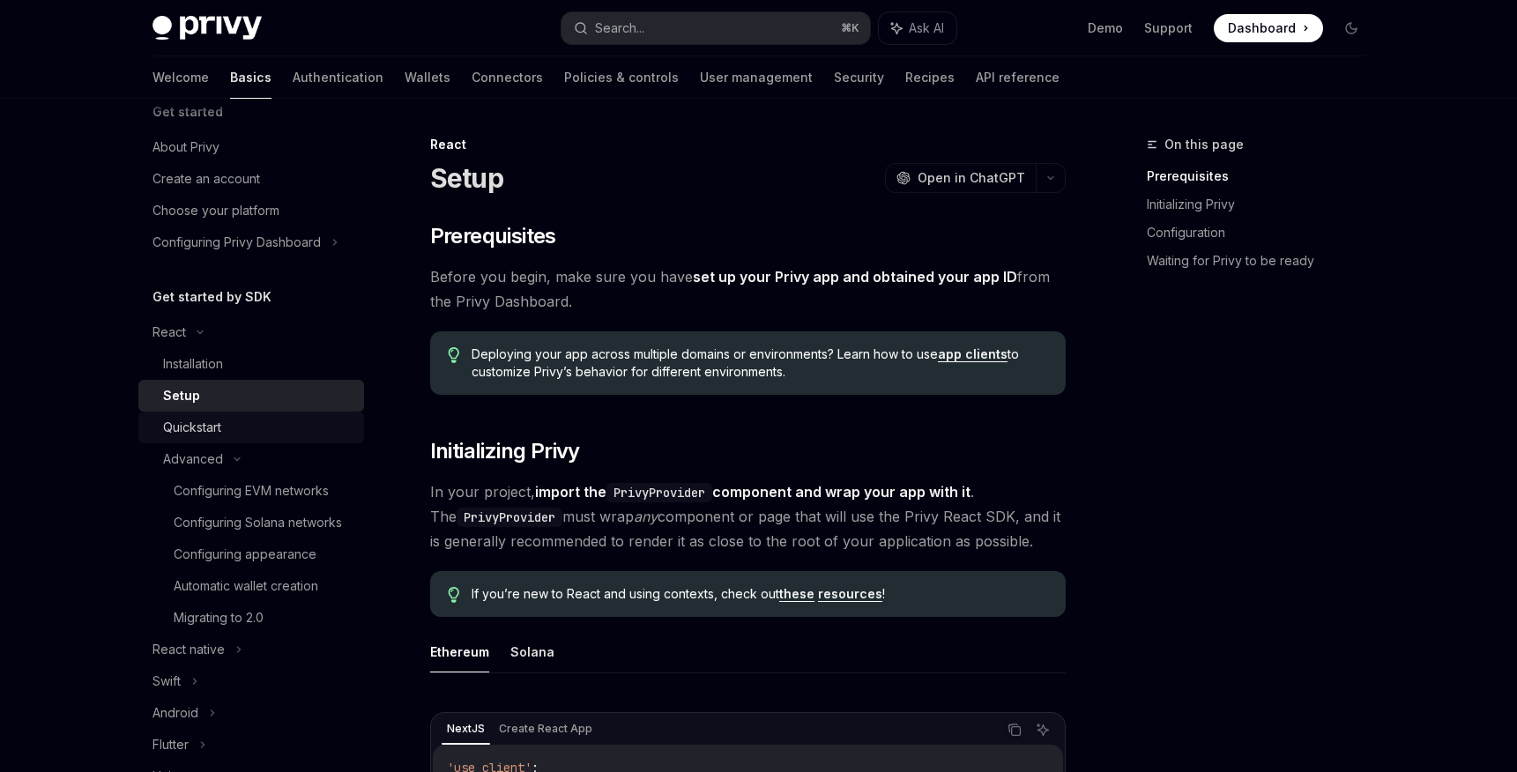
click at [287, 436] on div "Quickstart" at bounding box center [258, 427] width 190 height 21
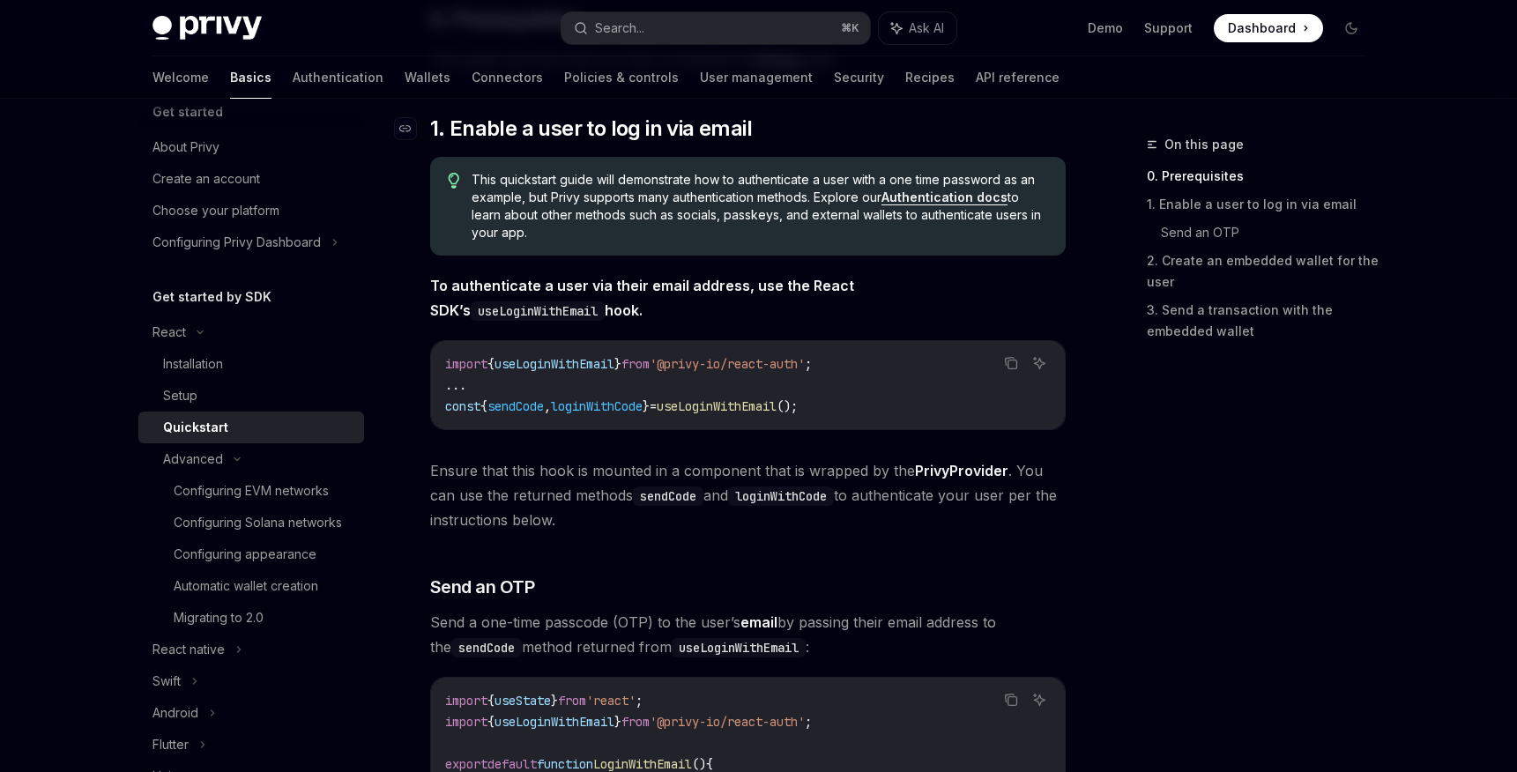
scroll to position [284, 0]
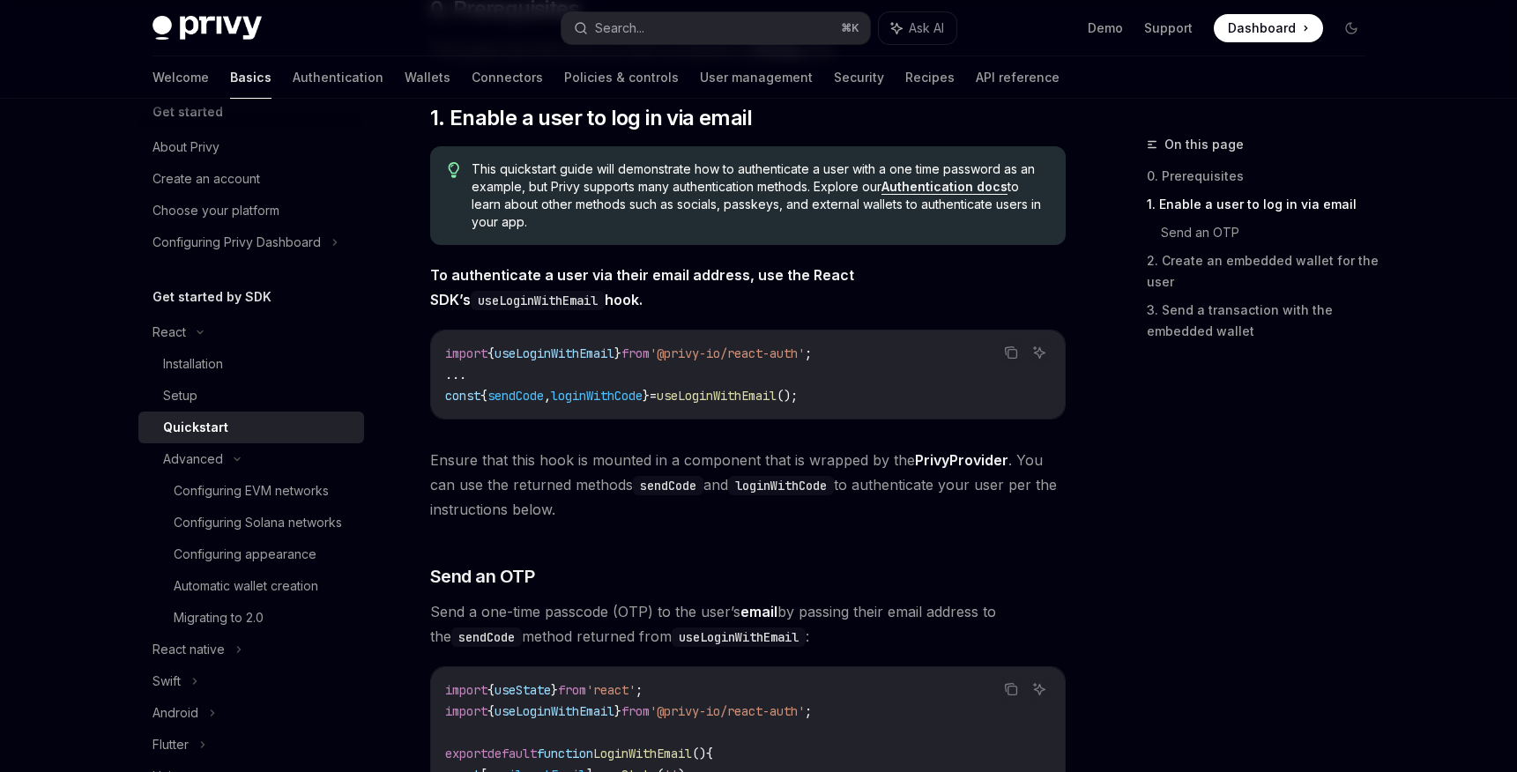
click at [767, 354] on span "'@privy-io/react-auth'" at bounding box center [727, 354] width 155 height 16
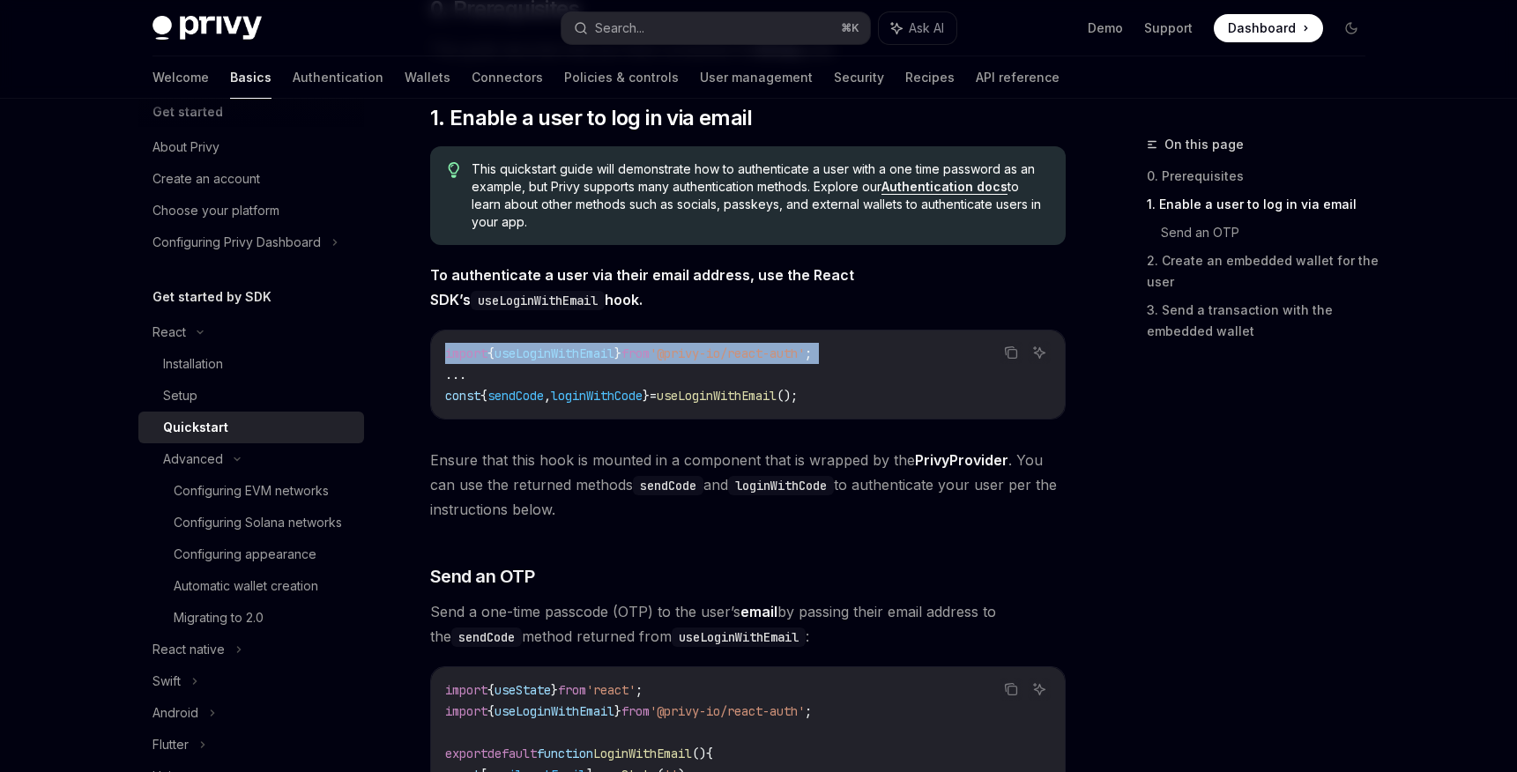
click at [767, 354] on span "'@privy-io/react-auth'" at bounding box center [727, 354] width 155 height 16
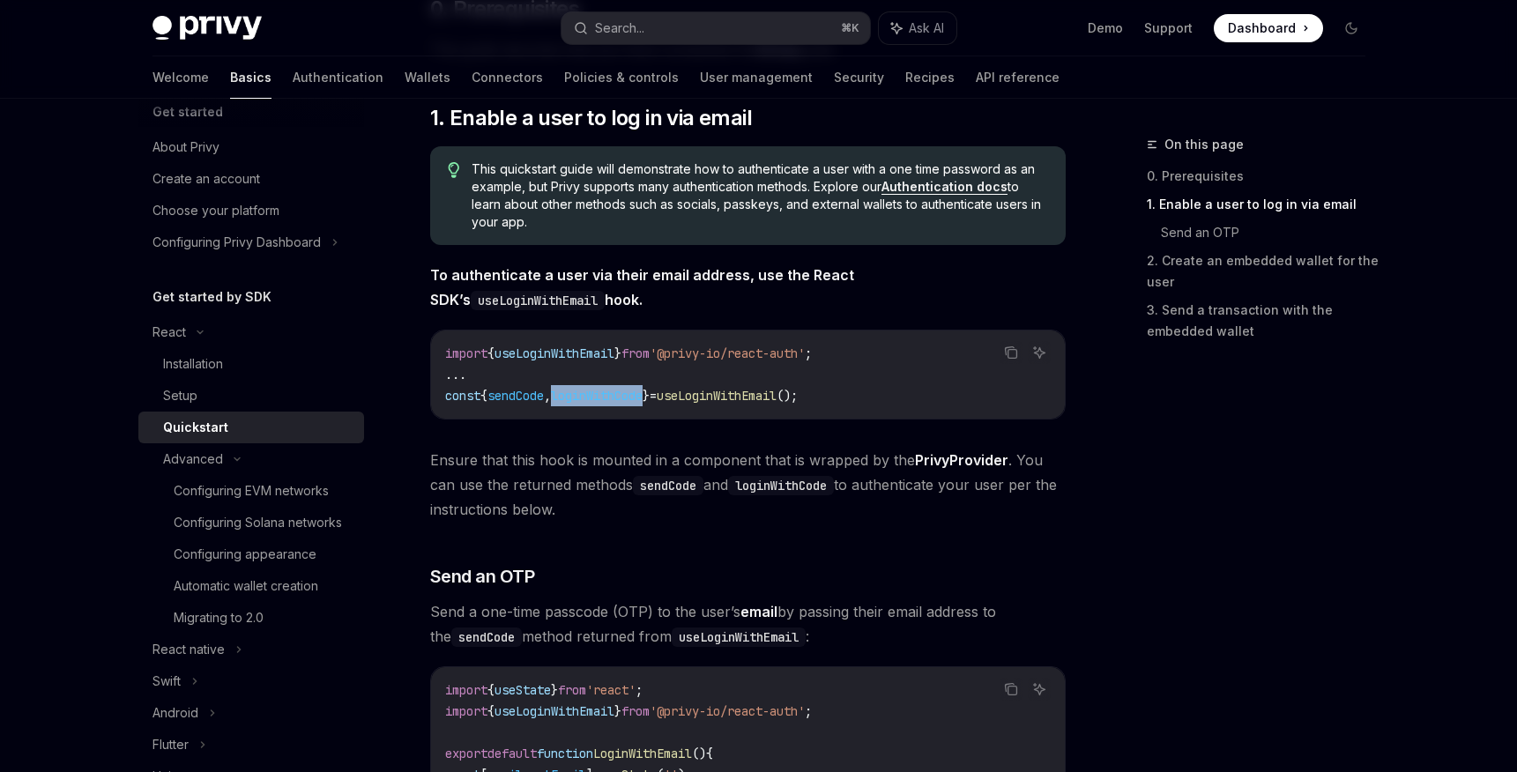
drag, startPoint x: 667, startPoint y: 399, endPoint x: 571, endPoint y: 398, distance: 96.1
click at [571, 398] on span "const { sendCode , loginWithCode } = useLoginWithEmail ();" at bounding box center [621, 396] width 353 height 16
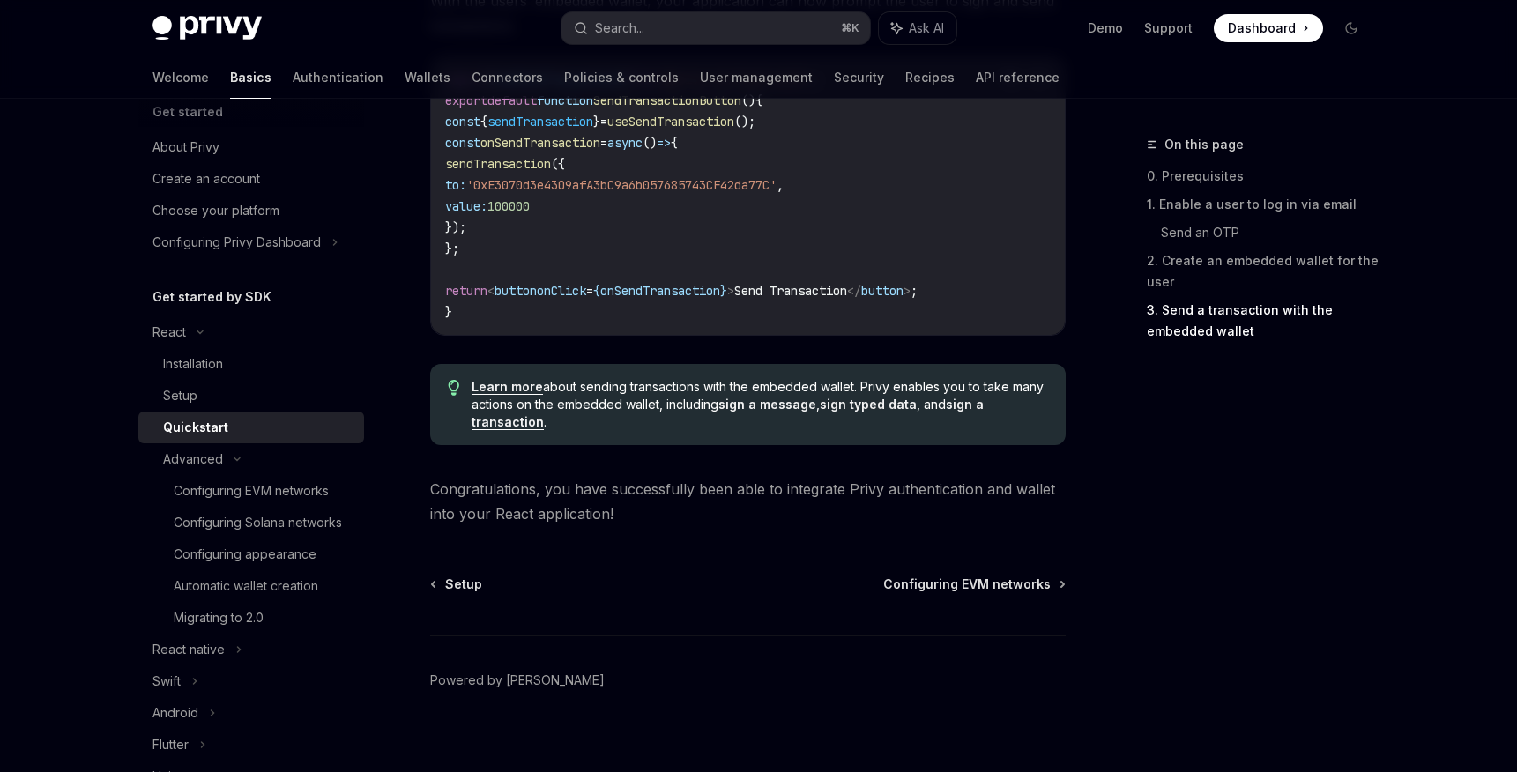
scroll to position [1785, 0]
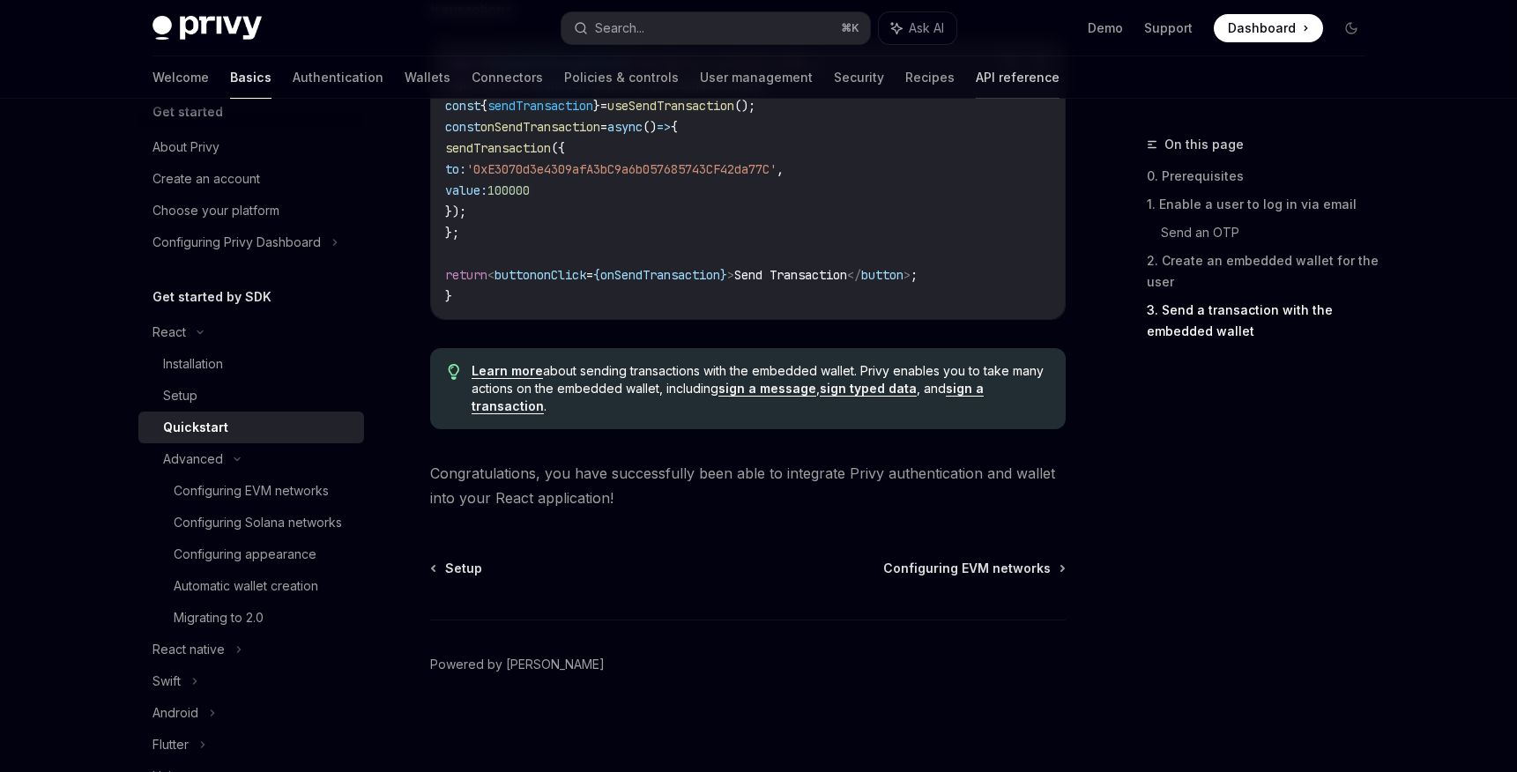
click at [976, 84] on link "API reference" at bounding box center [1018, 77] width 84 height 42
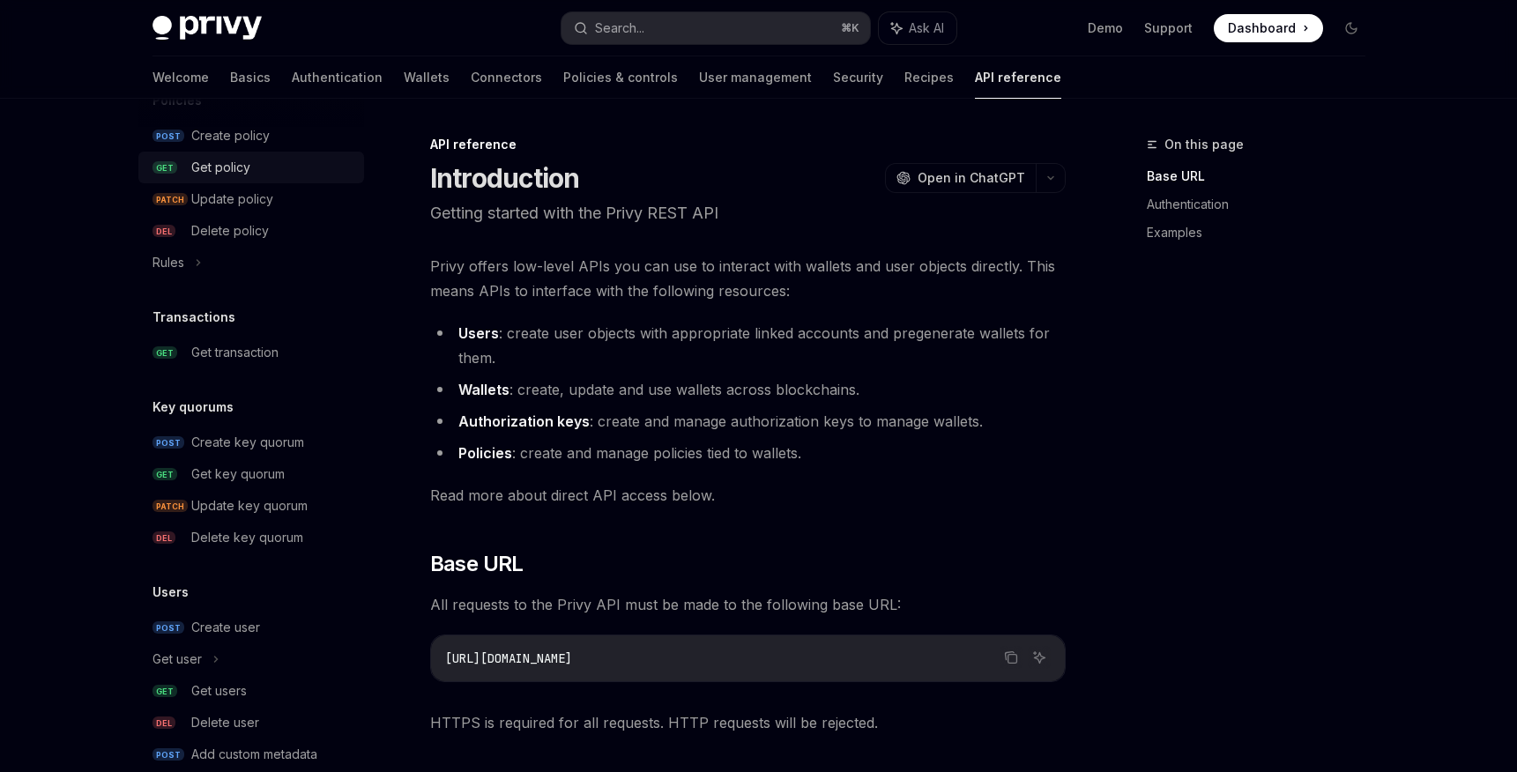
scroll to position [1049, 0]
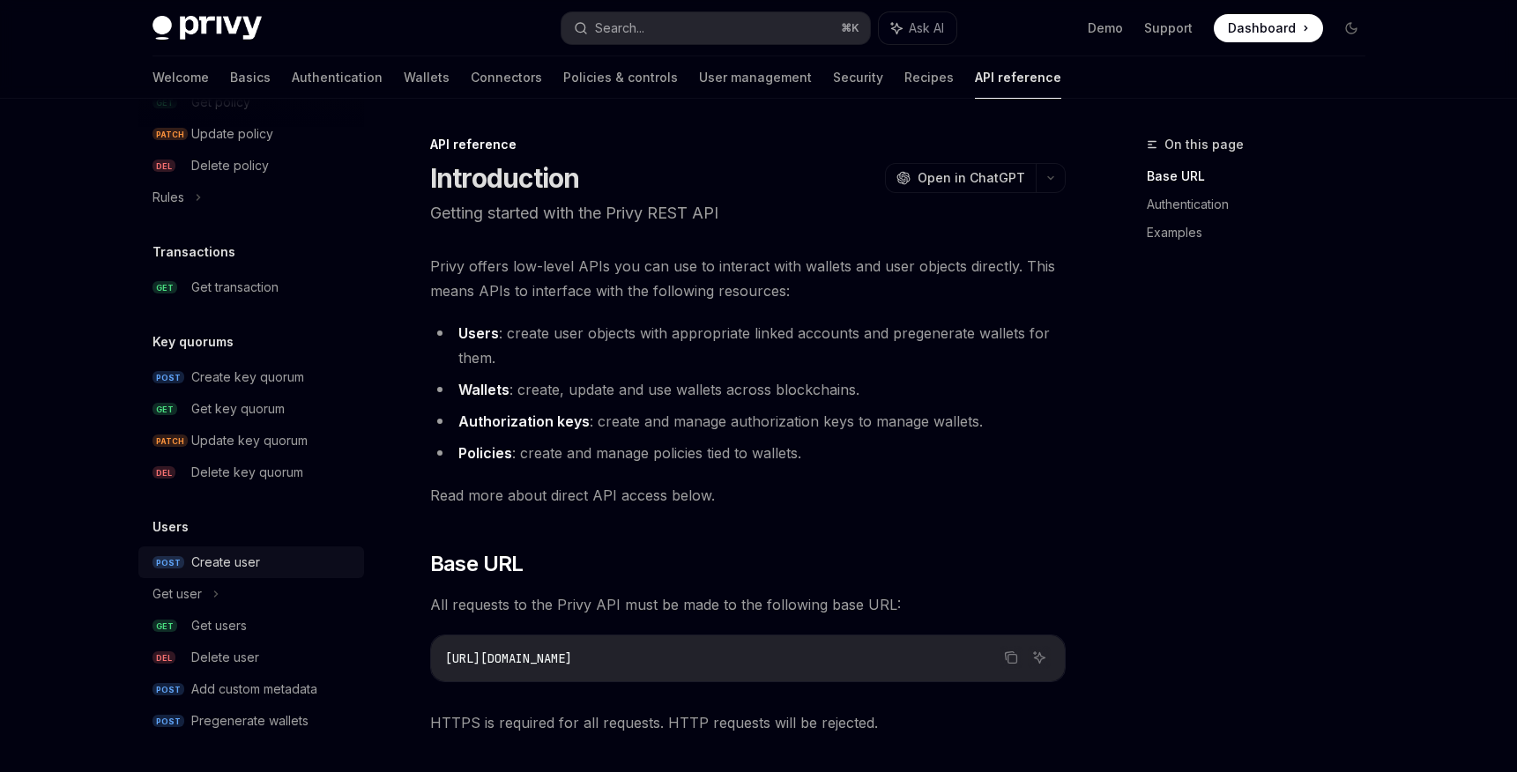
click at [205, 557] on div "Create user" at bounding box center [225, 562] width 69 height 21
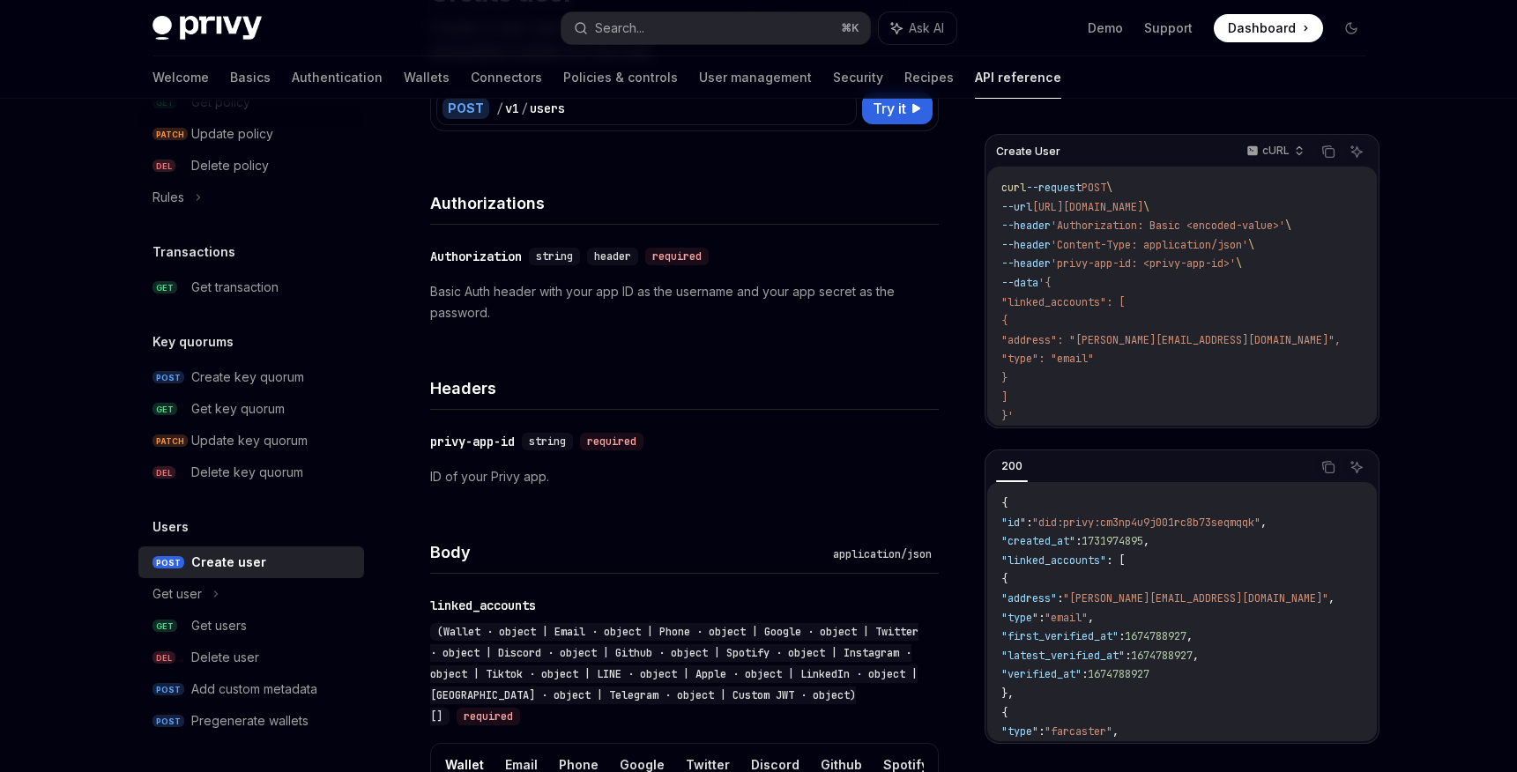
scroll to position [215, 0]
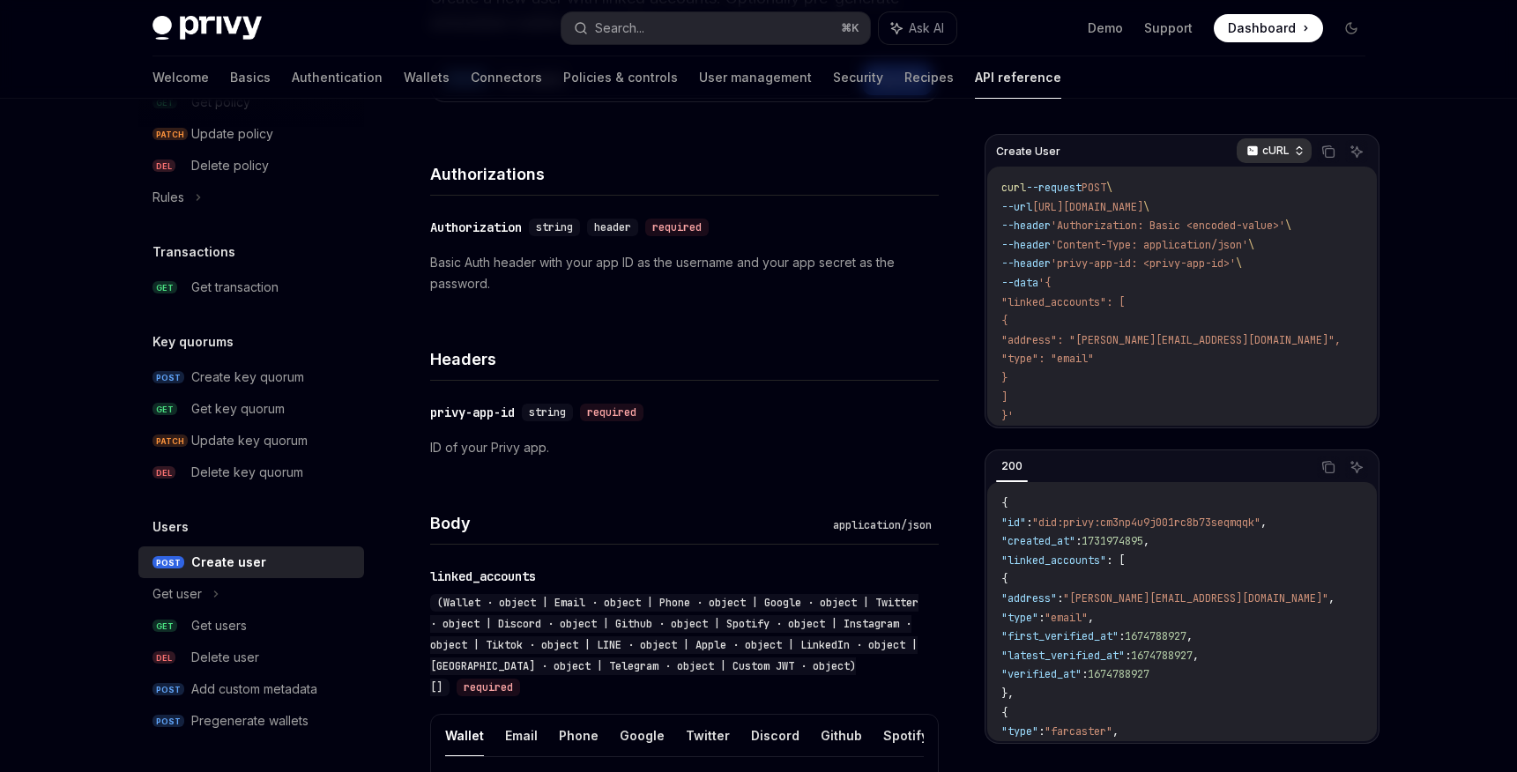
click at [1277, 144] on p "cURL" at bounding box center [1276, 151] width 27 height 14
click at [1223, 251] on div "Javascript" at bounding box center [1237, 257] width 92 height 14
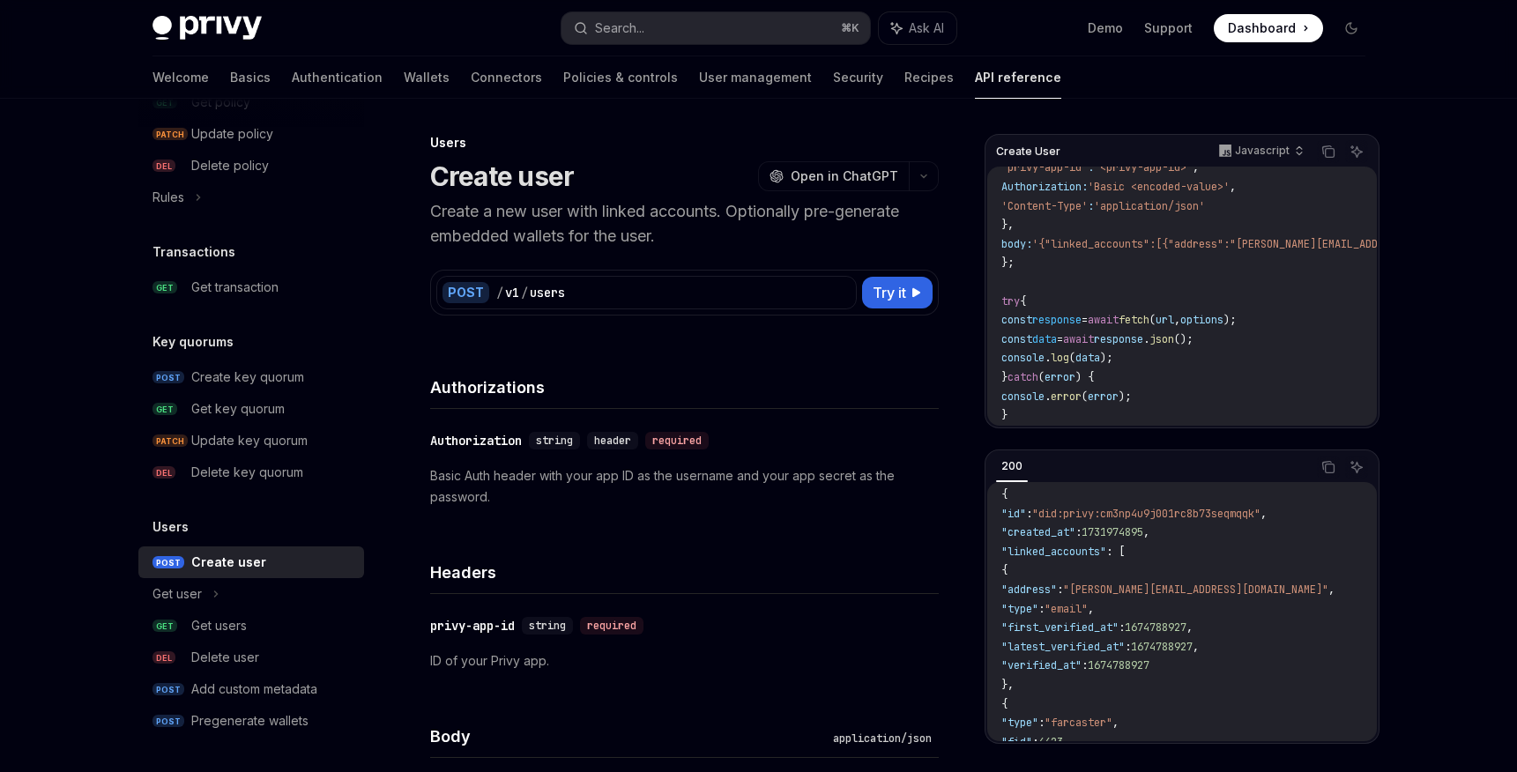
scroll to position [0, 0]
click at [1270, 148] on p "Javascript" at bounding box center [1262, 151] width 55 height 14
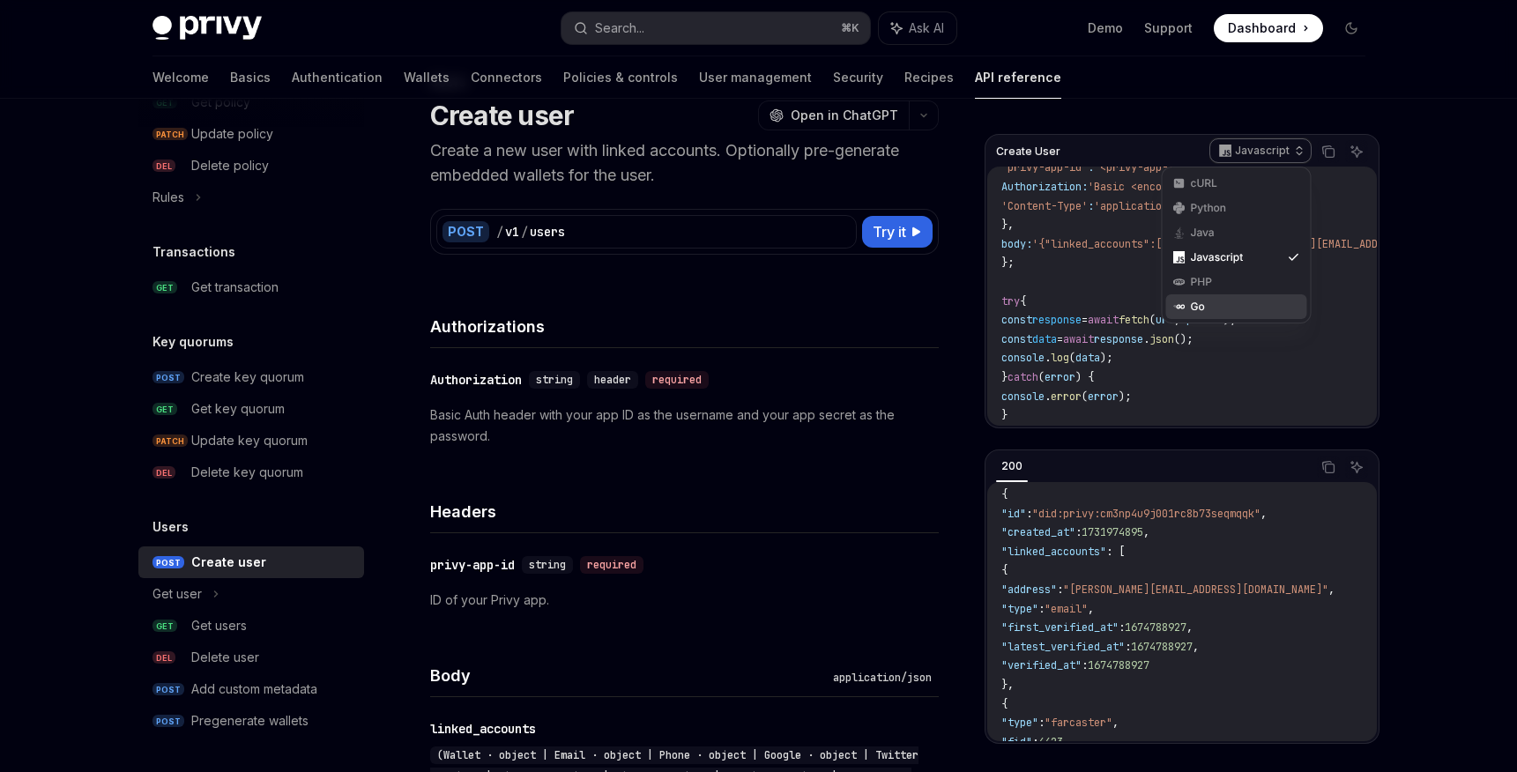
scroll to position [95, 0]
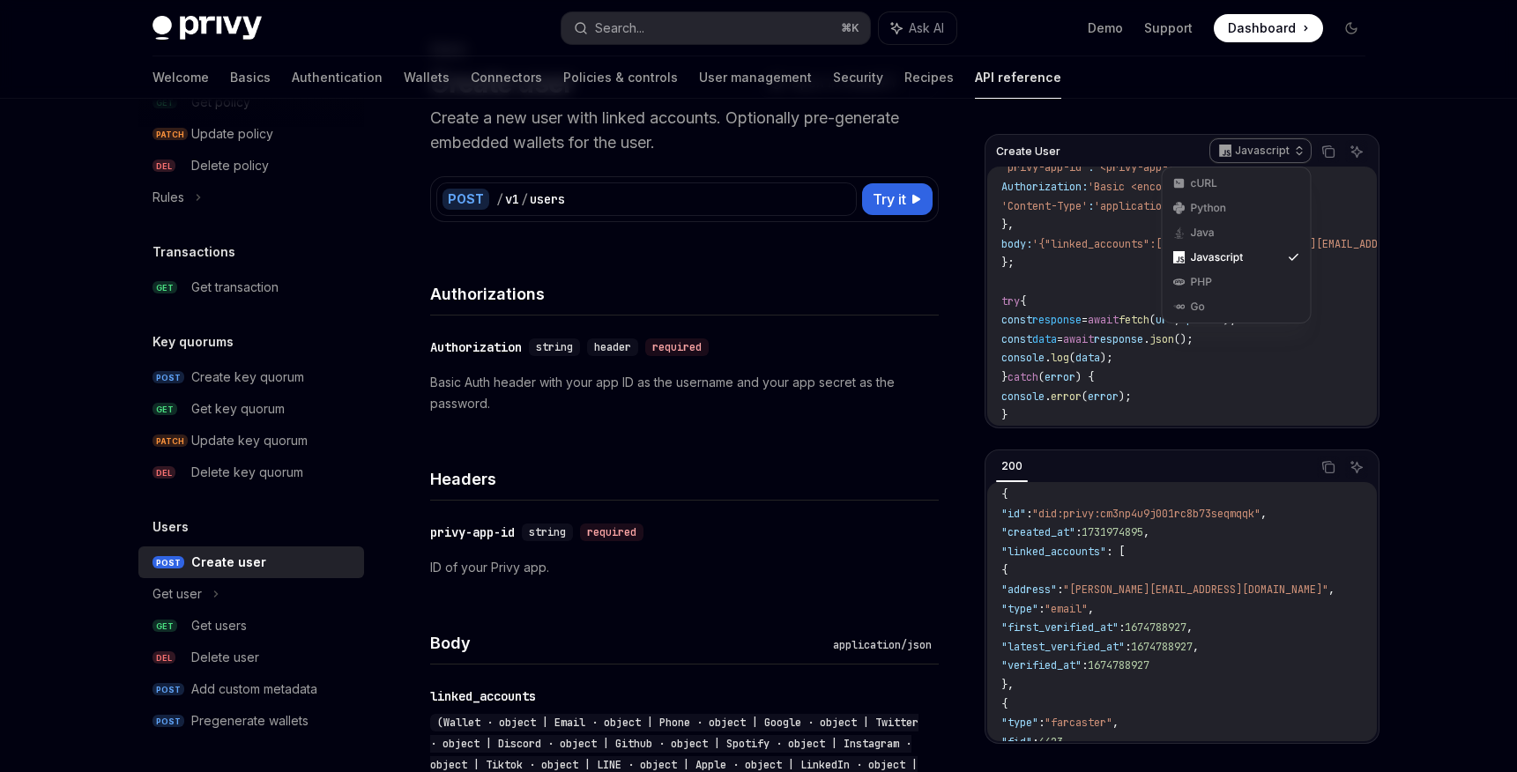
click at [1119, 390] on span "error" at bounding box center [1103, 397] width 31 height 14
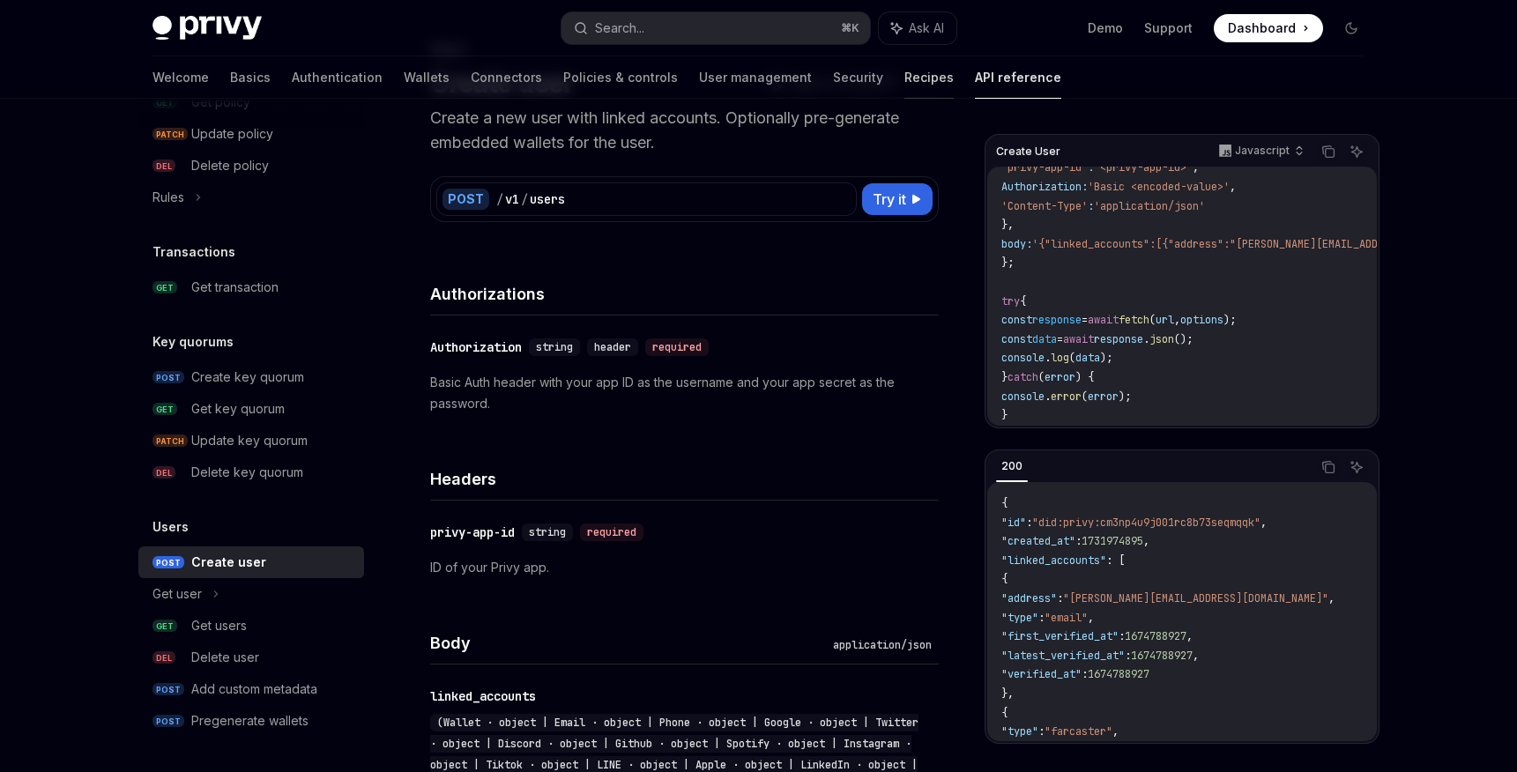
click at [905, 77] on link "Recipes" at bounding box center [929, 77] width 49 height 42
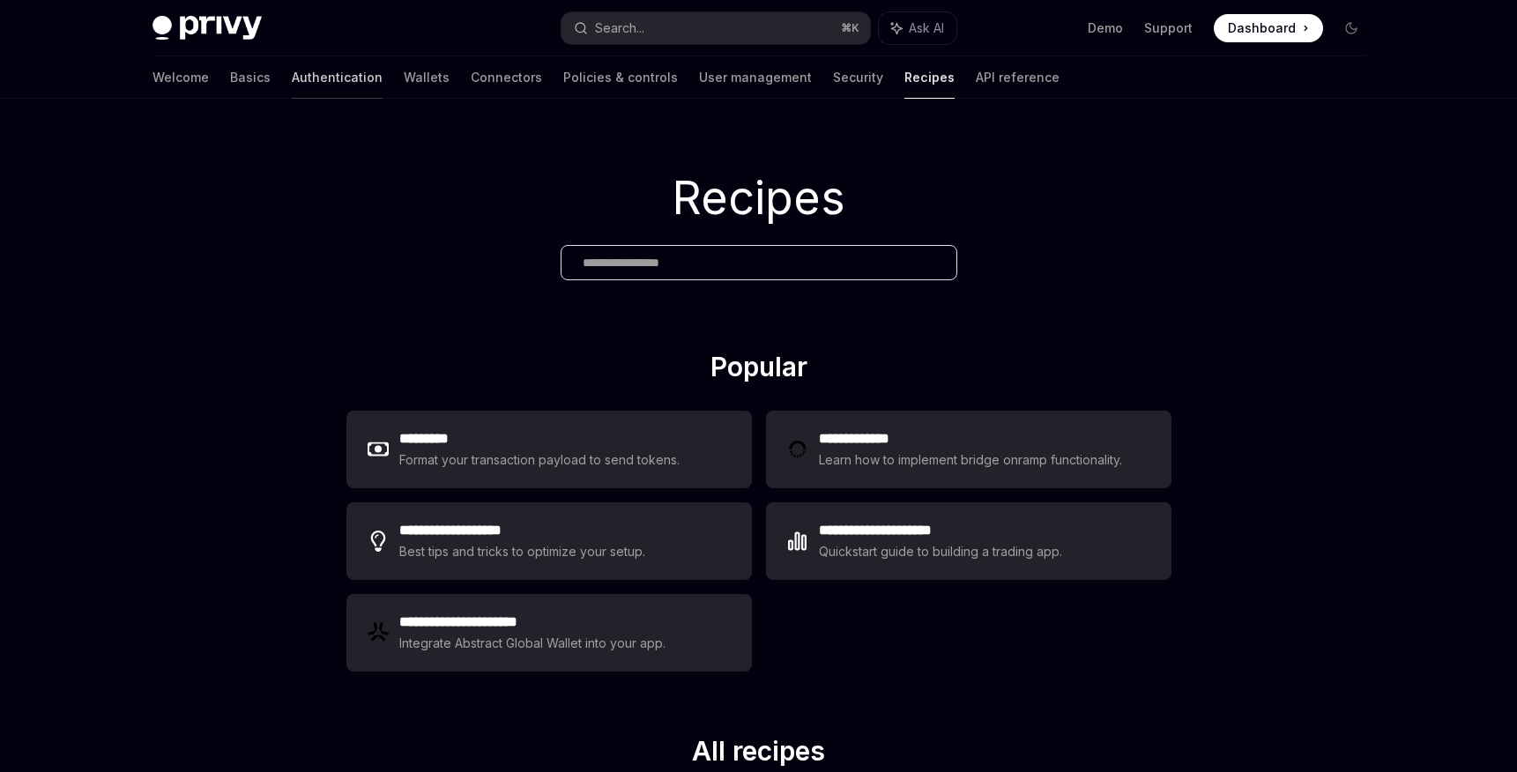
click at [292, 86] on link "Authentication" at bounding box center [337, 77] width 91 height 42
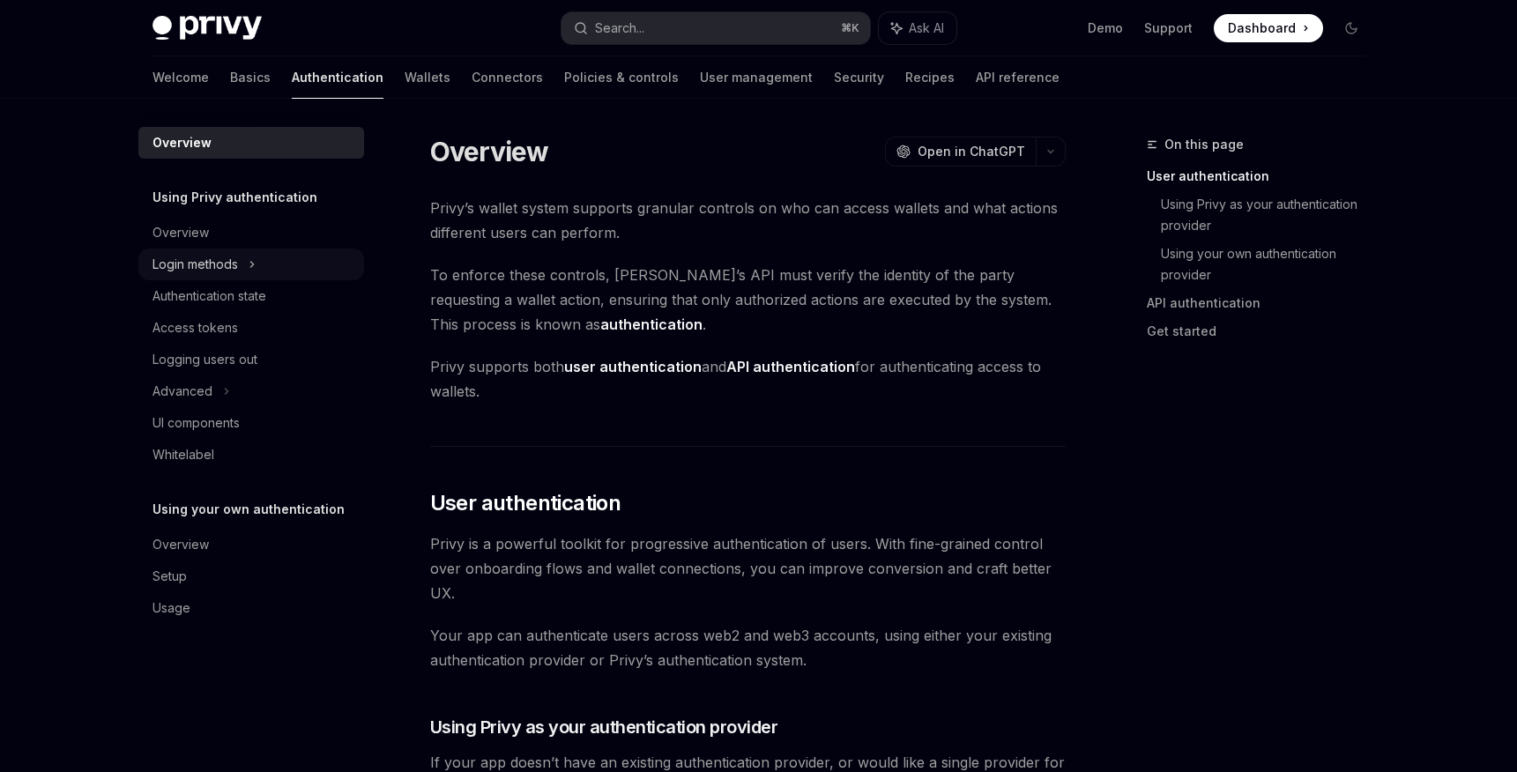
click at [226, 265] on div "Login methods" at bounding box center [196, 264] width 86 height 21
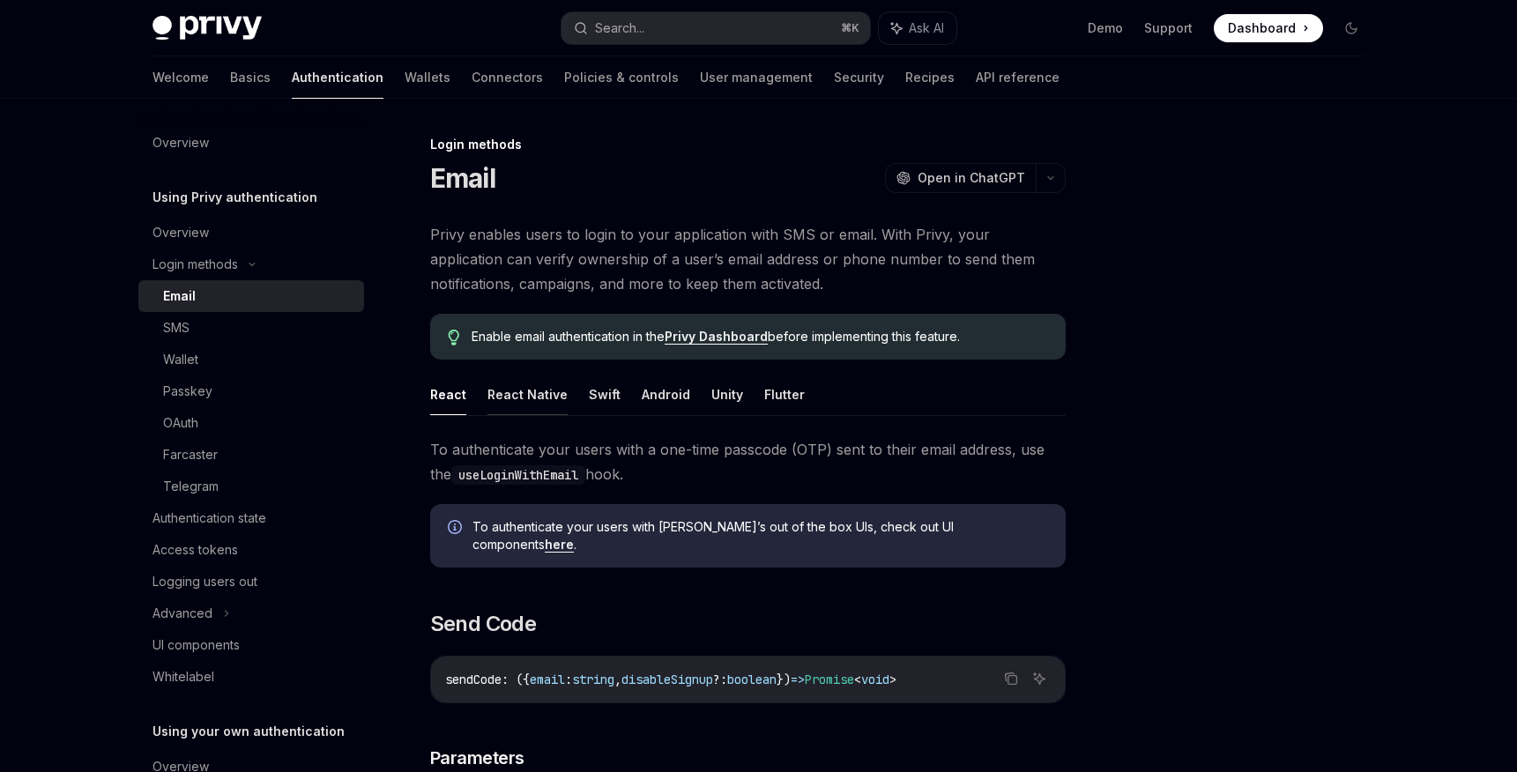
click at [534, 393] on button "React Native" at bounding box center [528, 394] width 80 height 41
click at [436, 389] on button "React" at bounding box center [448, 394] width 36 height 41
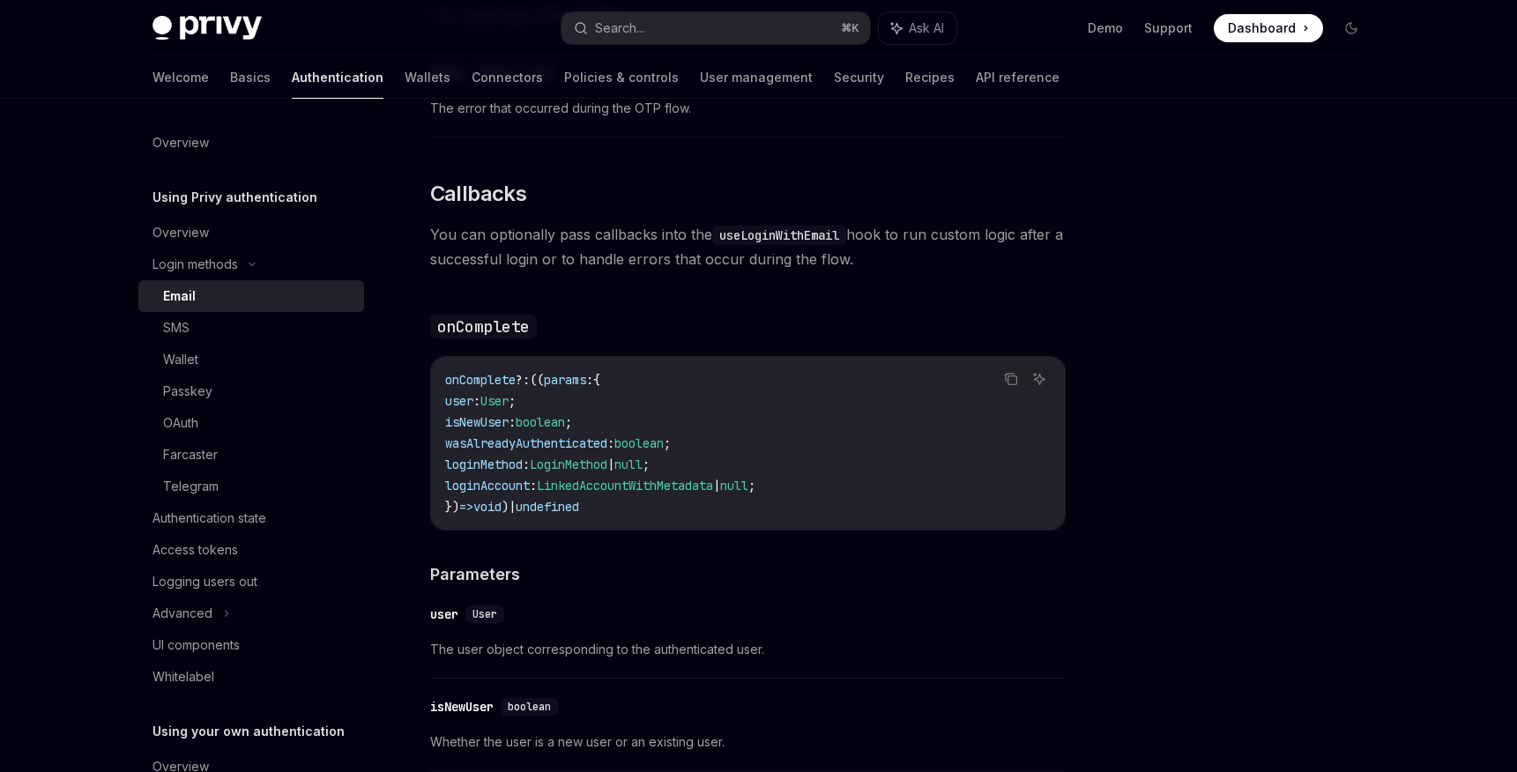
scroll to position [2438, 0]
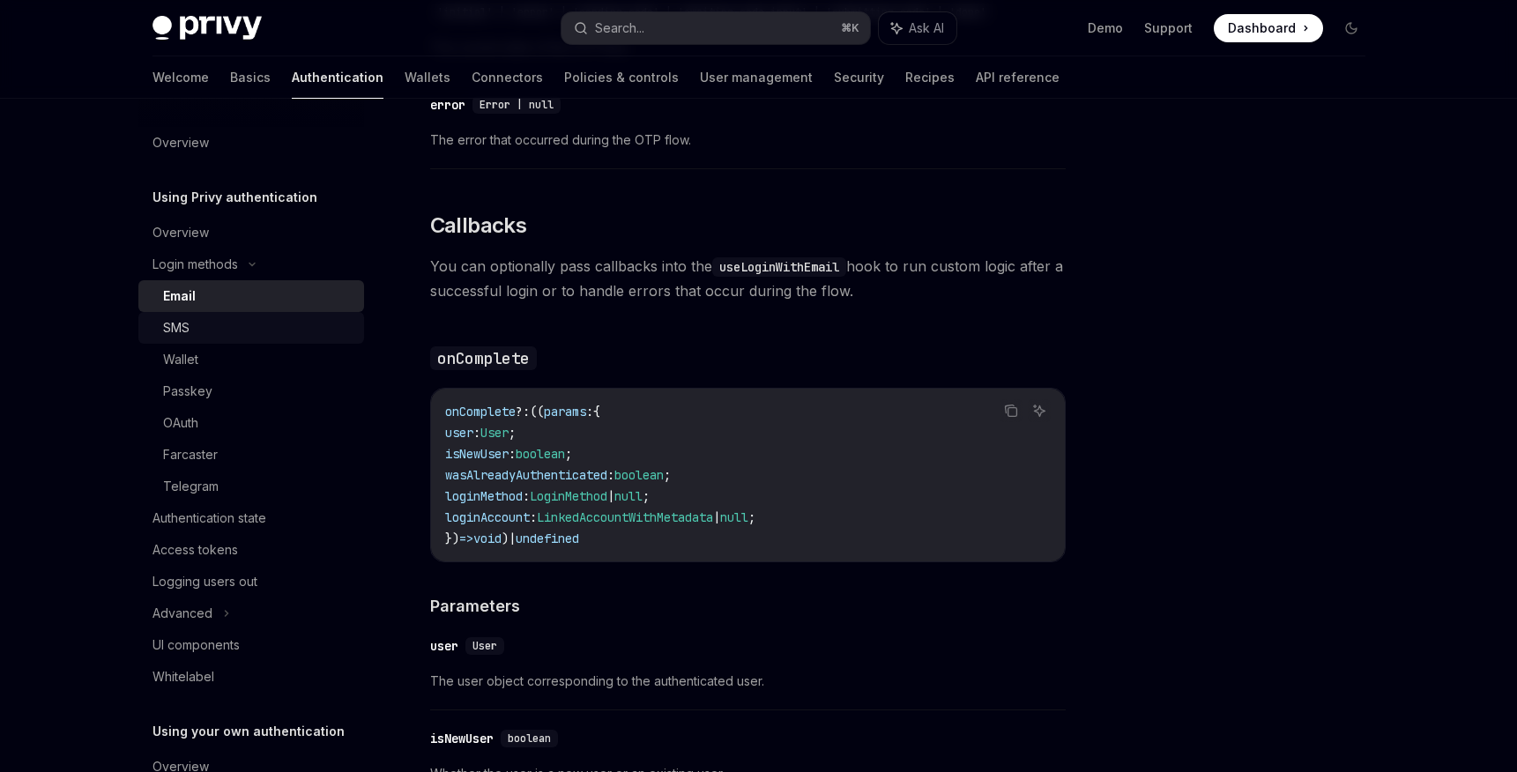
click at [218, 329] on div "SMS" at bounding box center [258, 327] width 190 height 21
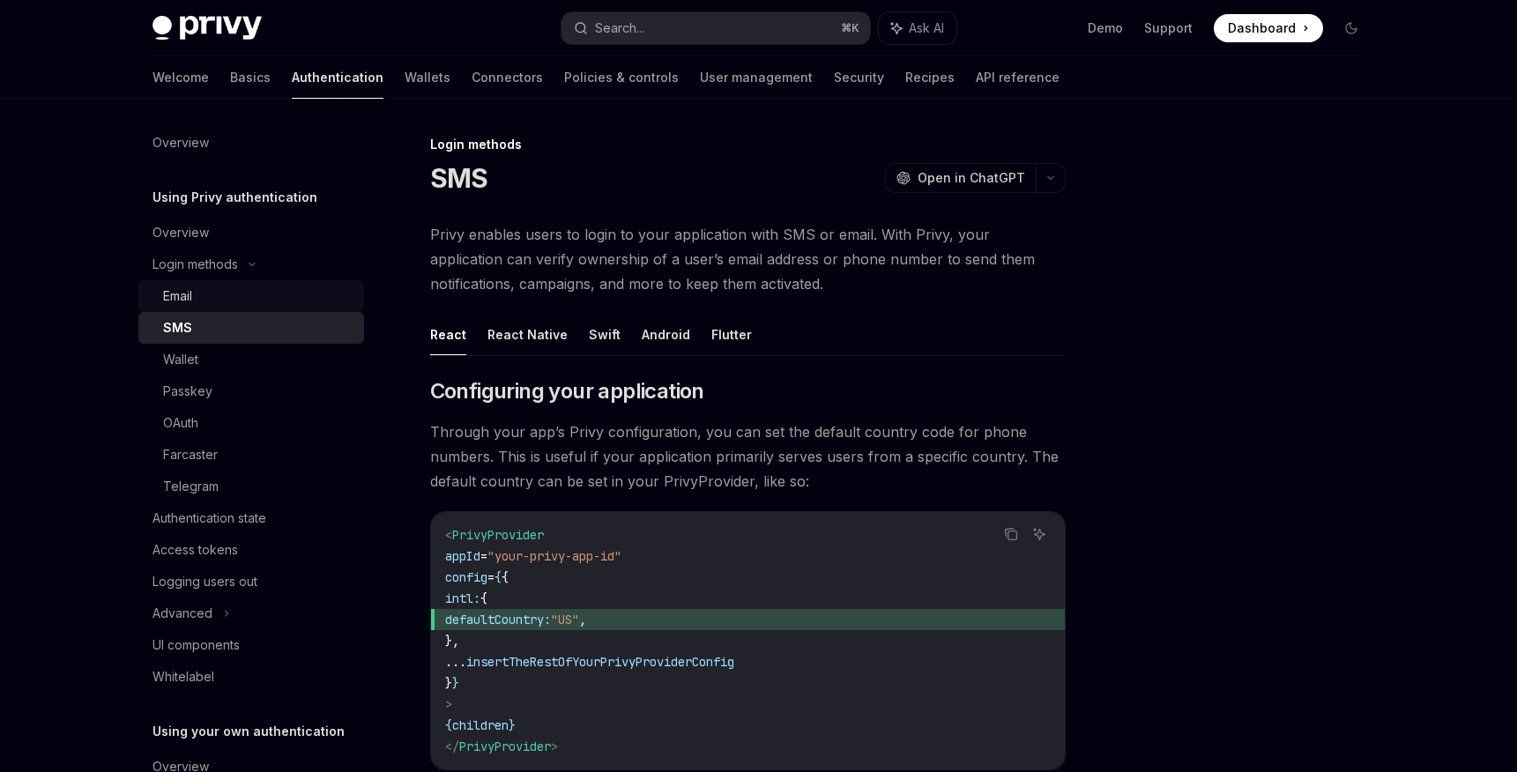
click at [231, 296] on div "Email" at bounding box center [258, 296] width 190 height 21
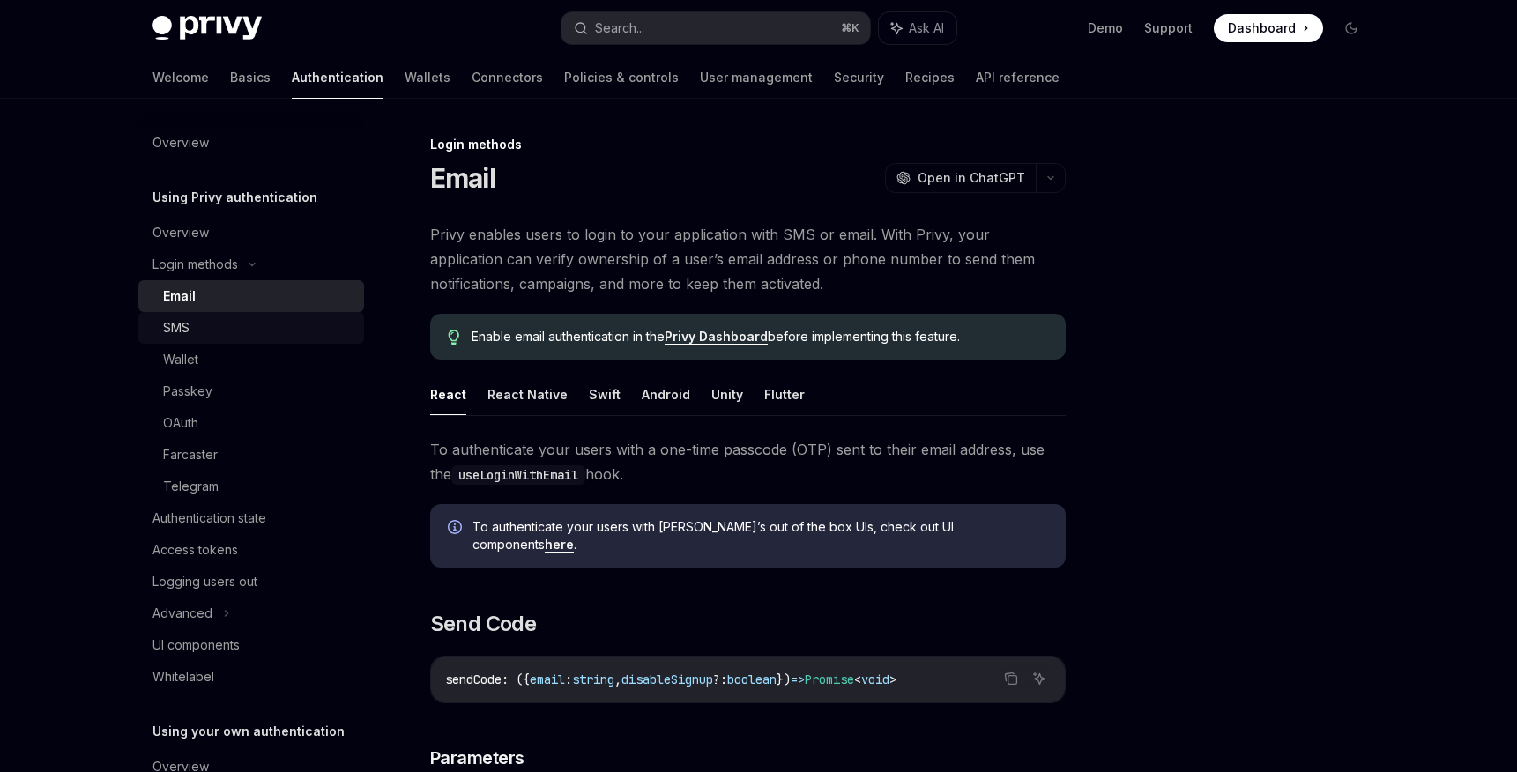
click at [209, 322] on div "SMS" at bounding box center [258, 327] width 190 height 21
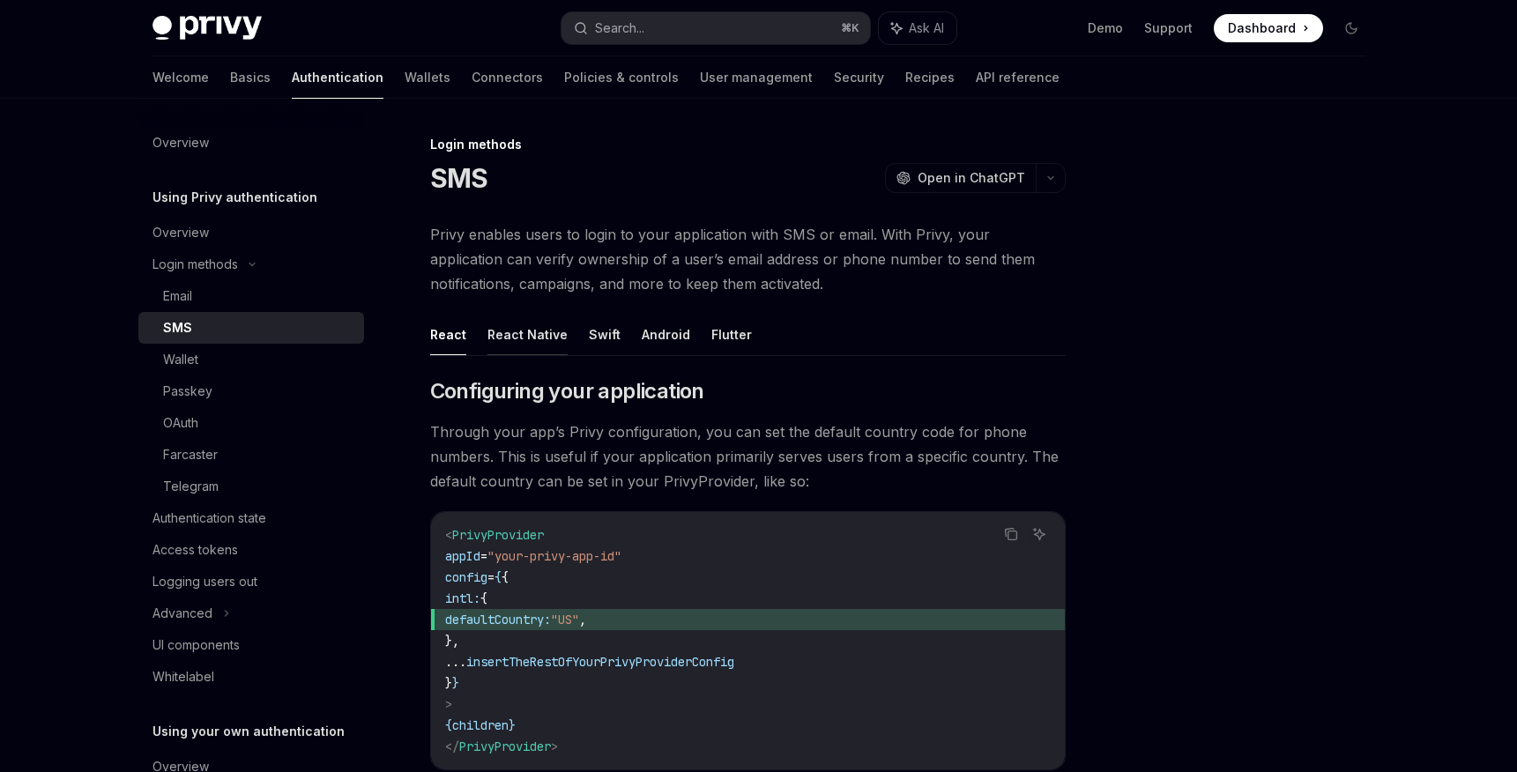
click at [510, 345] on button "React Native" at bounding box center [528, 334] width 80 height 41
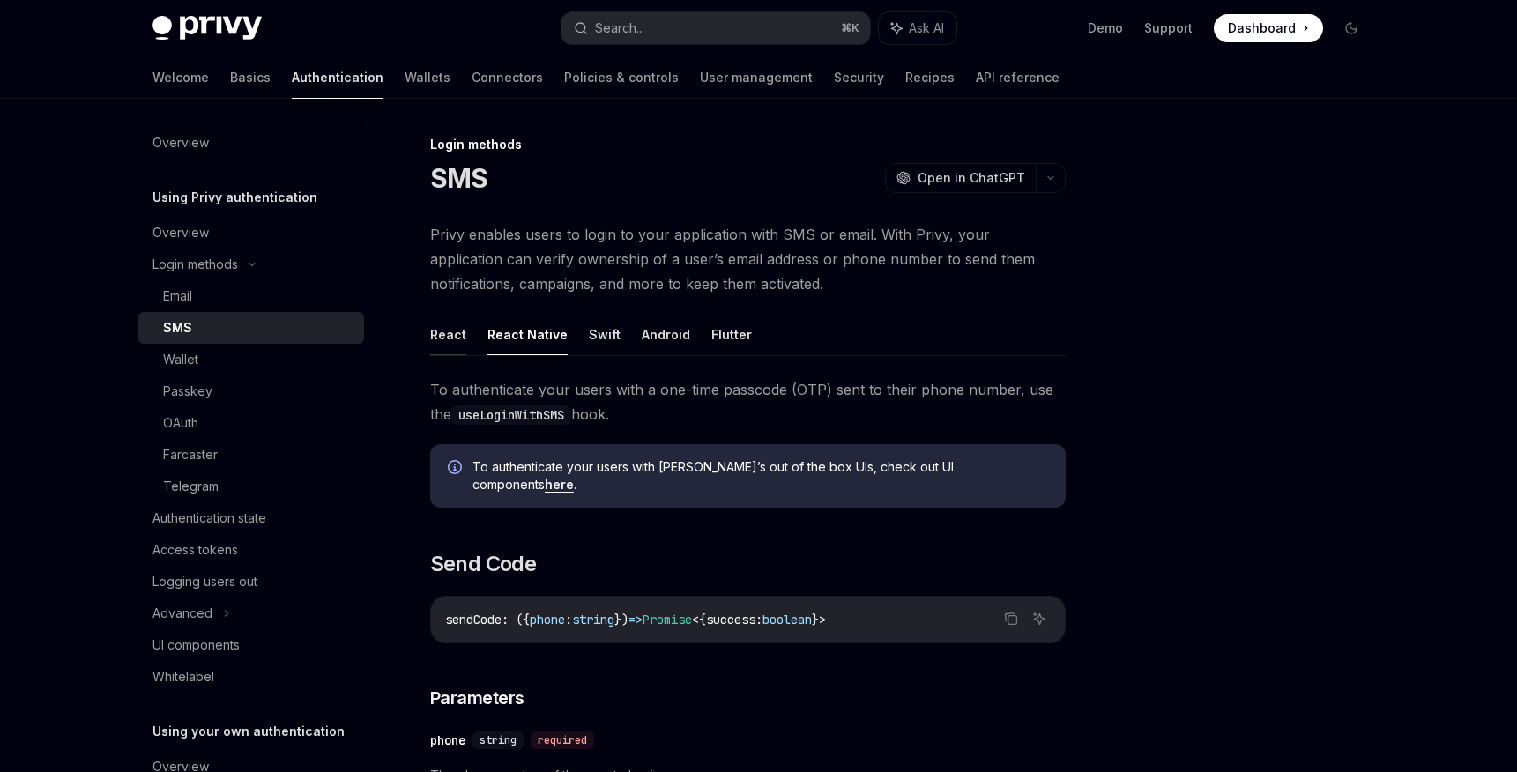
click at [456, 339] on button "React" at bounding box center [448, 334] width 36 height 41
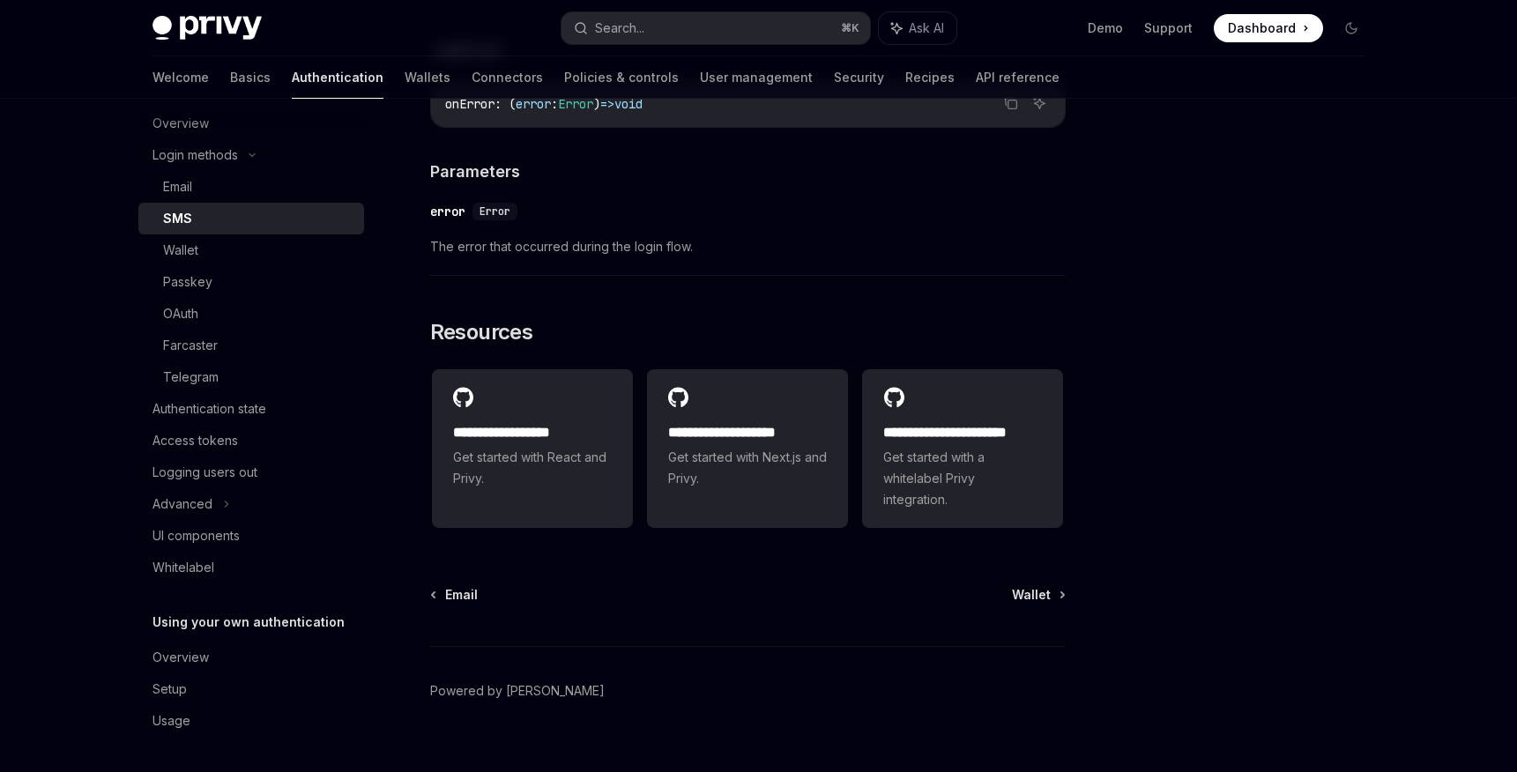
scroll to position [4312, 0]
click at [214, 405] on div "Authentication state" at bounding box center [210, 409] width 114 height 21
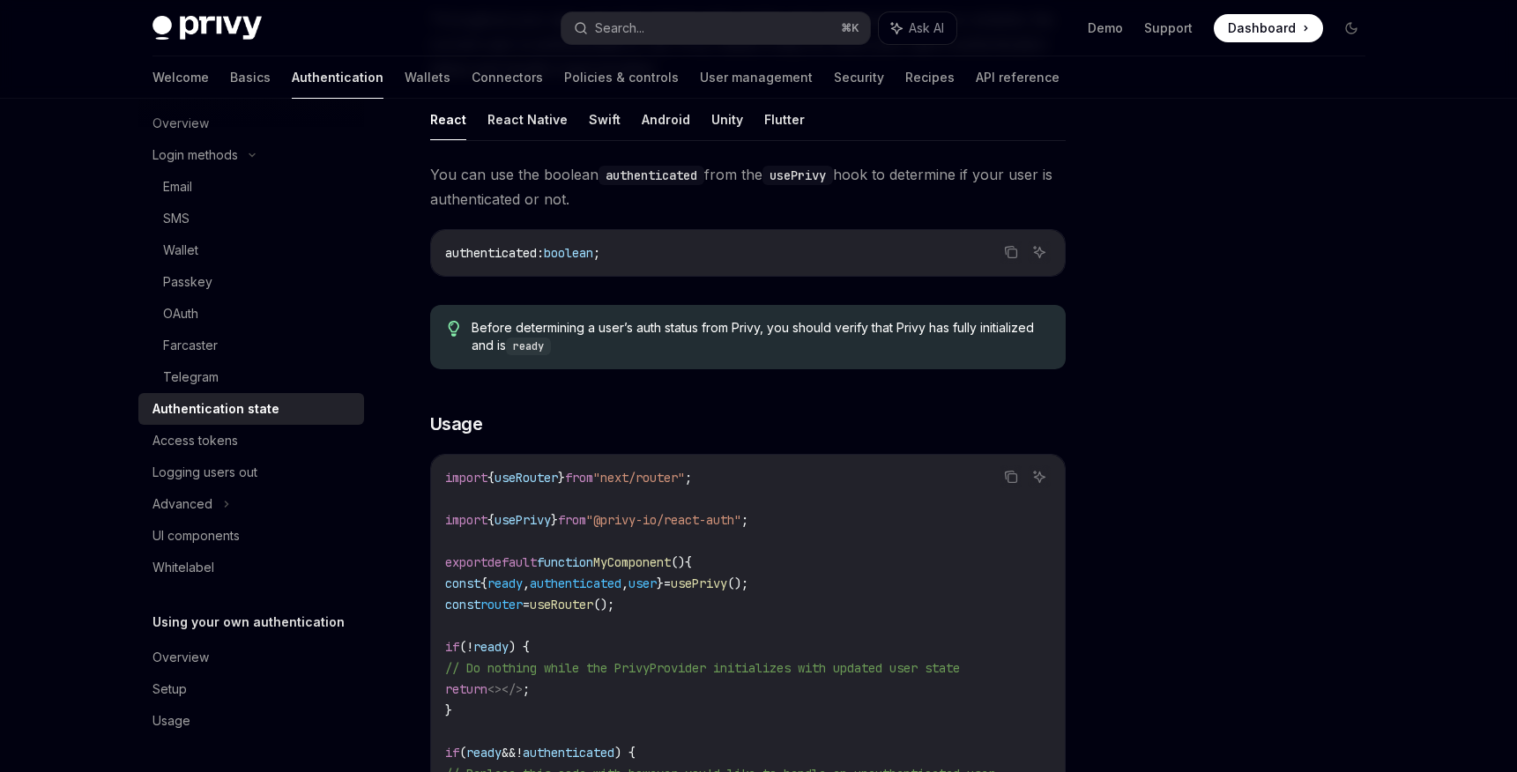
scroll to position [197, 0]
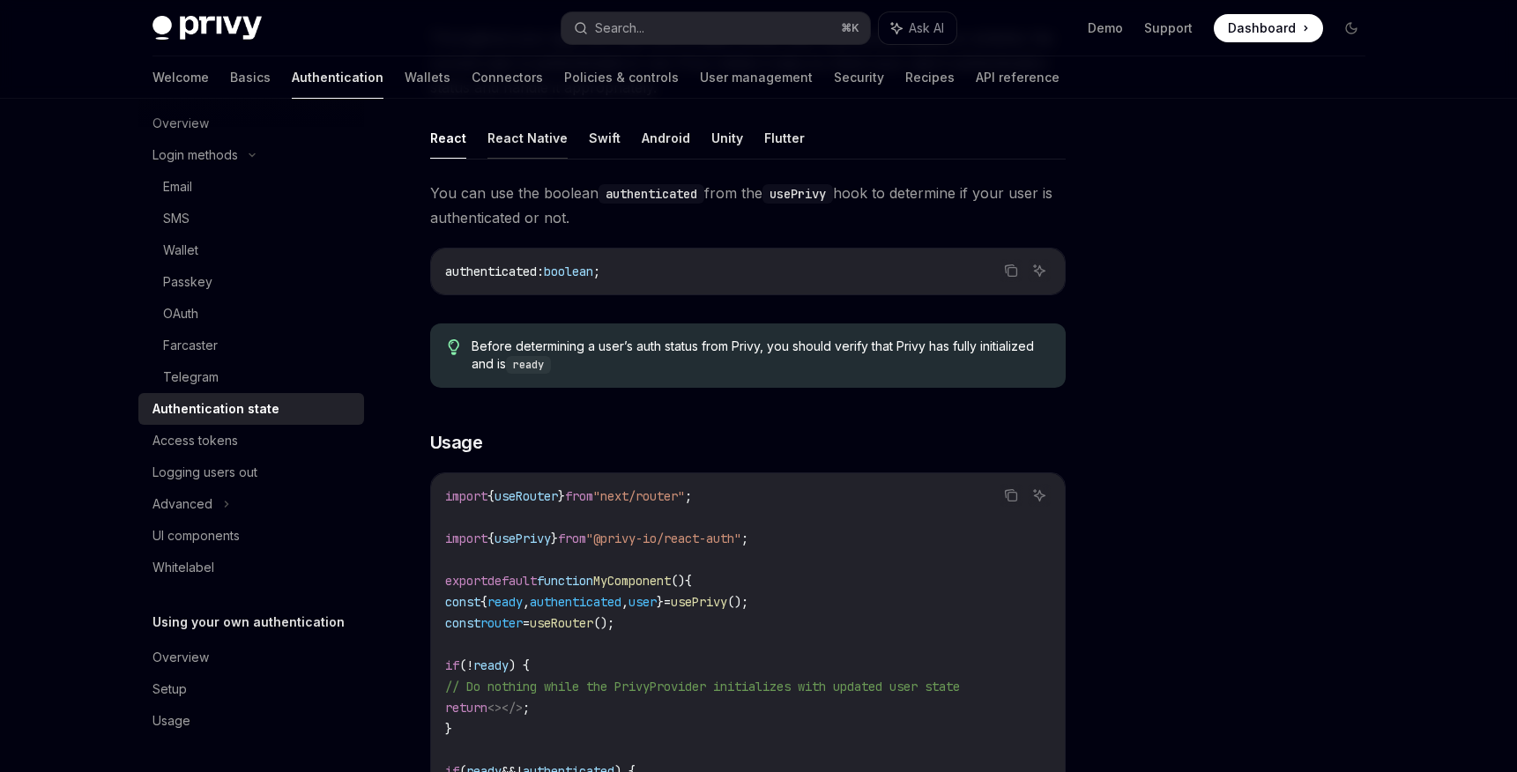
click at [546, 144] on button "React Native" at bounding box center [528, 137] width 80 height 41
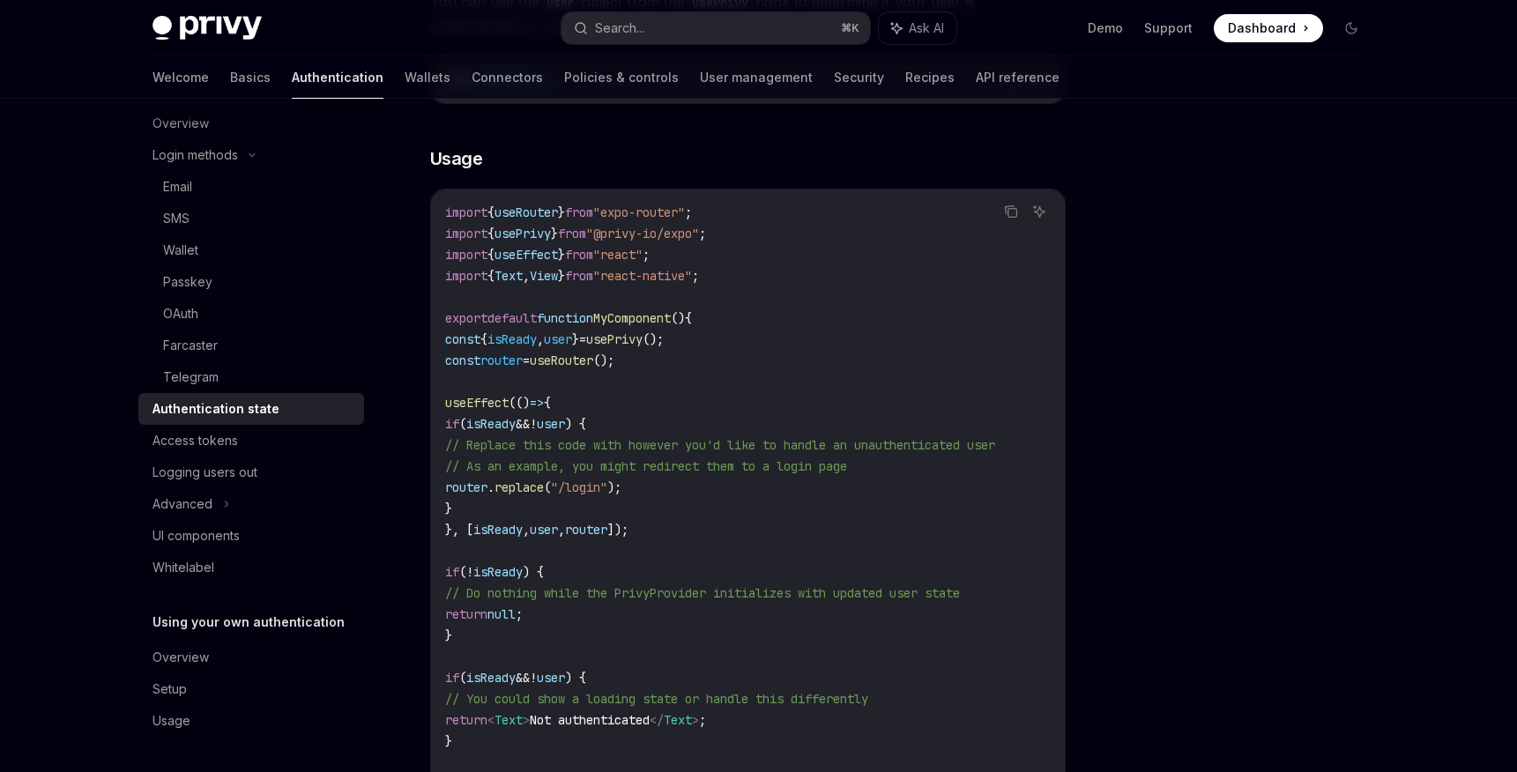
scroll to position [398, 0]
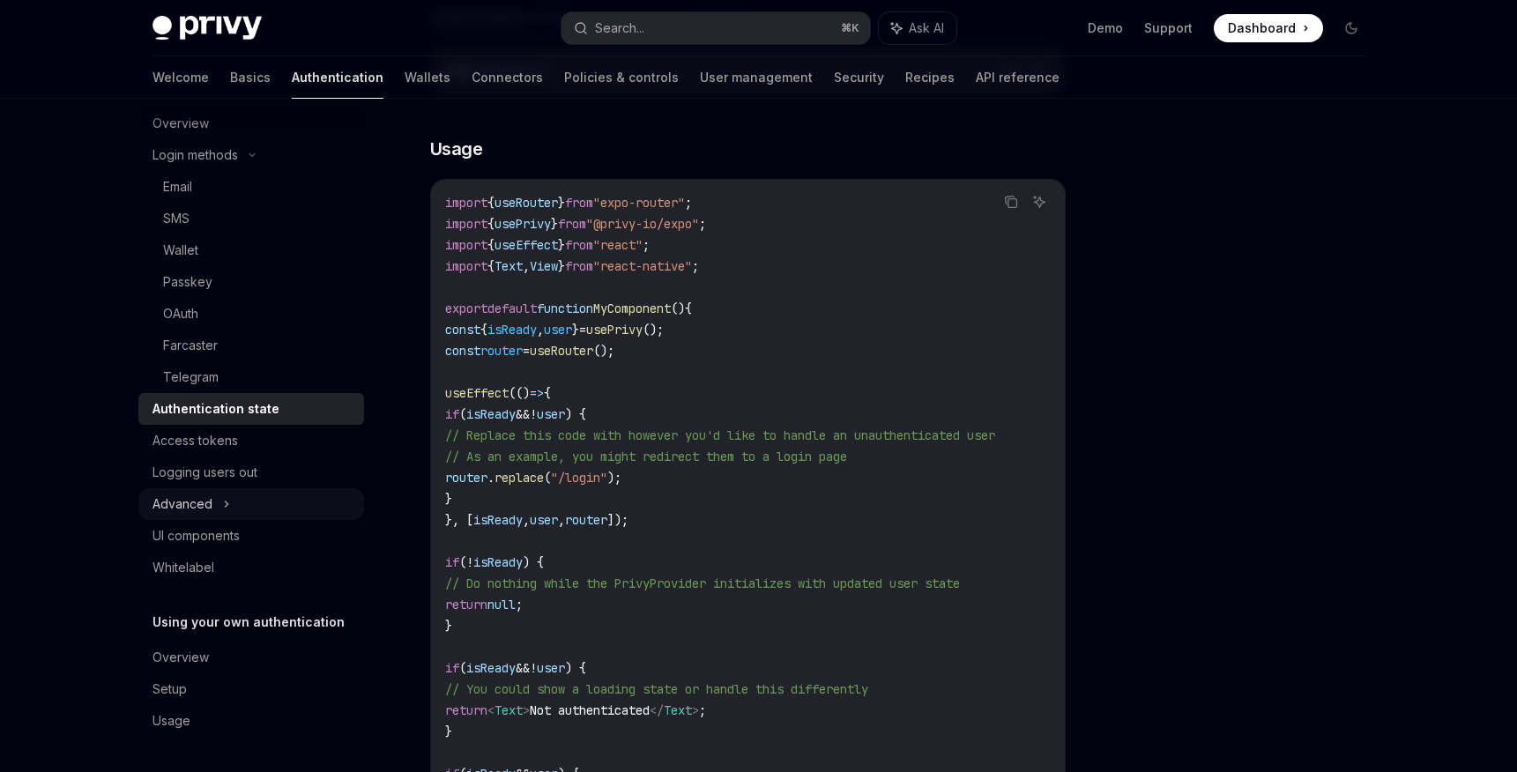
click at [220, 507] on div "Advanced" at bounding box center [251, 504] width 226 height 32
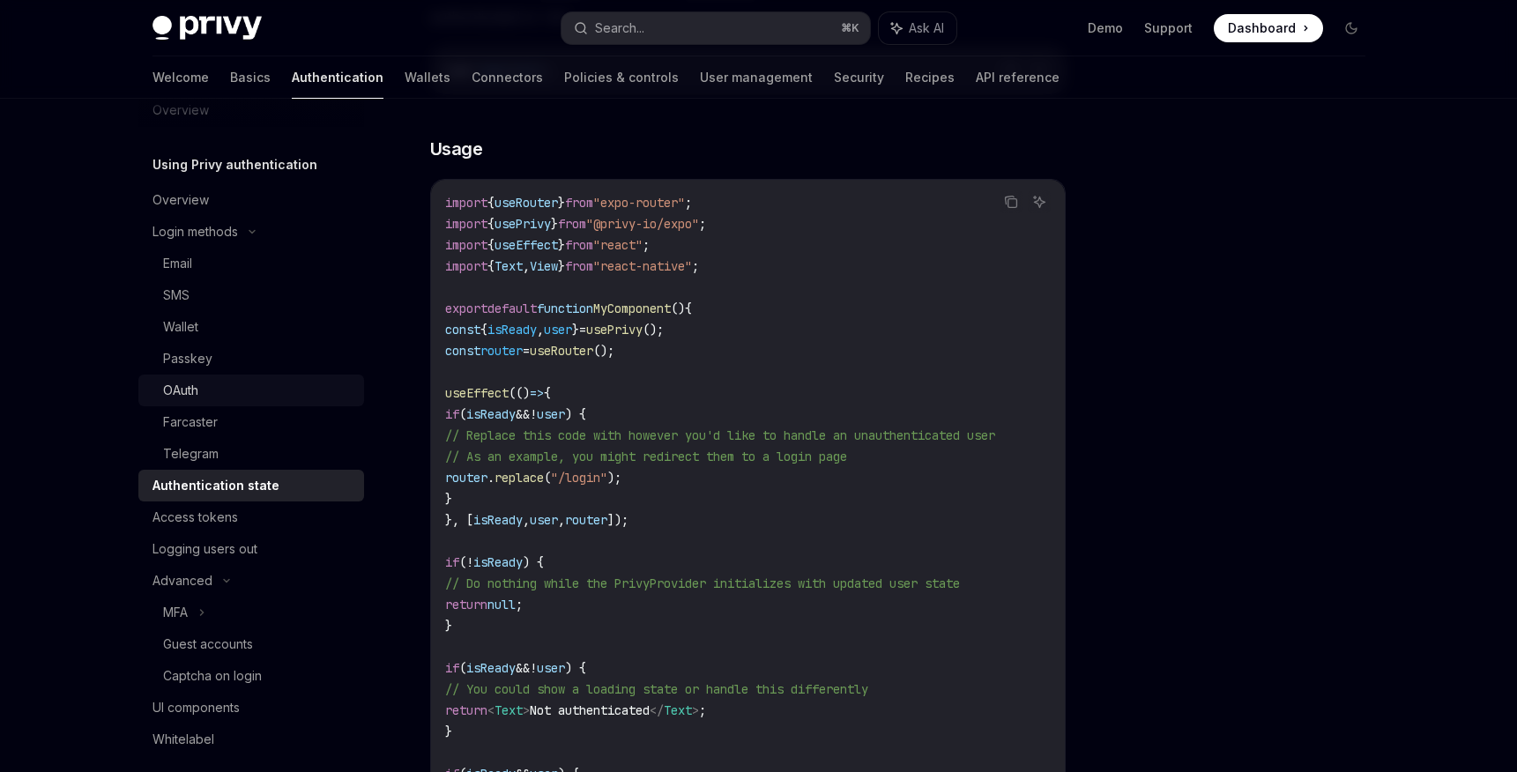
scroll to position [22, 0]
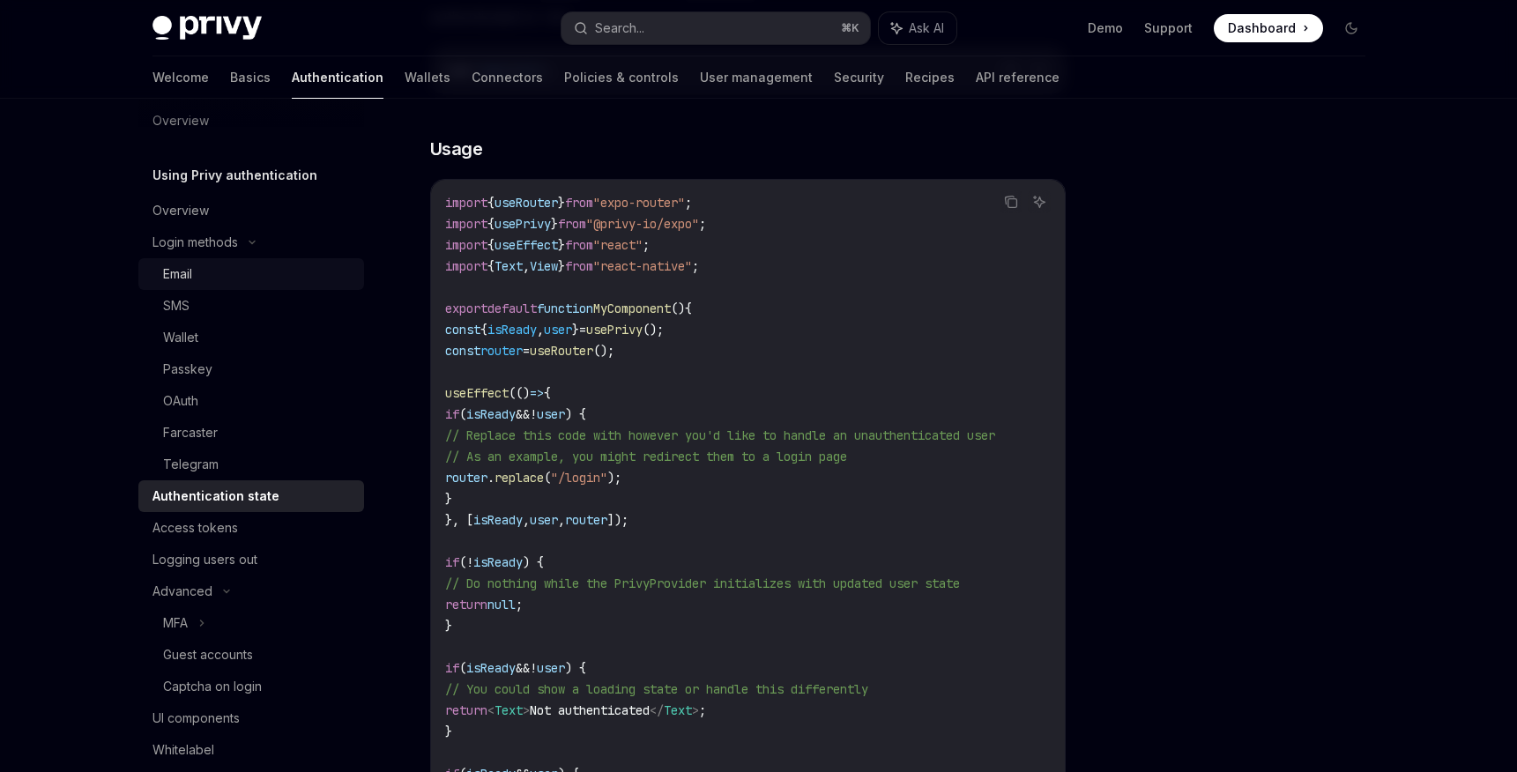
click at [192, 279] on div "Email" at bounding box center [177, 274] width 29 height 21
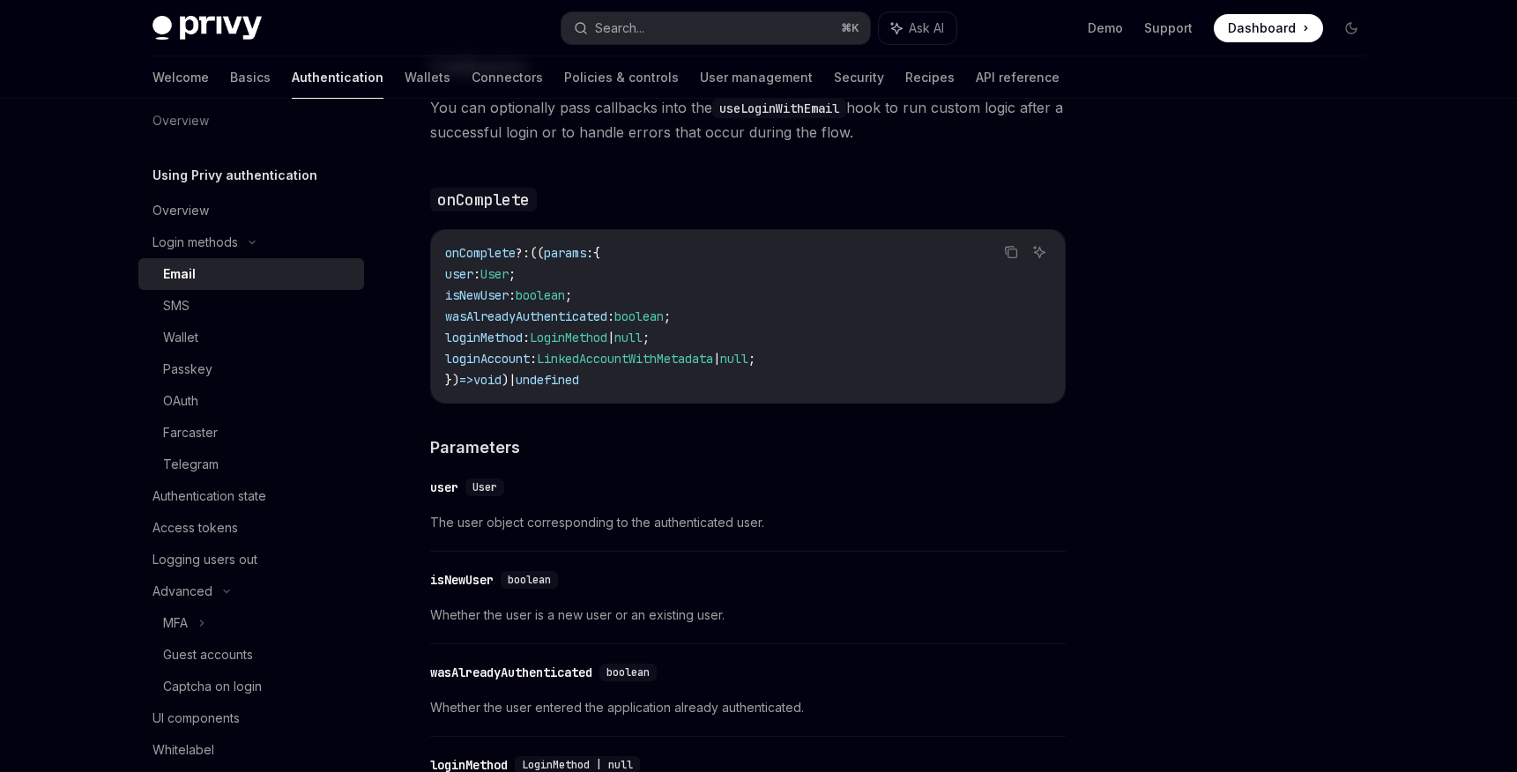
scroll to position [2583, 0]
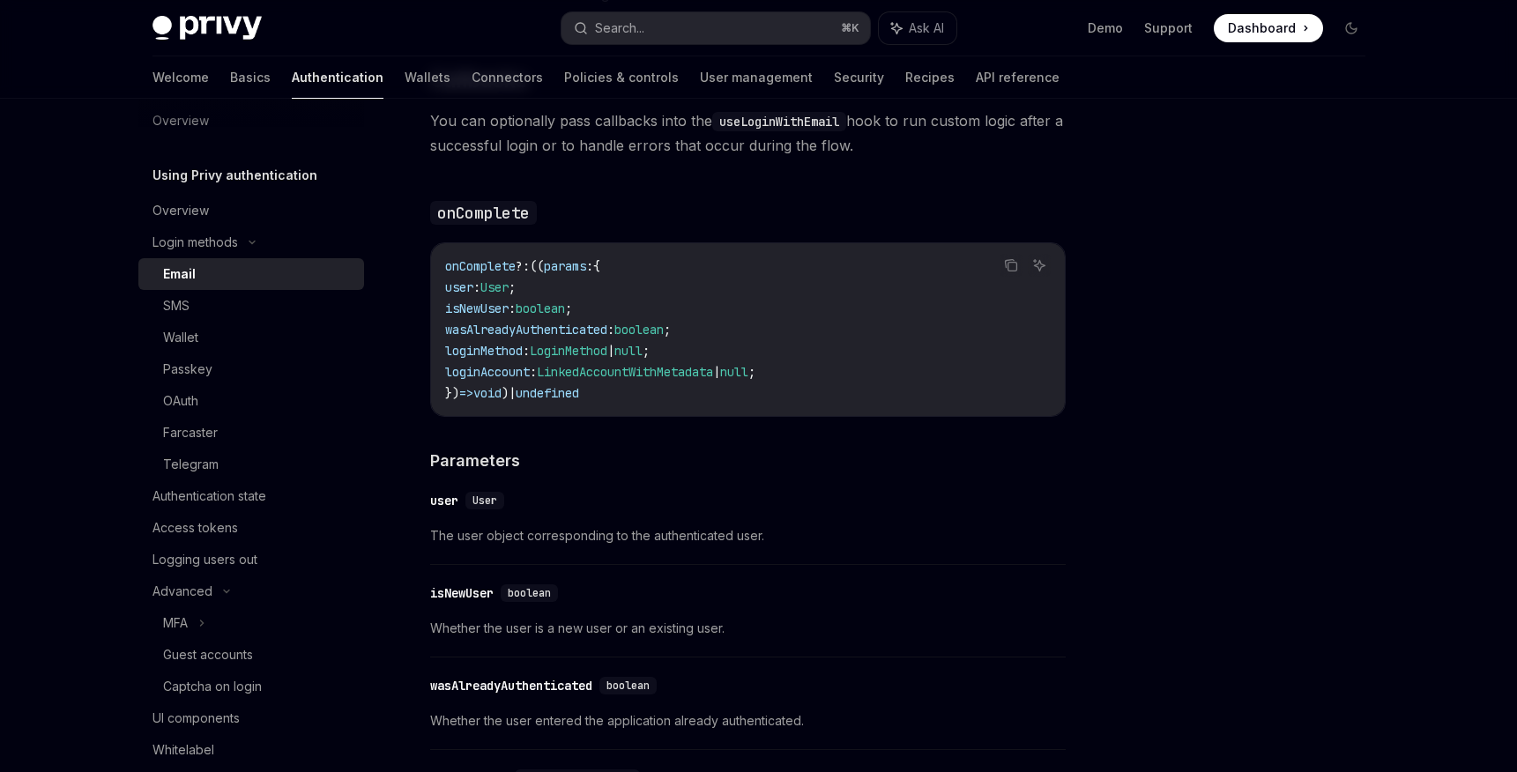
drag, startPoint x: 628, startPoint y: 384, endPoint x: 429, endPoint y: 250, distance: 239.9
click at [465, 258] on span "onComplete" at bounding box center [480, 266] width 71 height 16
drag, startPoint x: 626, startPoint y: 390, endPoint x: 450, endPoint y: 259, distance: 219.4
click at [448, 260] on code "onComplete ?: (( params : { user : User ; isNewUser : boolean ; wasAlreadyAuthe…" at bounding box center [748, 330] width 606 height 148
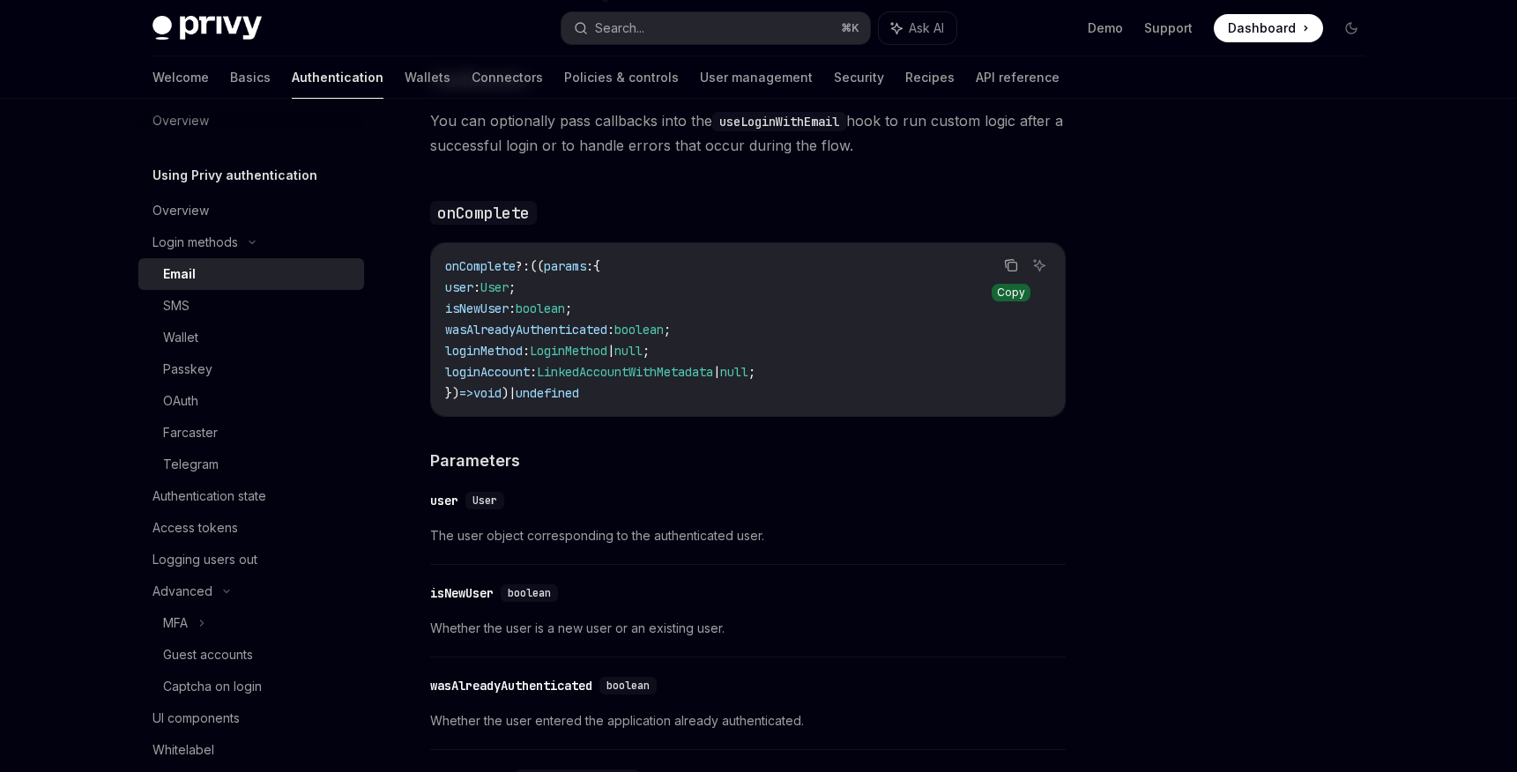
click at [1011, 263] on icon "Copy the contents from the code block" at bounding box center [1012, 267] width 9 height 9
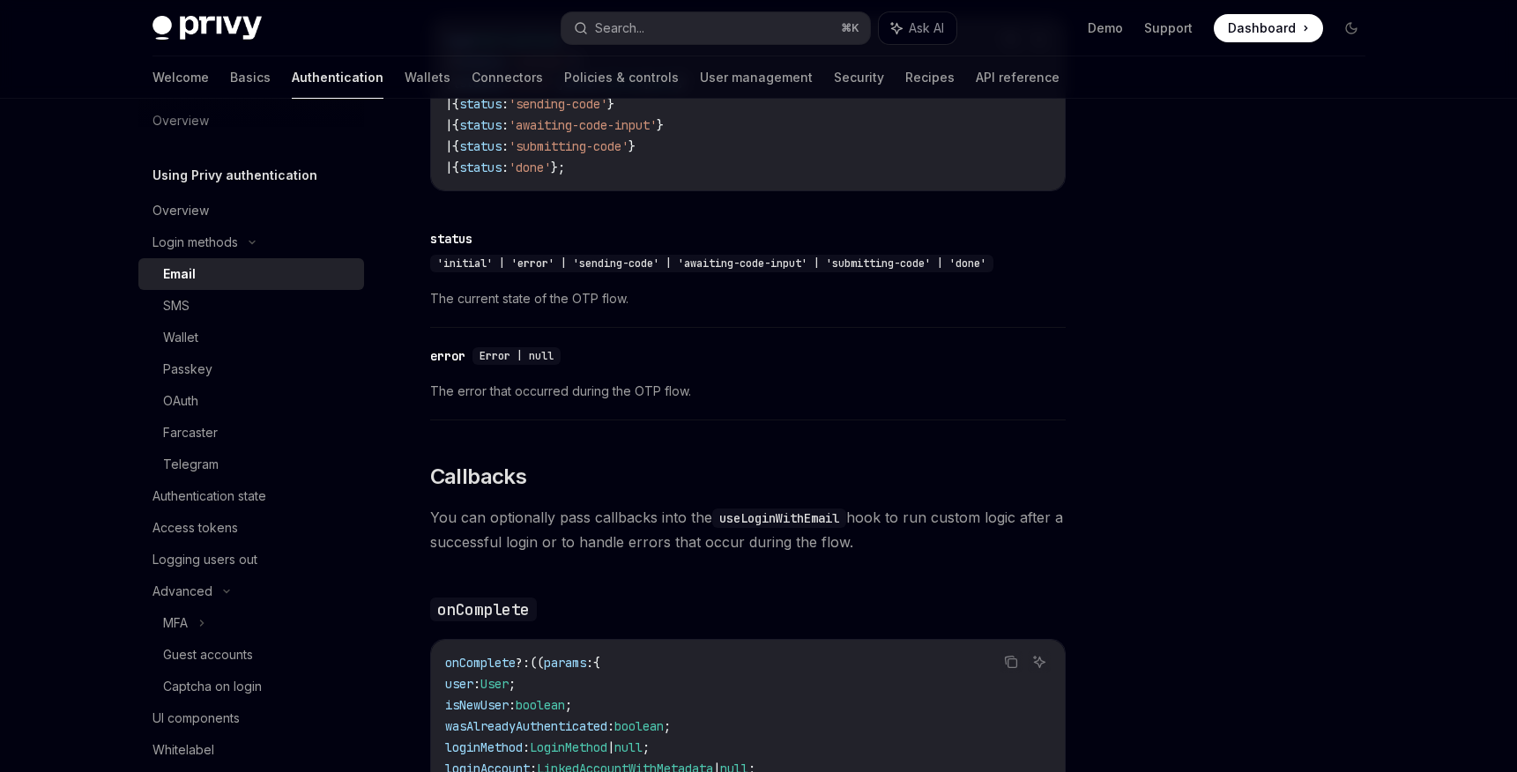
scroll to position [2177, 0]
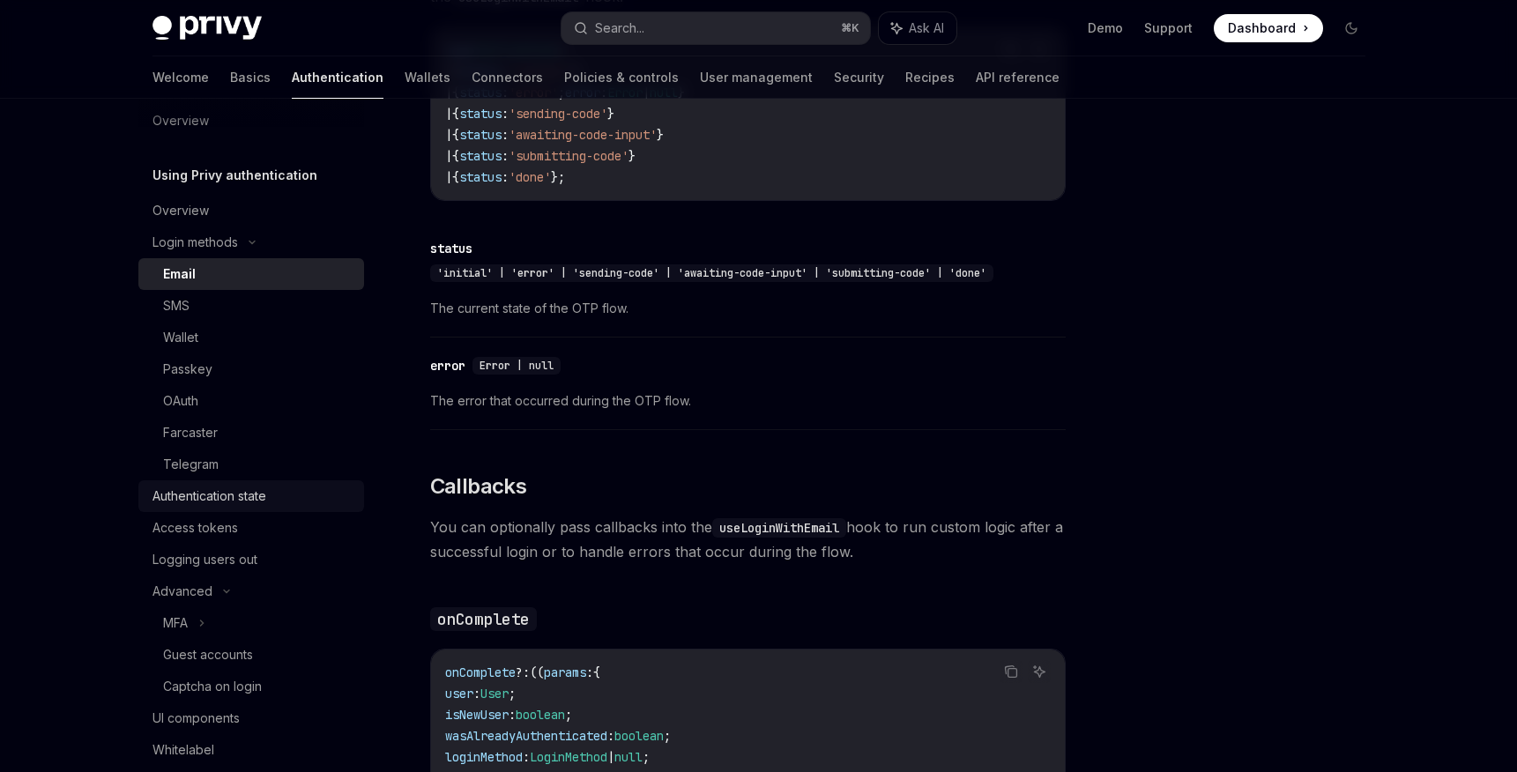
click at [255, 495] on div "Authentication state" at bounding box center [210, 496] width 114 height 21
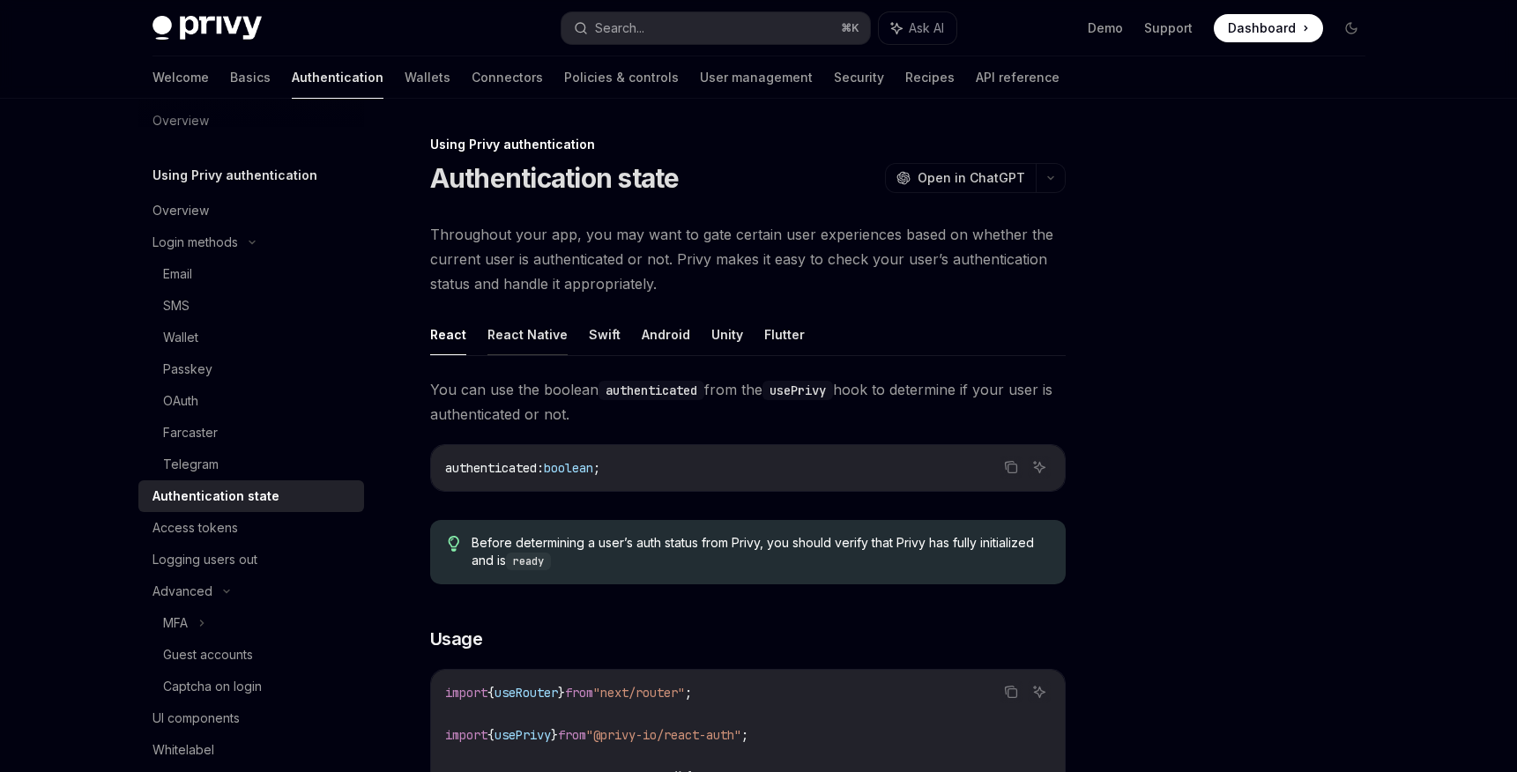
click at [529, 337] on button "React Native" at bounding box center [528, 334] width 80 height 41
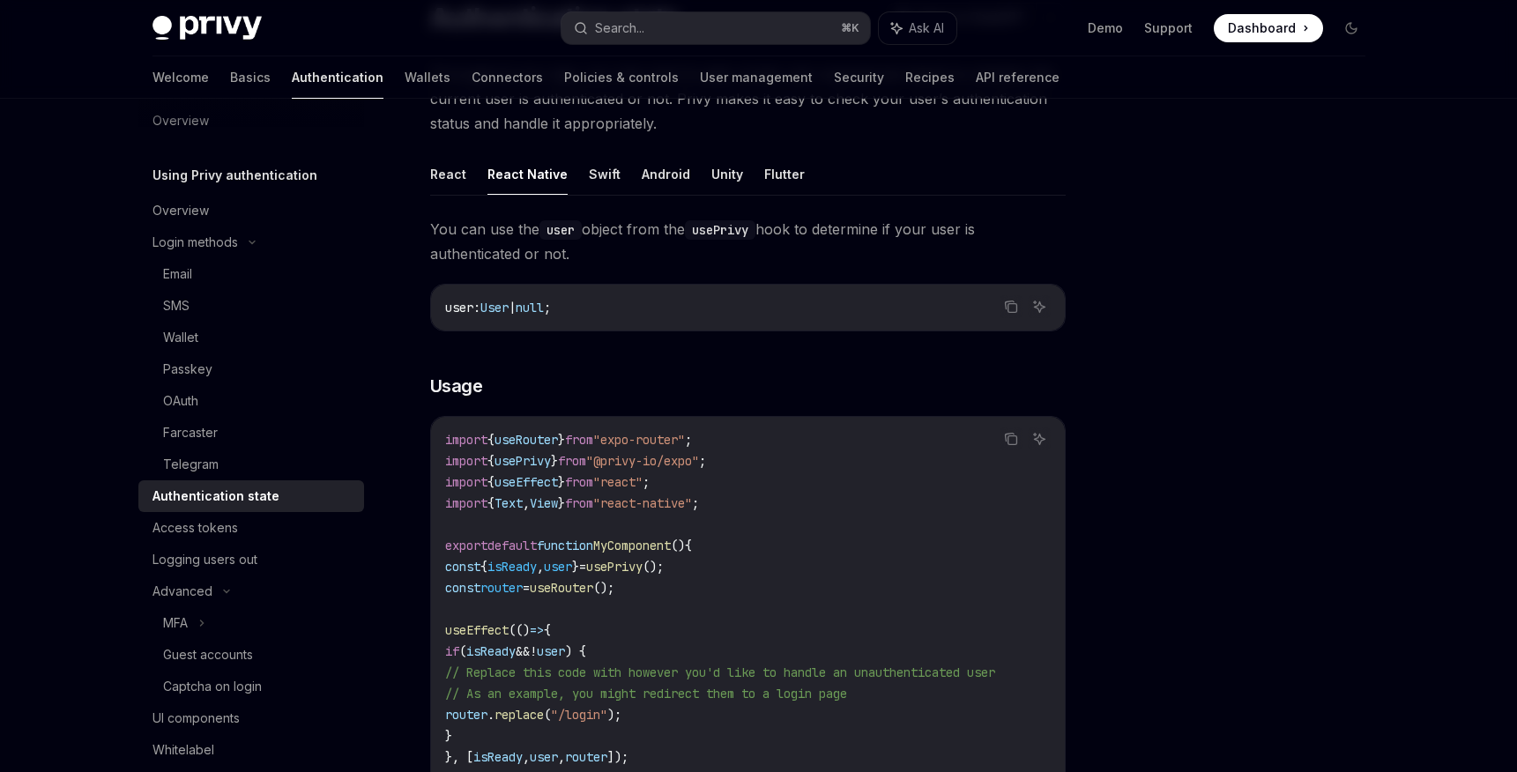
scroll to position [164, 0]
click at [700, 84] on link "User management" at bounding box center [756, 77] width 113 height 42
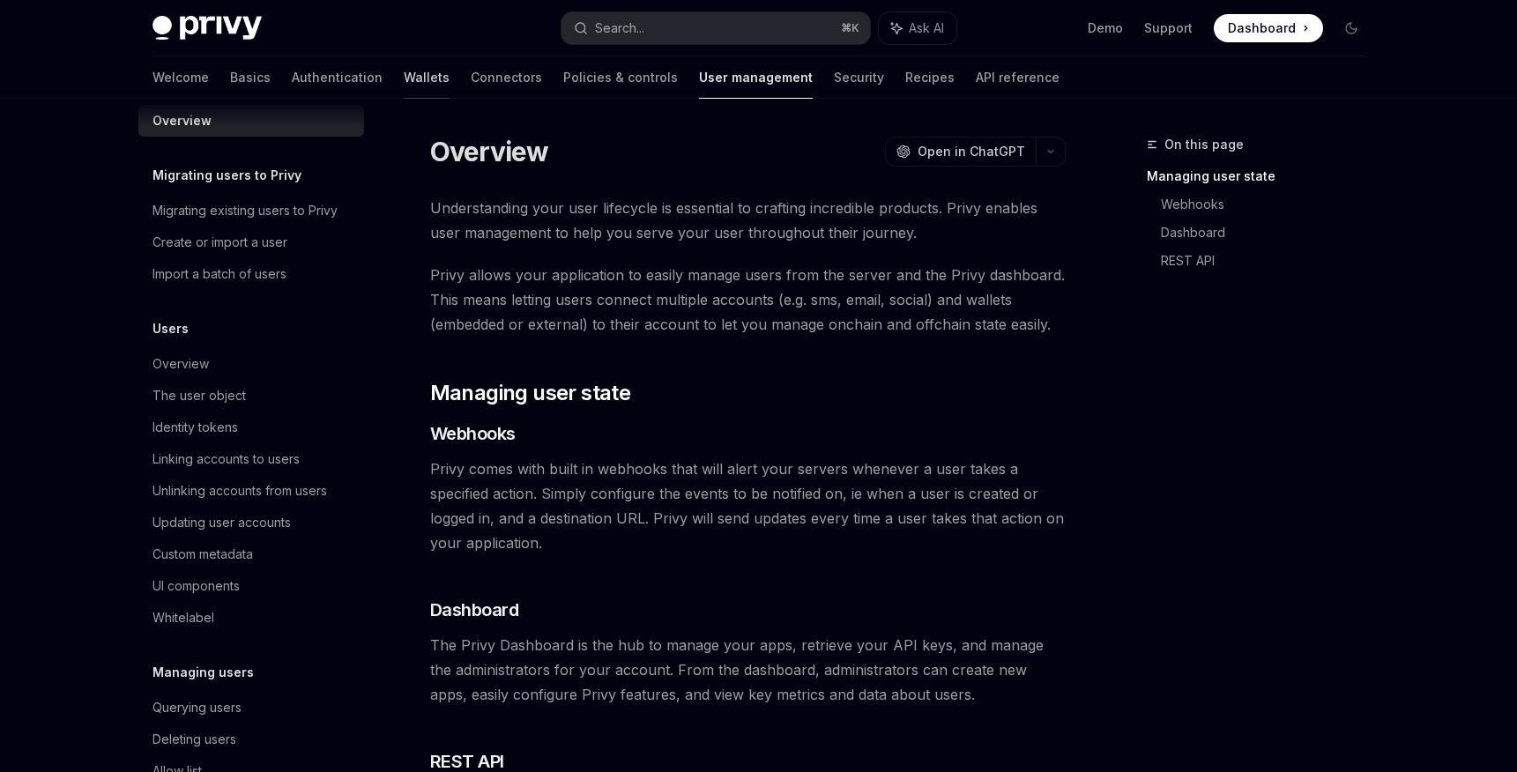
click at [404, 77] on link "Wallets" at bounding box center [427, 77] width 46 height 42
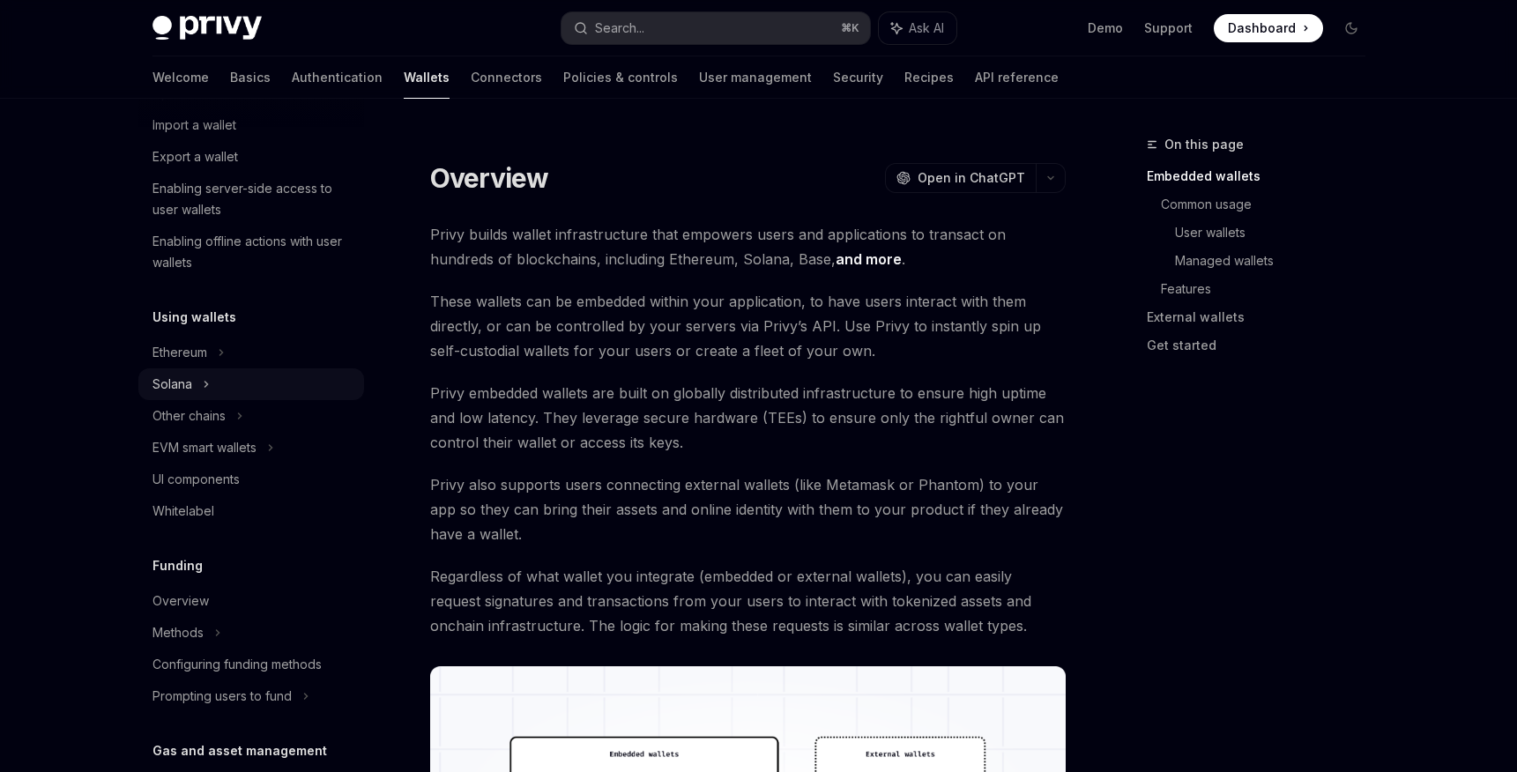
scroll to position [249, 0]
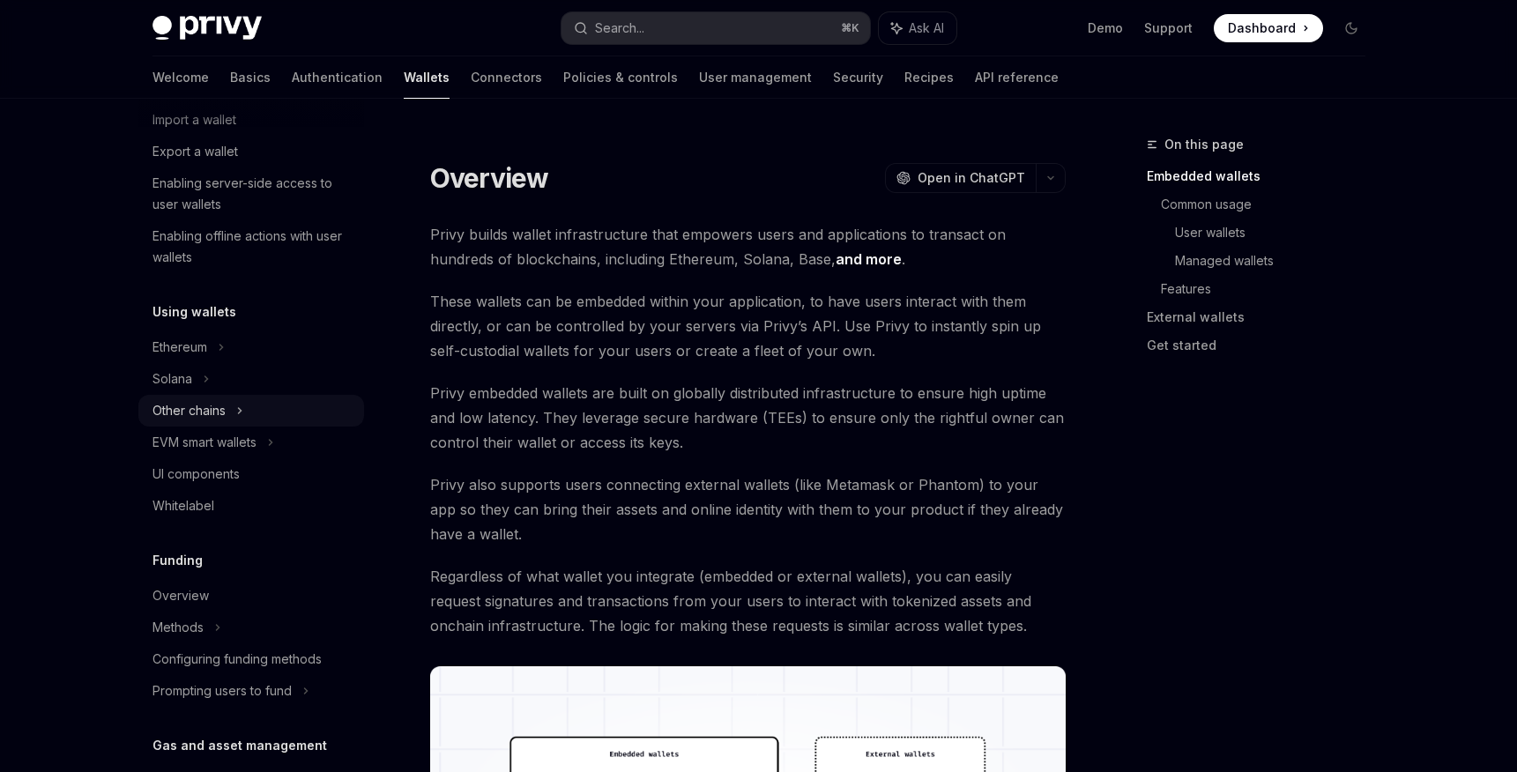
click at [212, 413] on div "Other chains" at bounding box center [189, 410] width 73 height 21
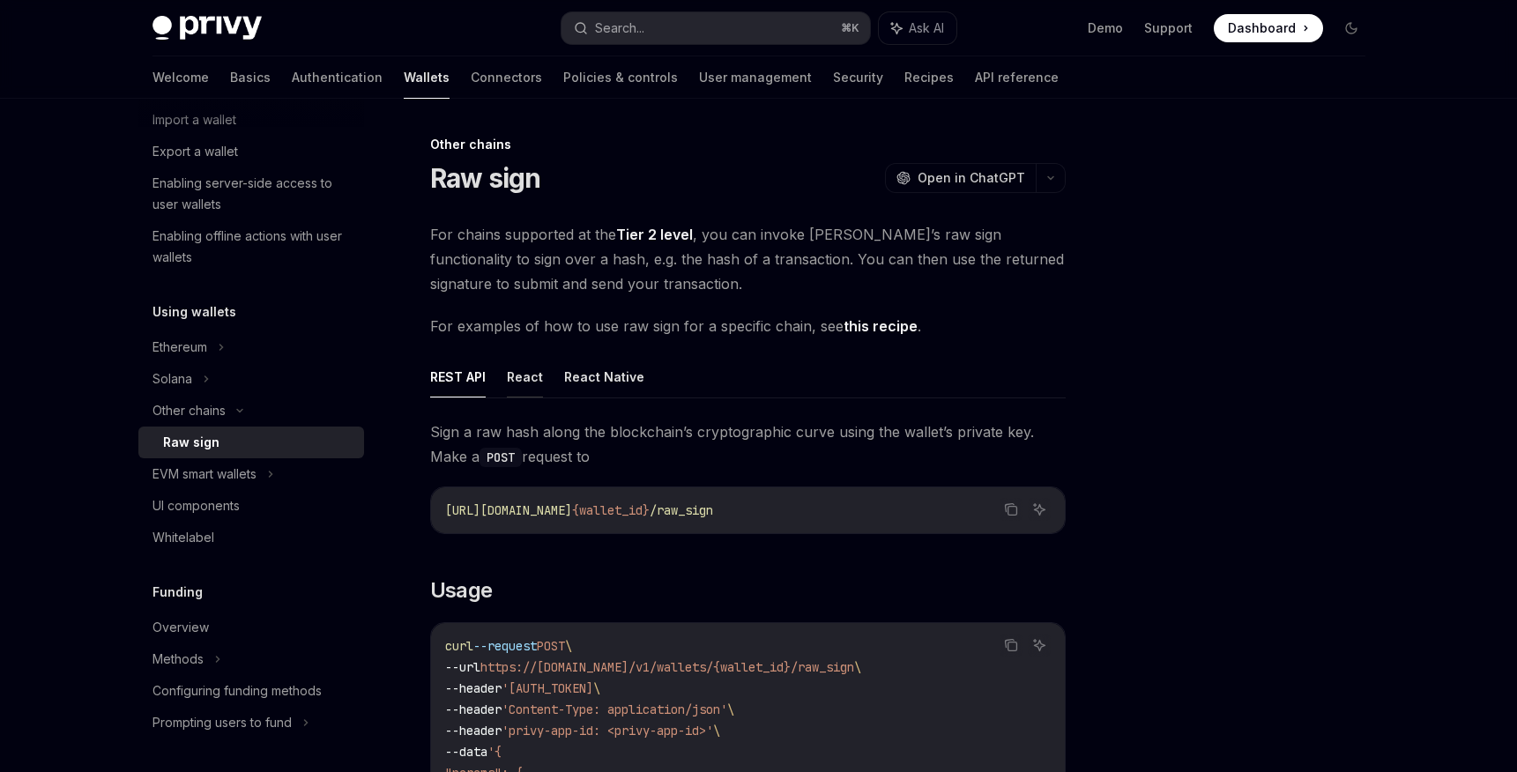
click at [534, 373] on button "React" at bounding box center [525, 376] width 36 height 41
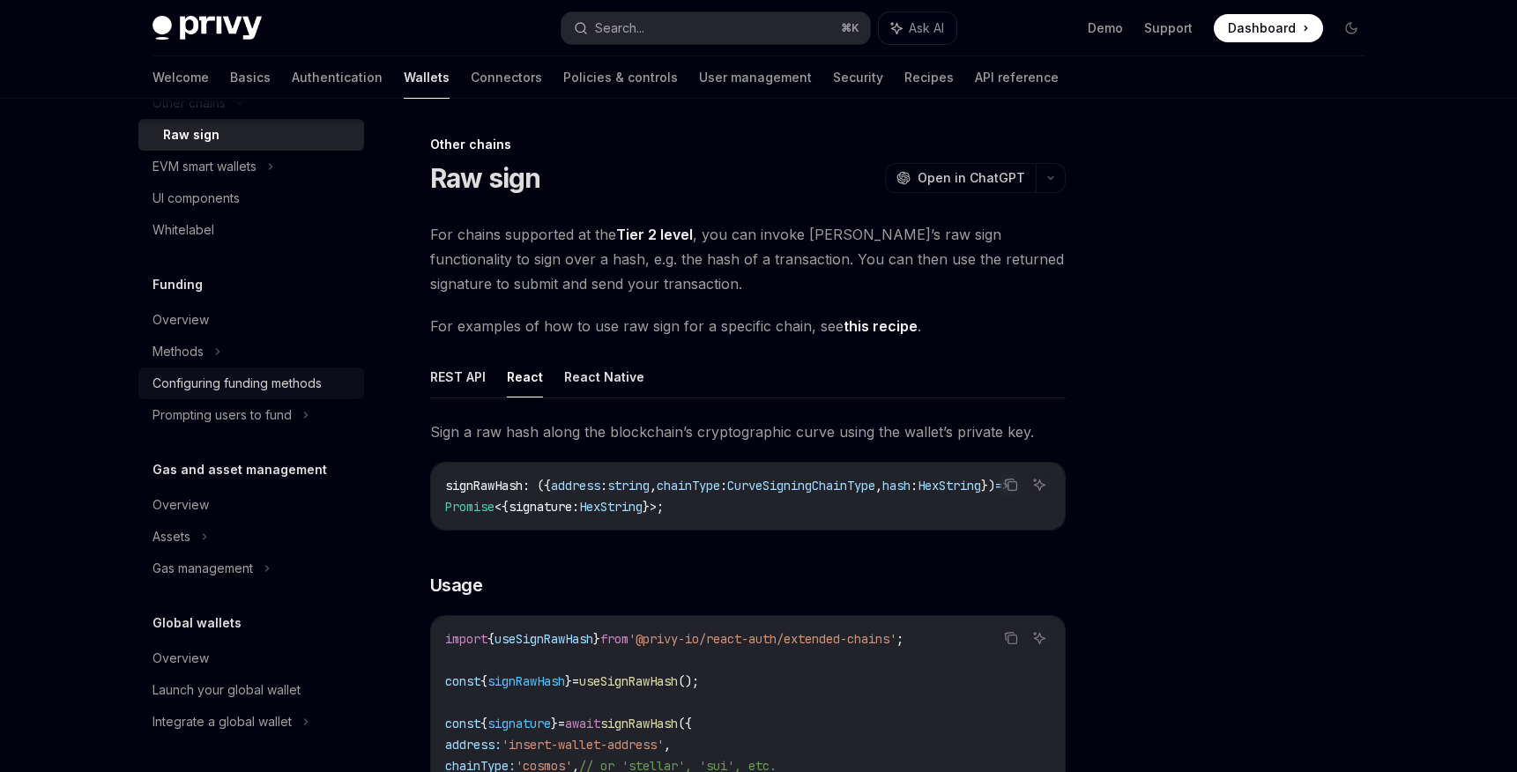
scroll to position [557, 0]
click at [226, 113] on div "Gas management" at bounding box center [189, 102] width 73 height 21
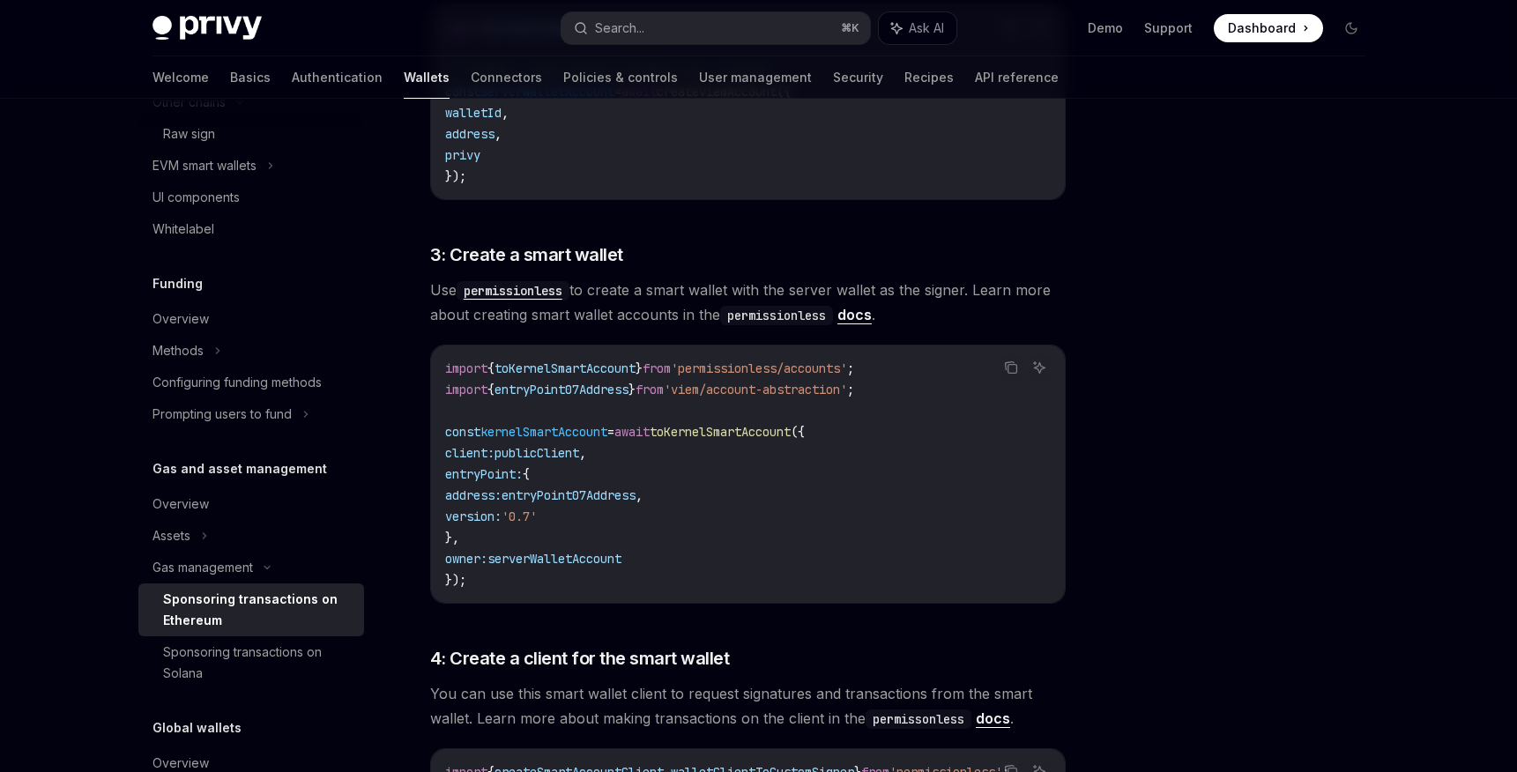
scroll to position [1785, 0]
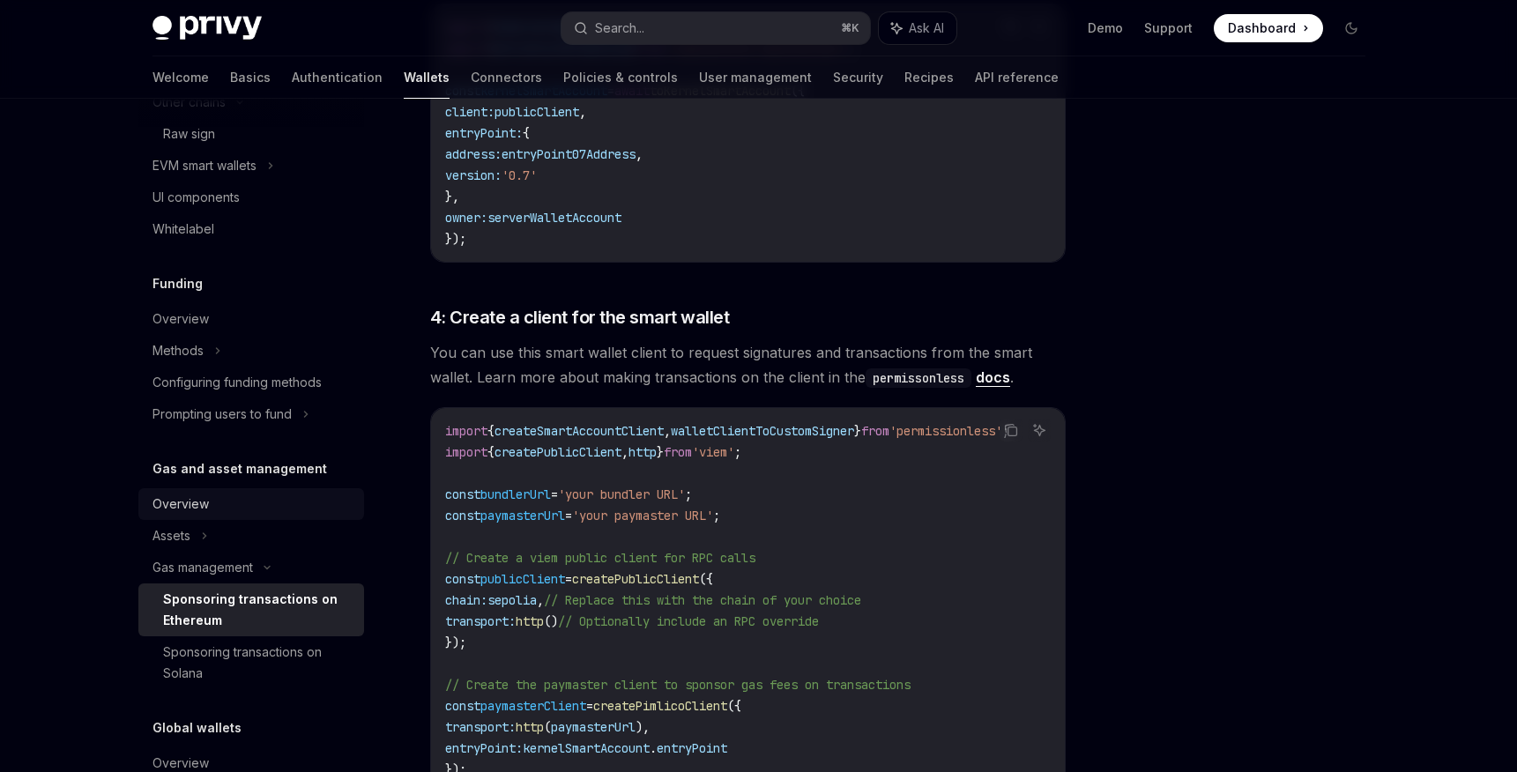
click at [215, 509] on div "Overview" at bounding box center [253, 504] width 201 height 21
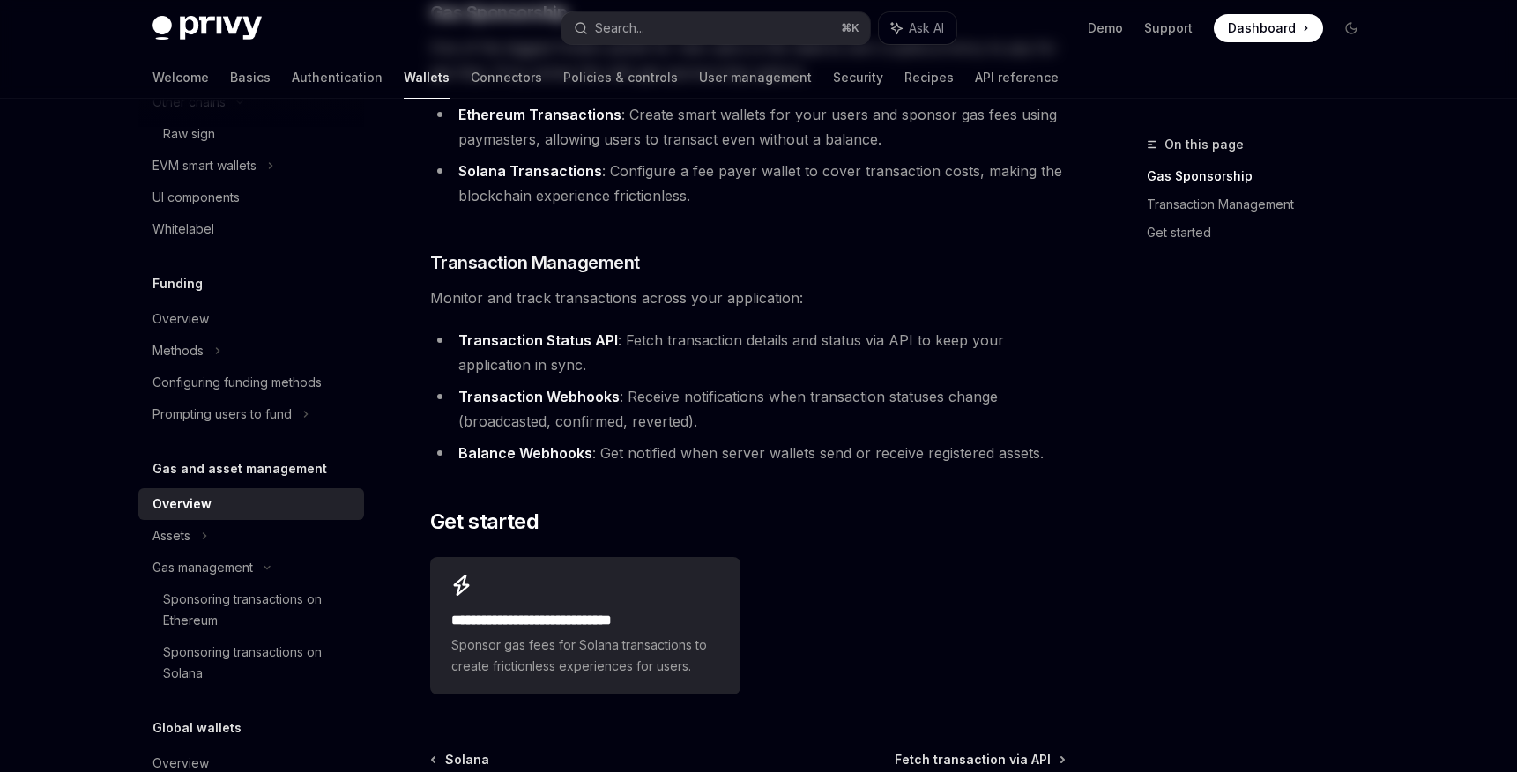
scroll to position [477, 0]
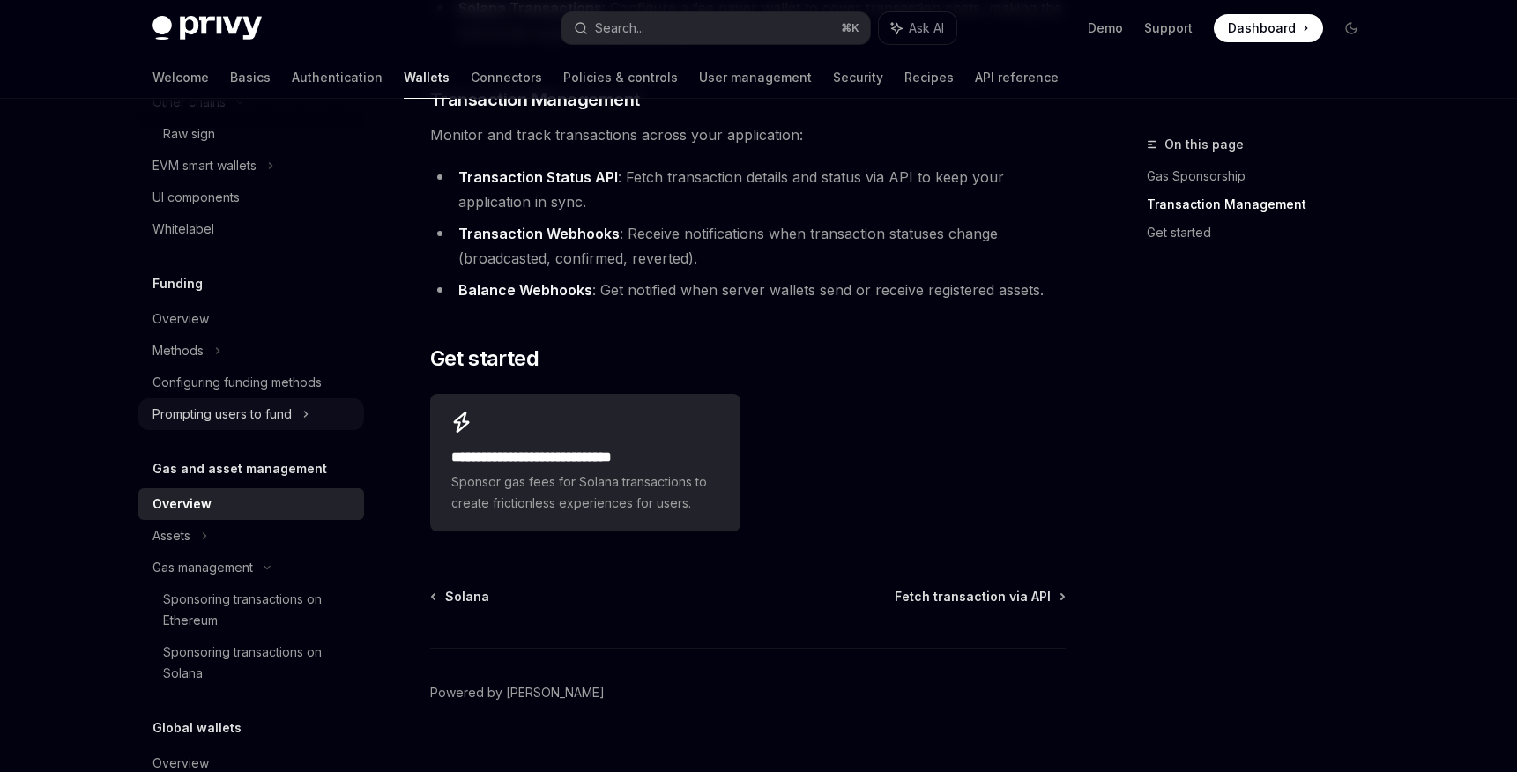
click at [294, 182] on div "Prompting users to fund" at bounding box center [251, 166] width 226 height 32
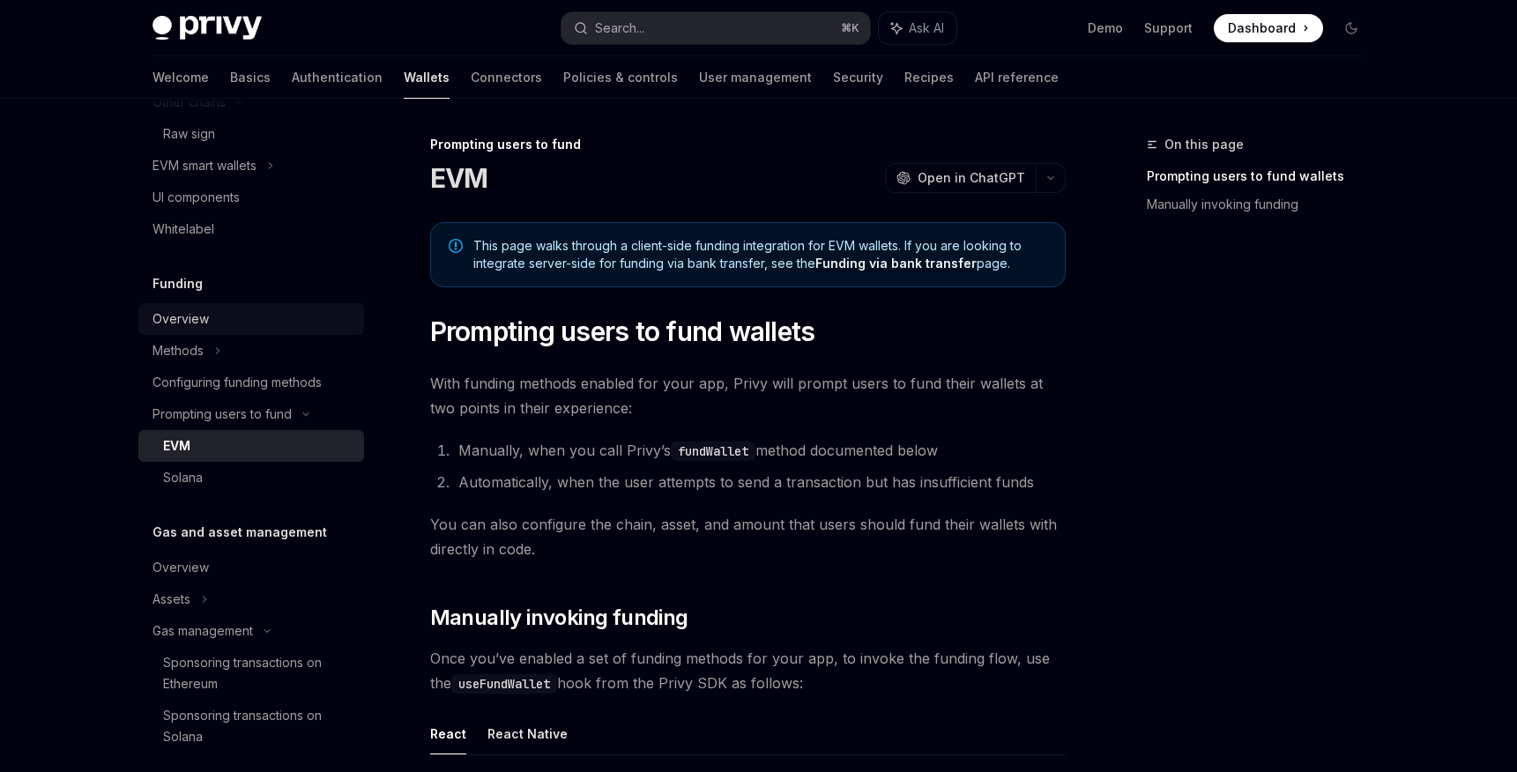
click at [190, 317] on div "Overview" at bounding box center [181, 319] width 56 height 21
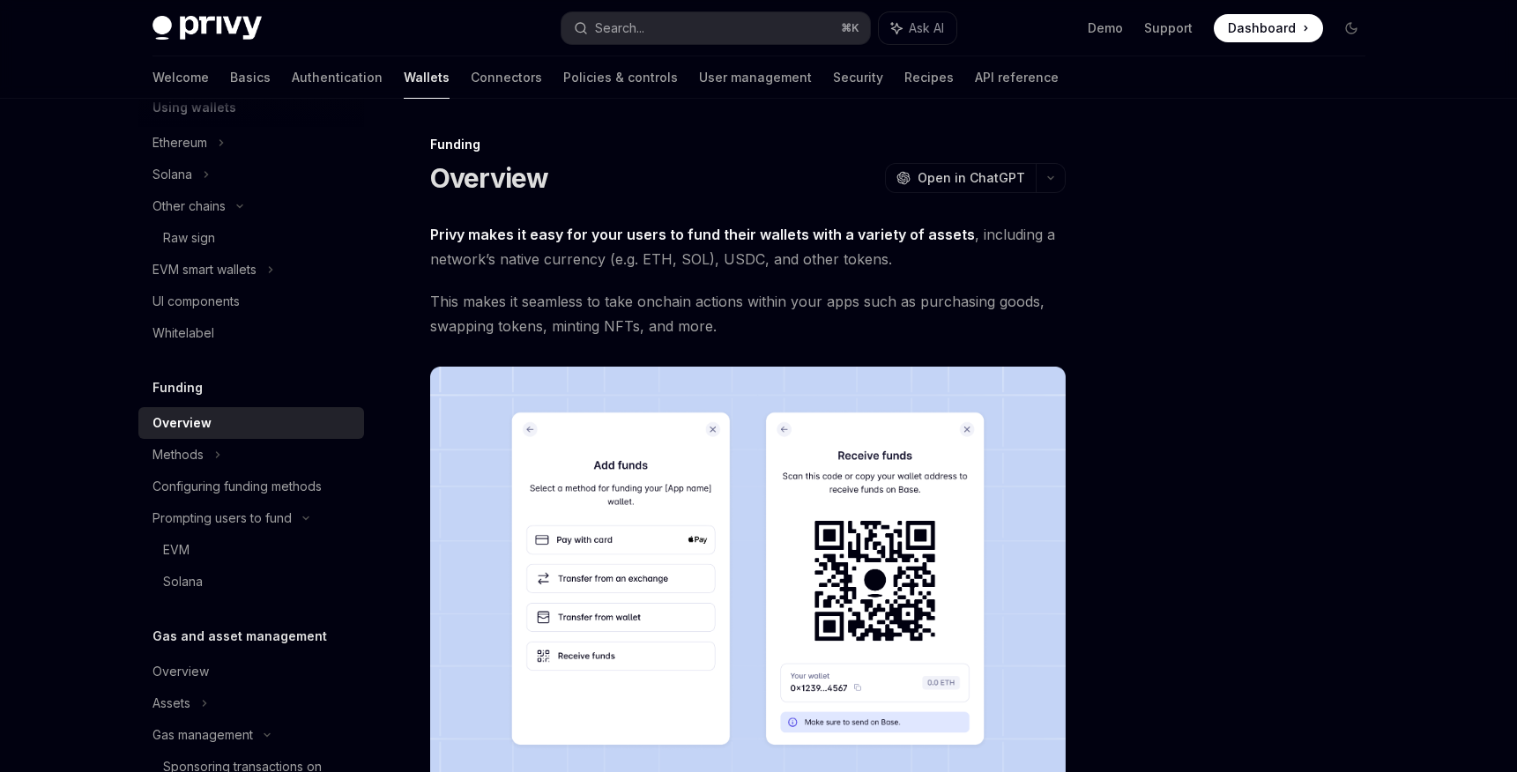
scroll to position [425, 0]
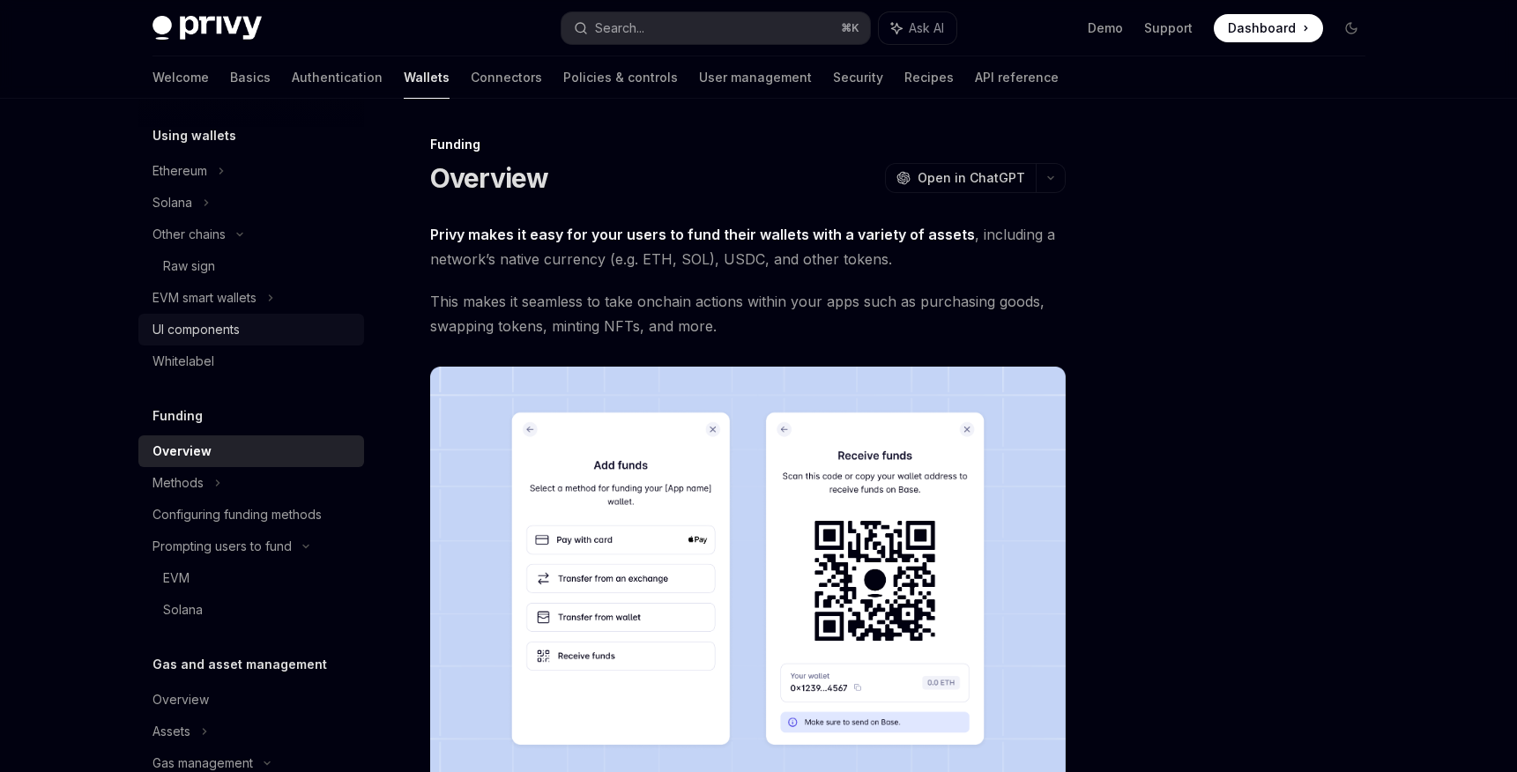
click at [197, 328] on div "UI components" at bounding box center [196, 329] width 87 height 21
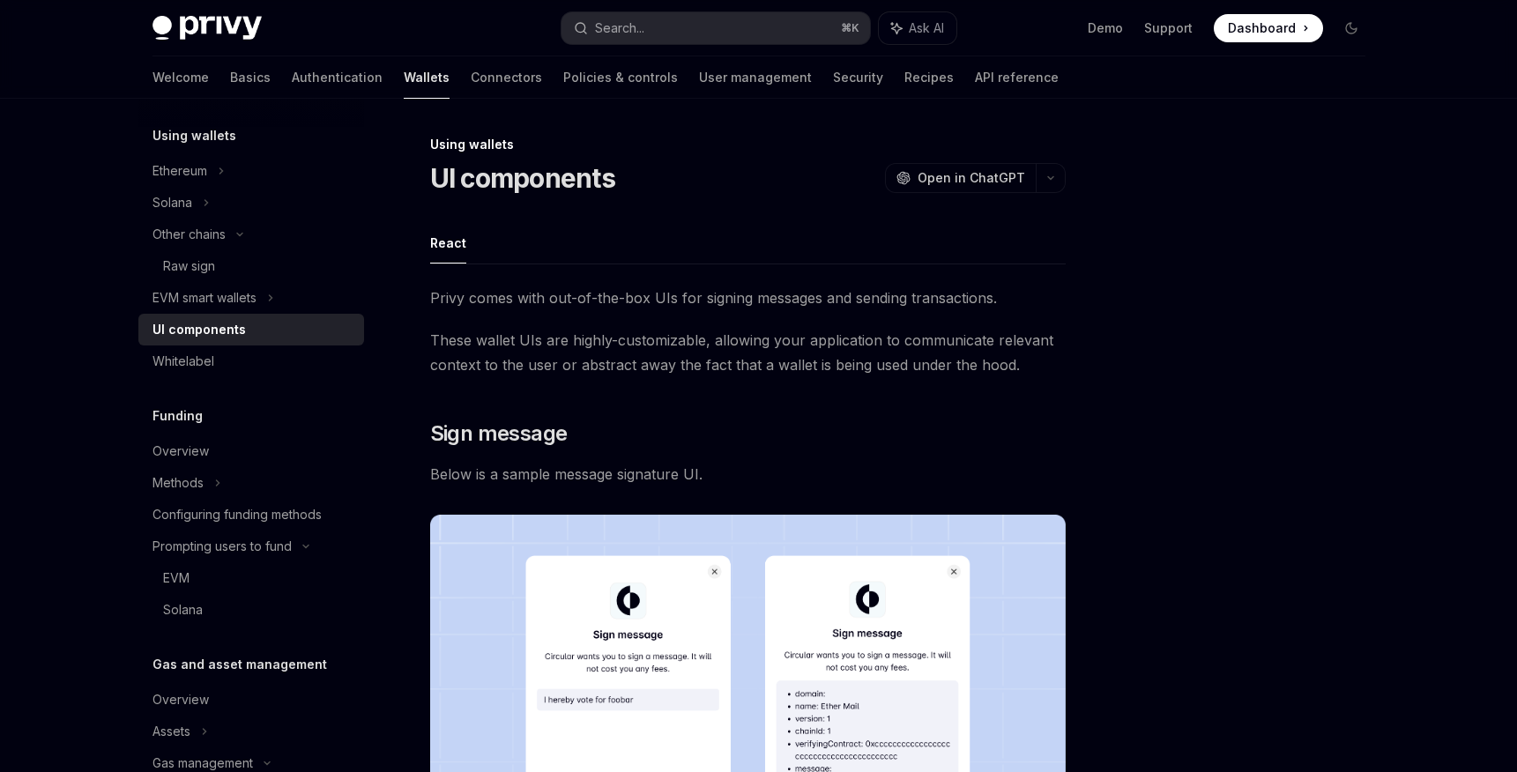
click at [605, 332] on span "These wallet UIs are highly-customizable, allowing your application to communic…" at bounding box center [748, 352] width 636 height 49
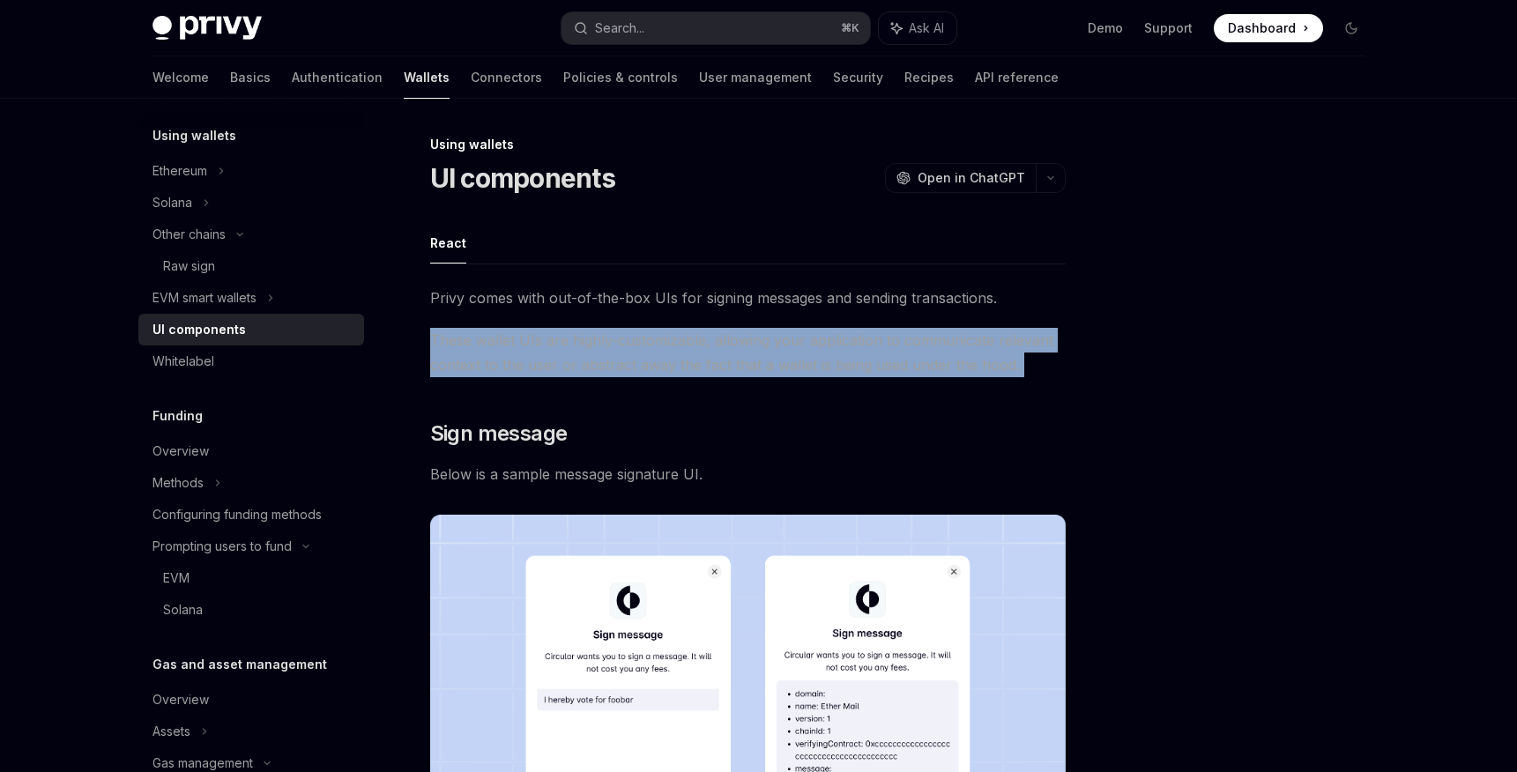
click at [605, 332] on span "These wallet UIs are highly-customizable, allowing your application to communic…" at bounding box center [748, 352] width 636 height 49
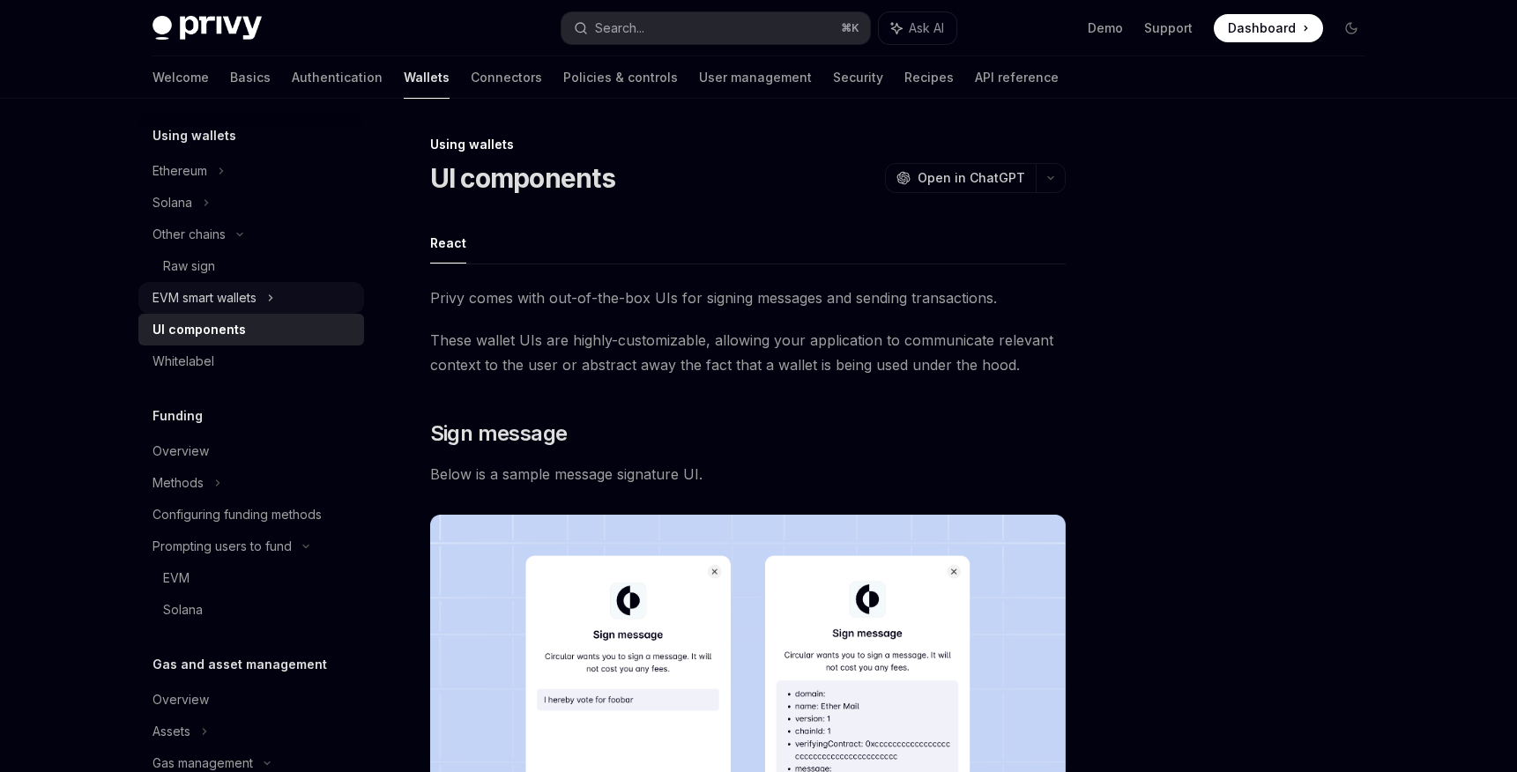
click at [263, 301] on div "EVM smart wallets" at bounding box center [251, 298] width 226 height 32
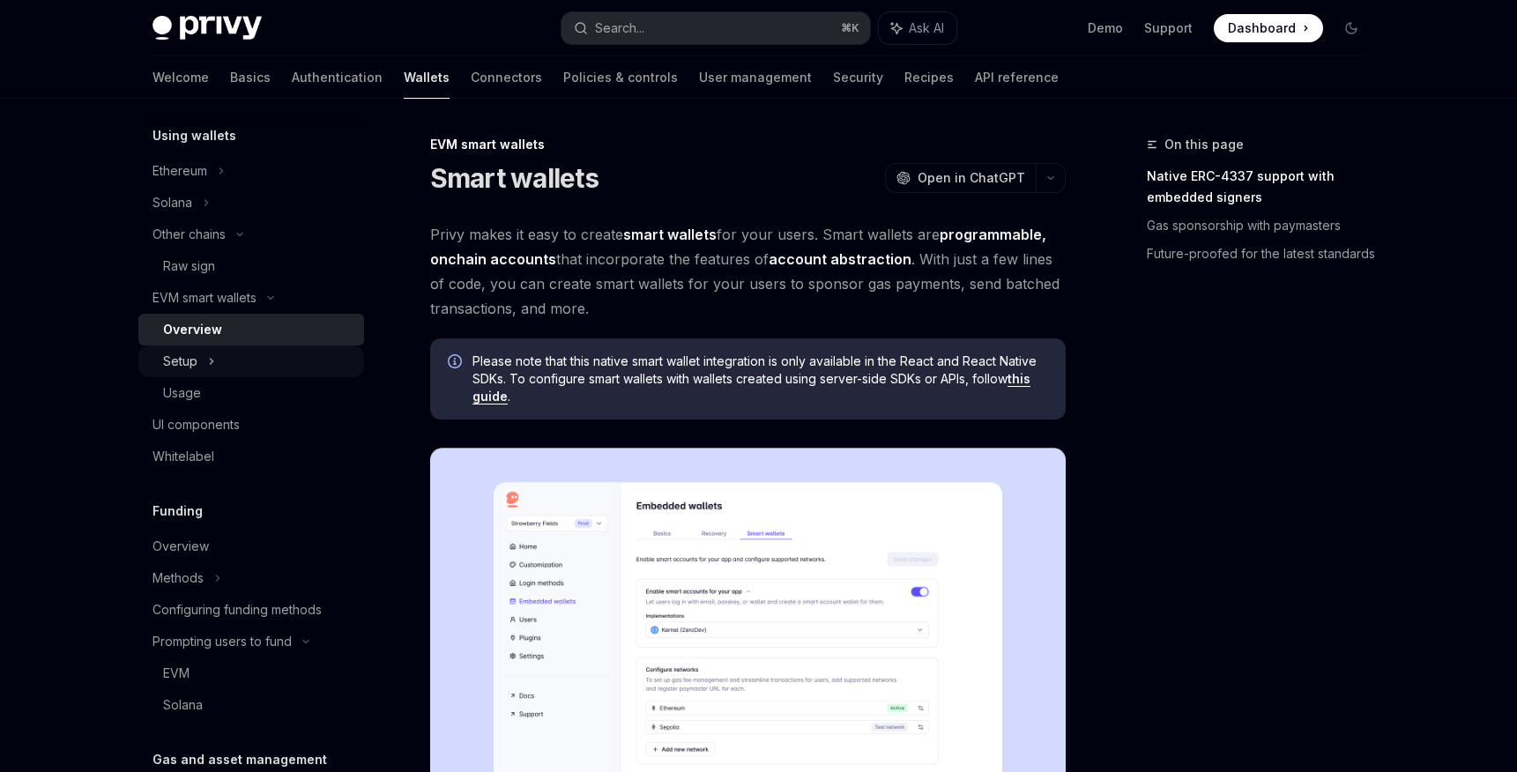
click at [200, 376] on div "Setup" at bounding box center [251, 362] width 226 height 32
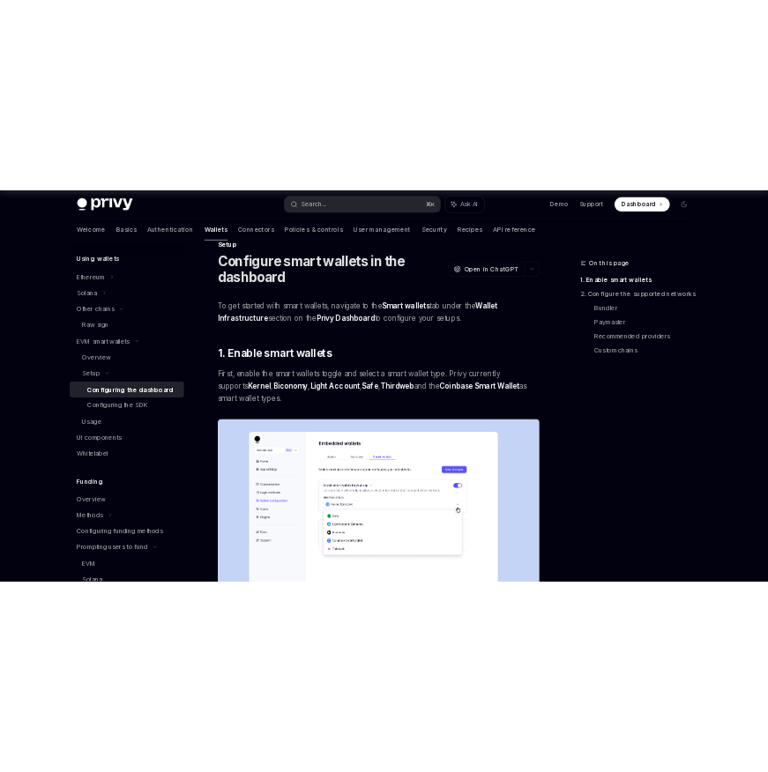
scroll to position [40, 0]
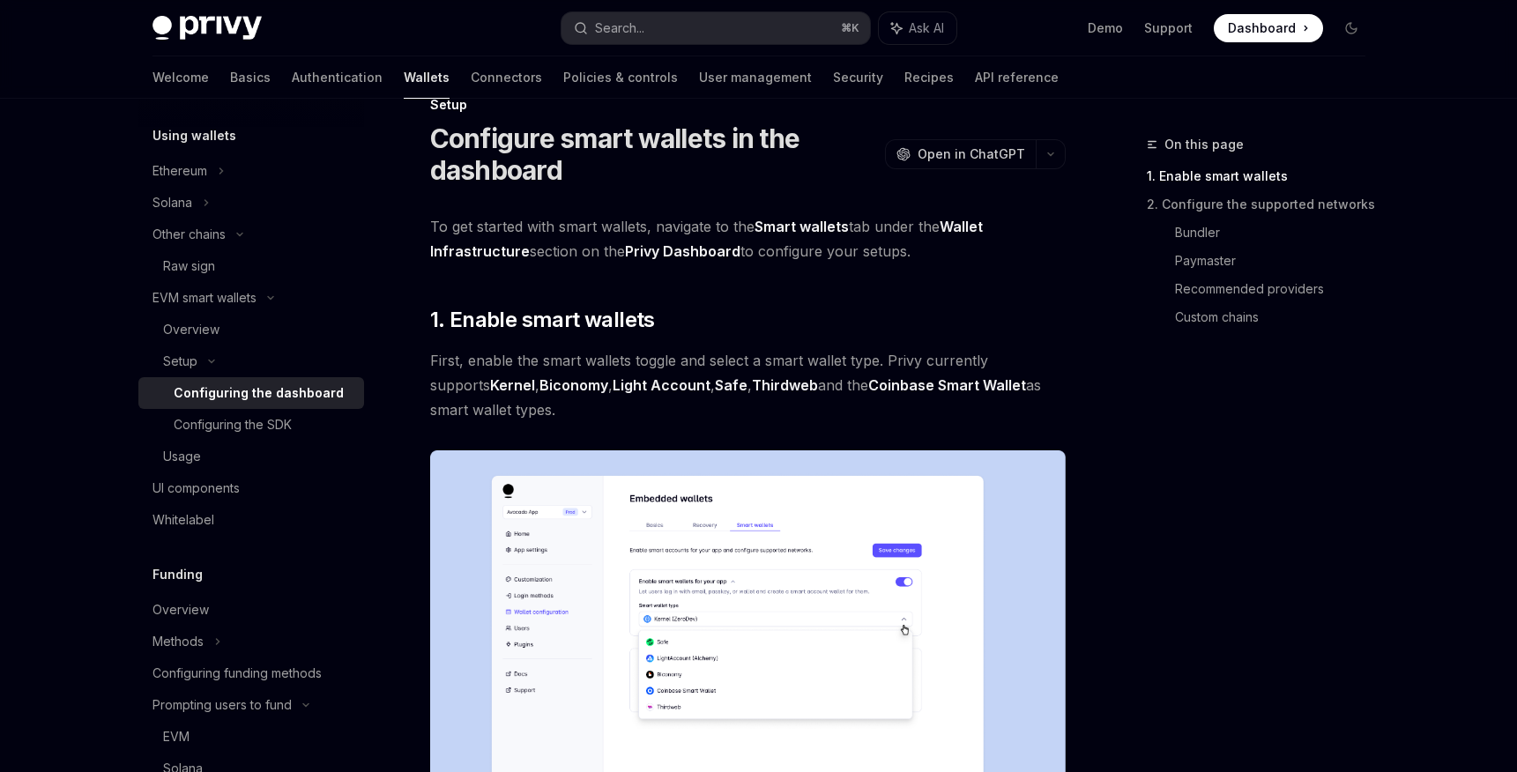
type textarea "*"
